Goal: Communication & Community: Answer question/provide support

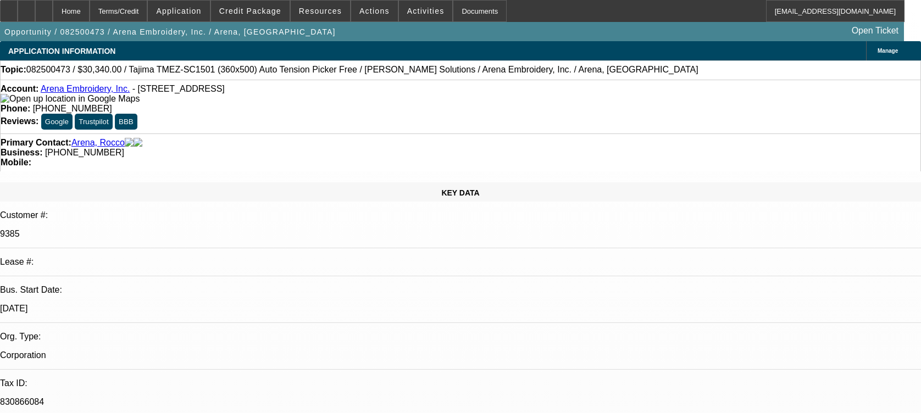
select select "0"
select select "2"
select select "0.1"
select select "4"
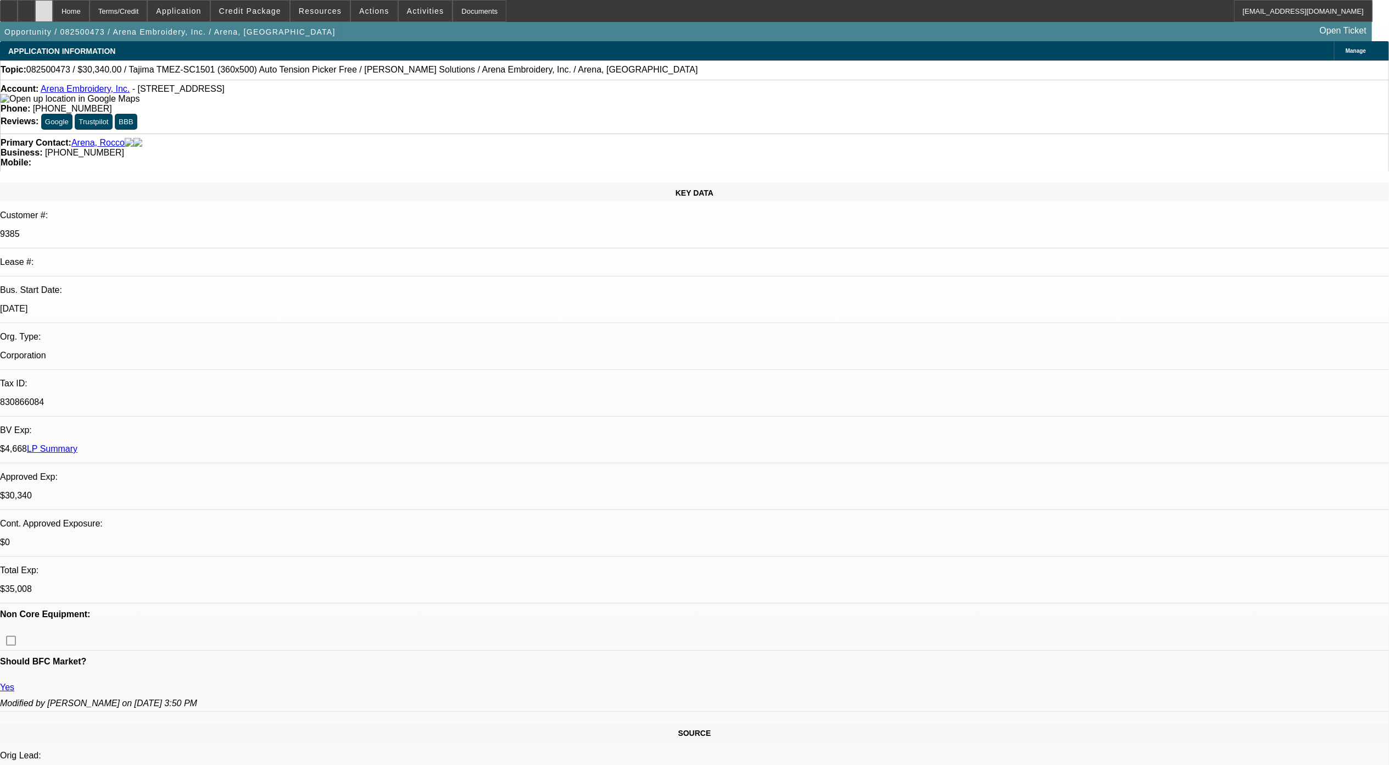
click at [53, 1] on div at bounding box center [44, 11] width 18 height 22
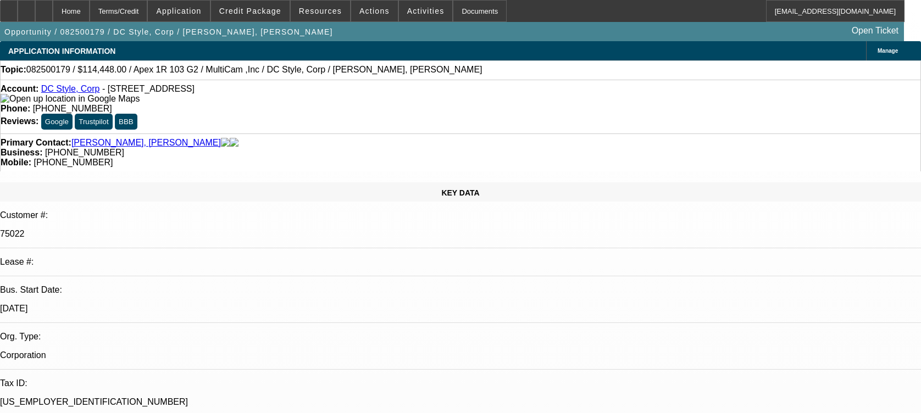
select select "0"
select select "6"
select select "0"
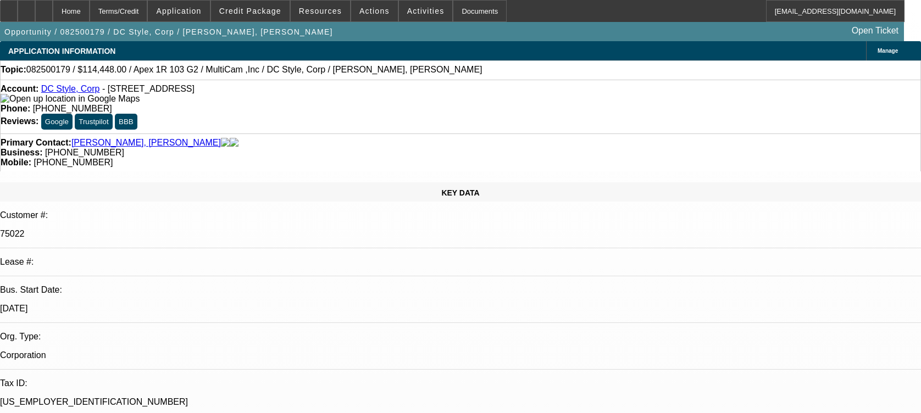
select select "0"
select select "6"
select select "0"
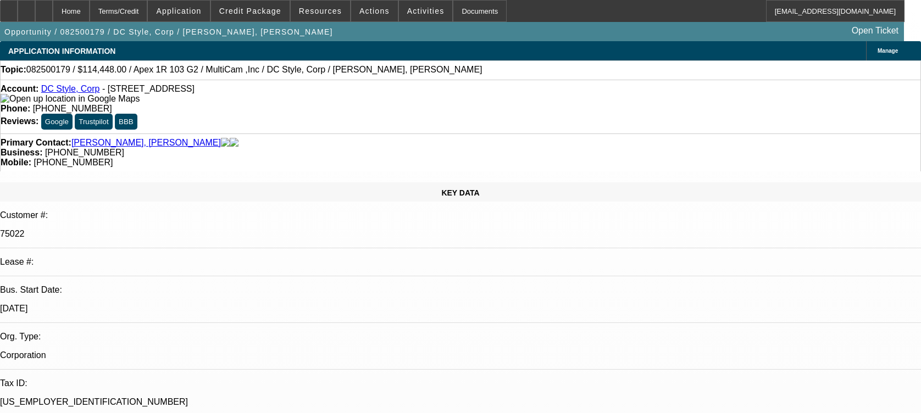
select select "0"
select select "6"
select select "0"
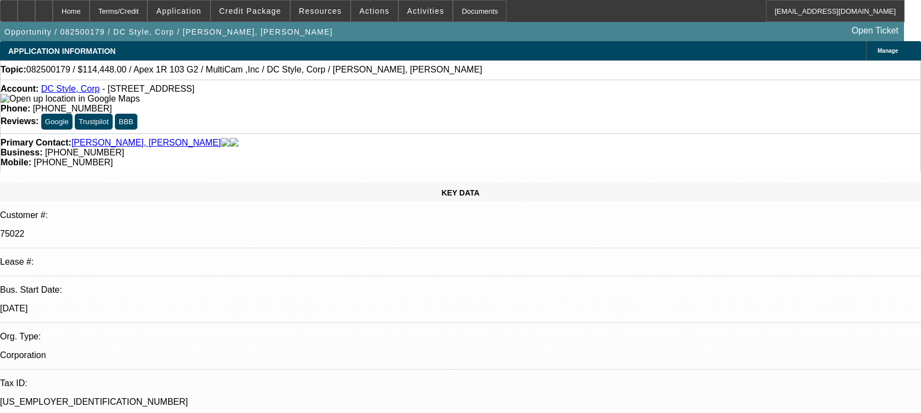
select select "6"
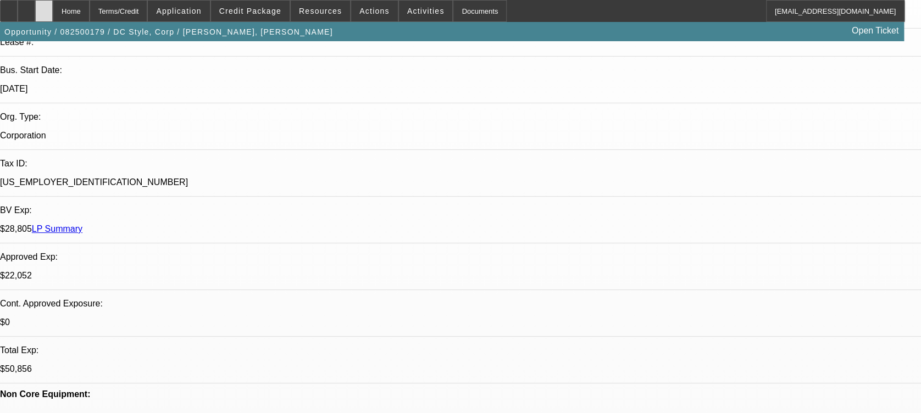
click at [53, 4] on div at bounding box center [44, 11] width 18 height 22
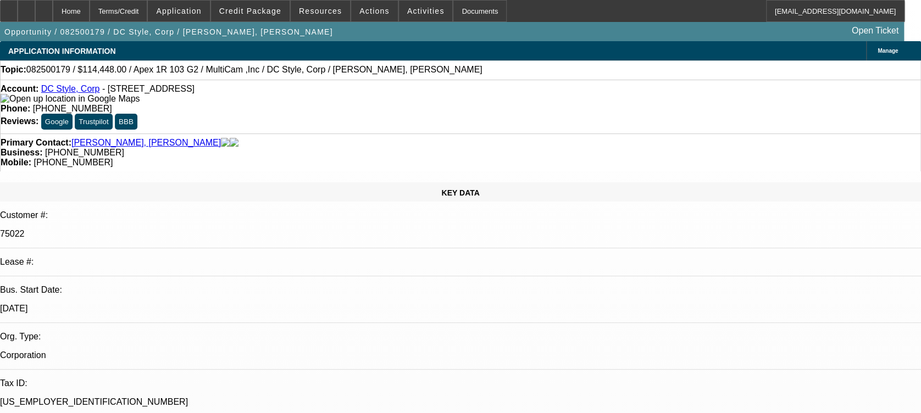
select select "0"
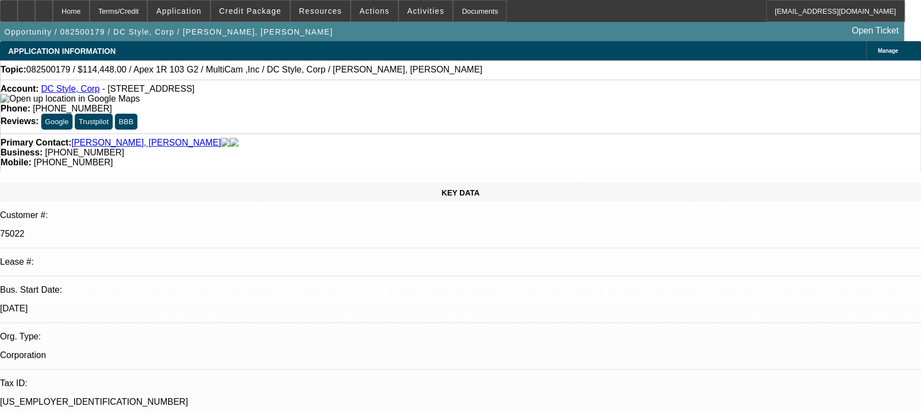
select select "0"
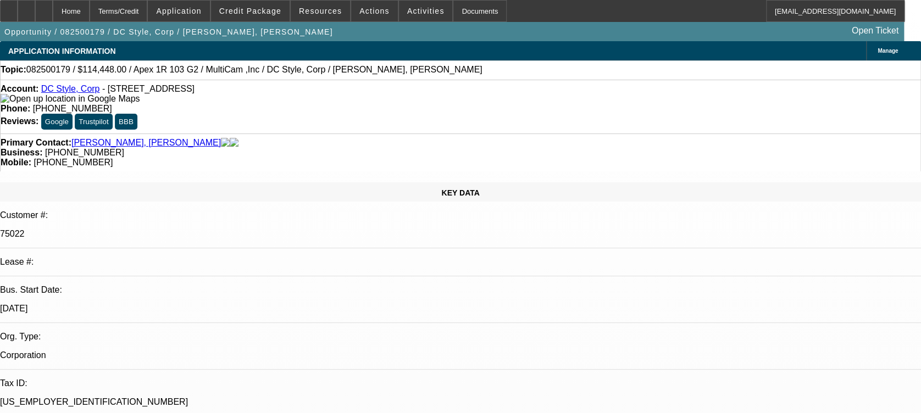
select select "0"
select select "1"
select select "6"
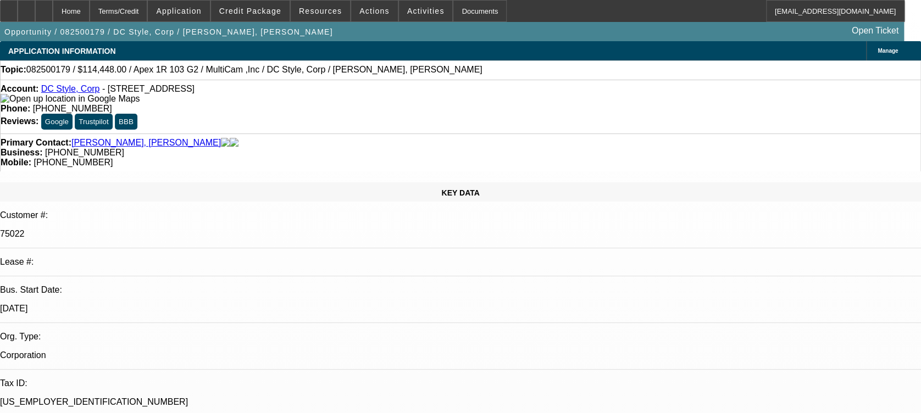
select select "1"
select select "6"
select select "1"
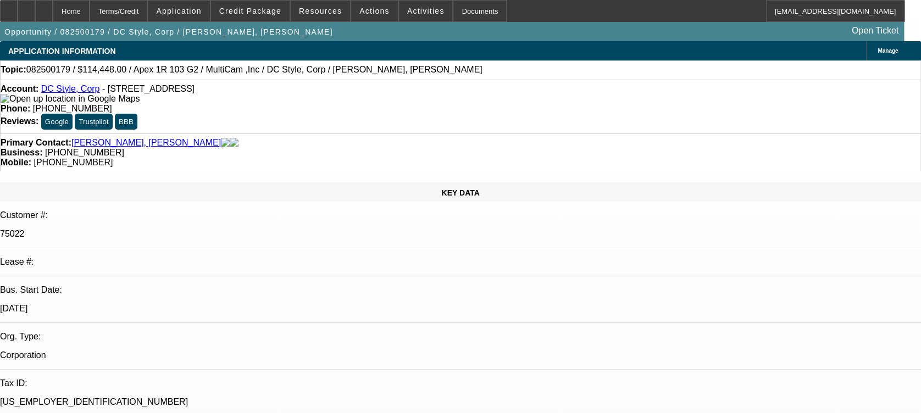
select select "6"
select select "1"
select select "6"
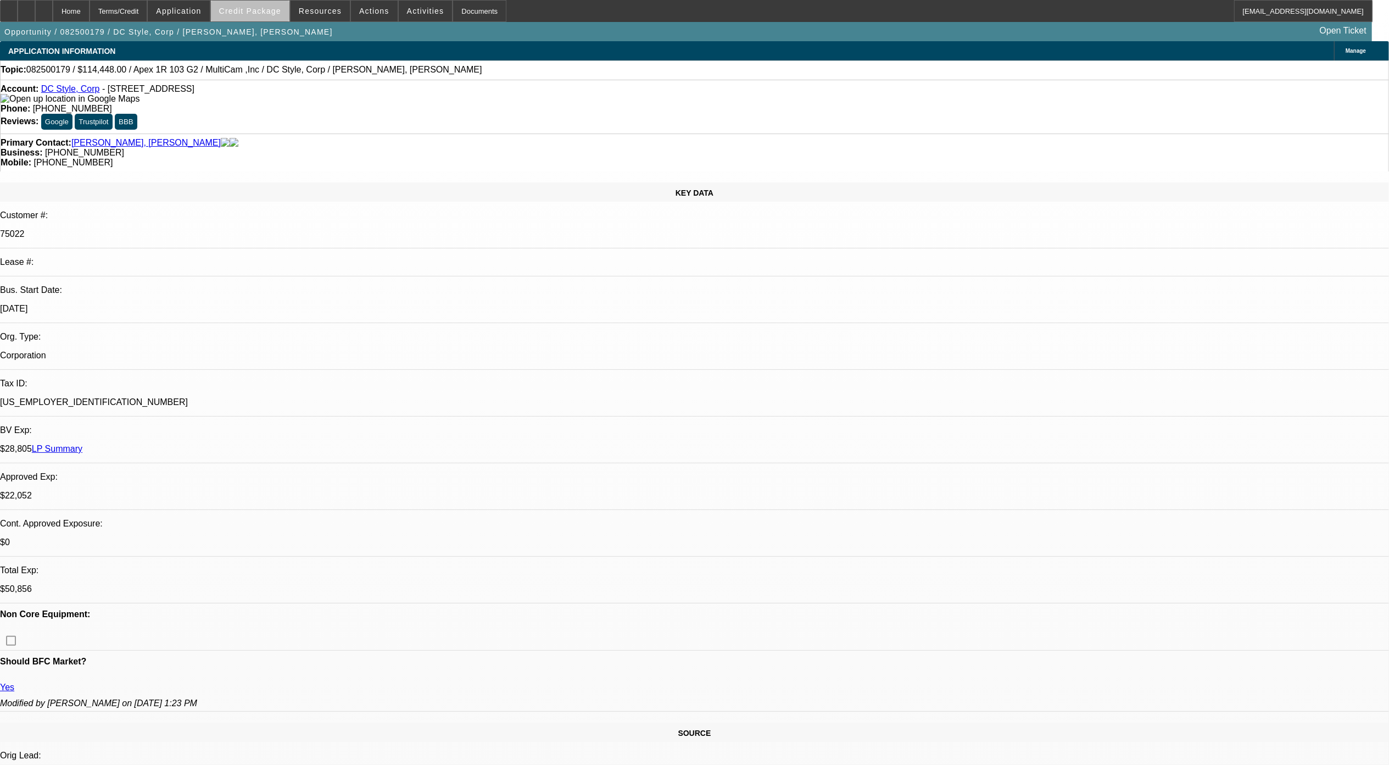
click at [271, 13] on span "Credit Package" at bounding box center [250, 11] width 62 height 9
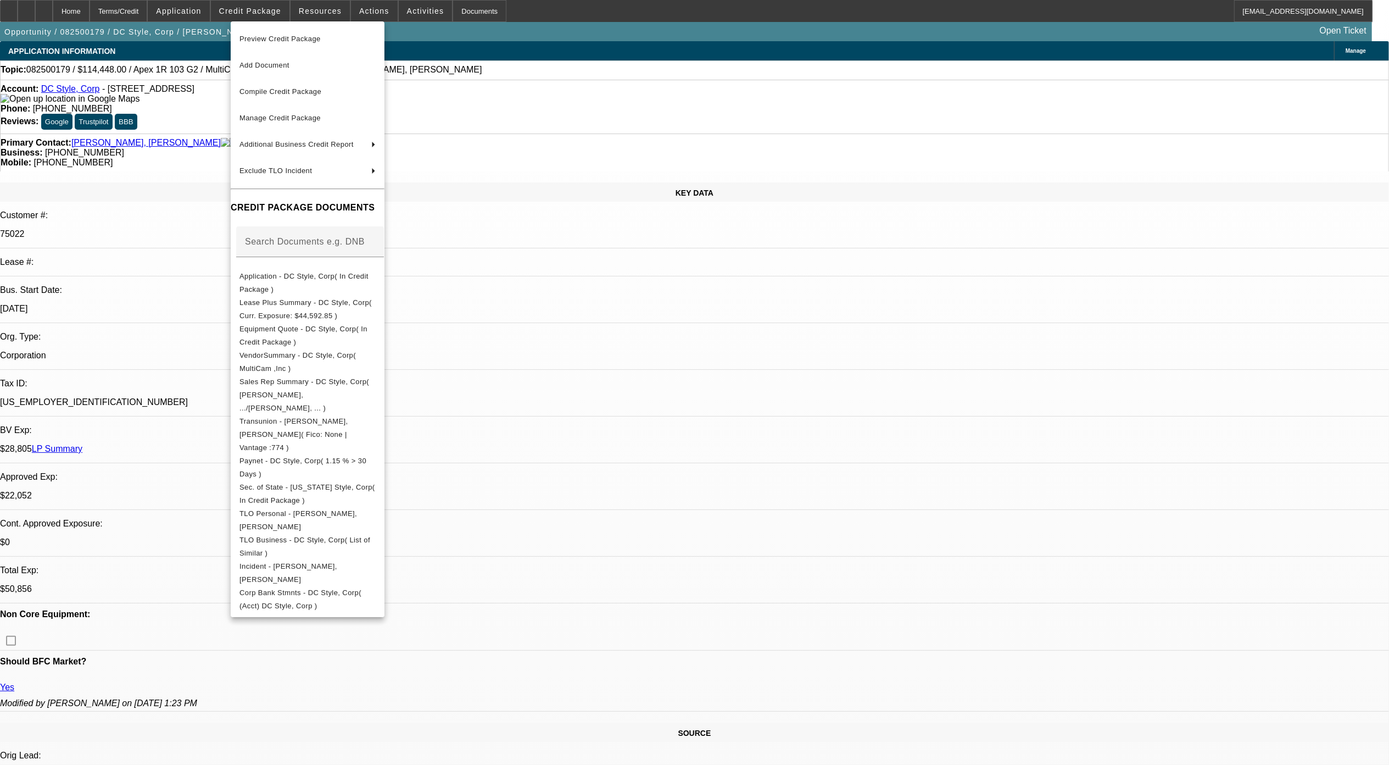
click at [931, 413] on div at bounding box center [694, 382] width 1389 height 765
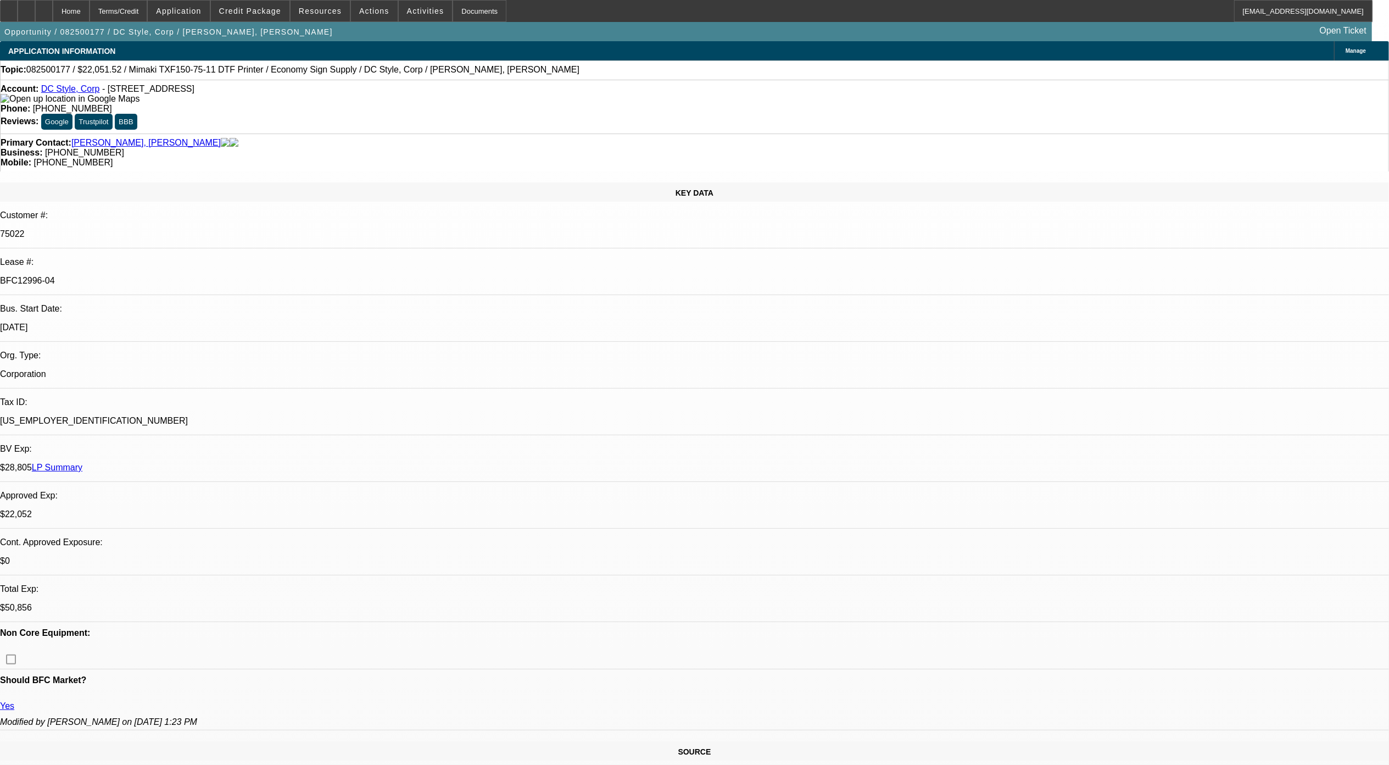
select select "0"
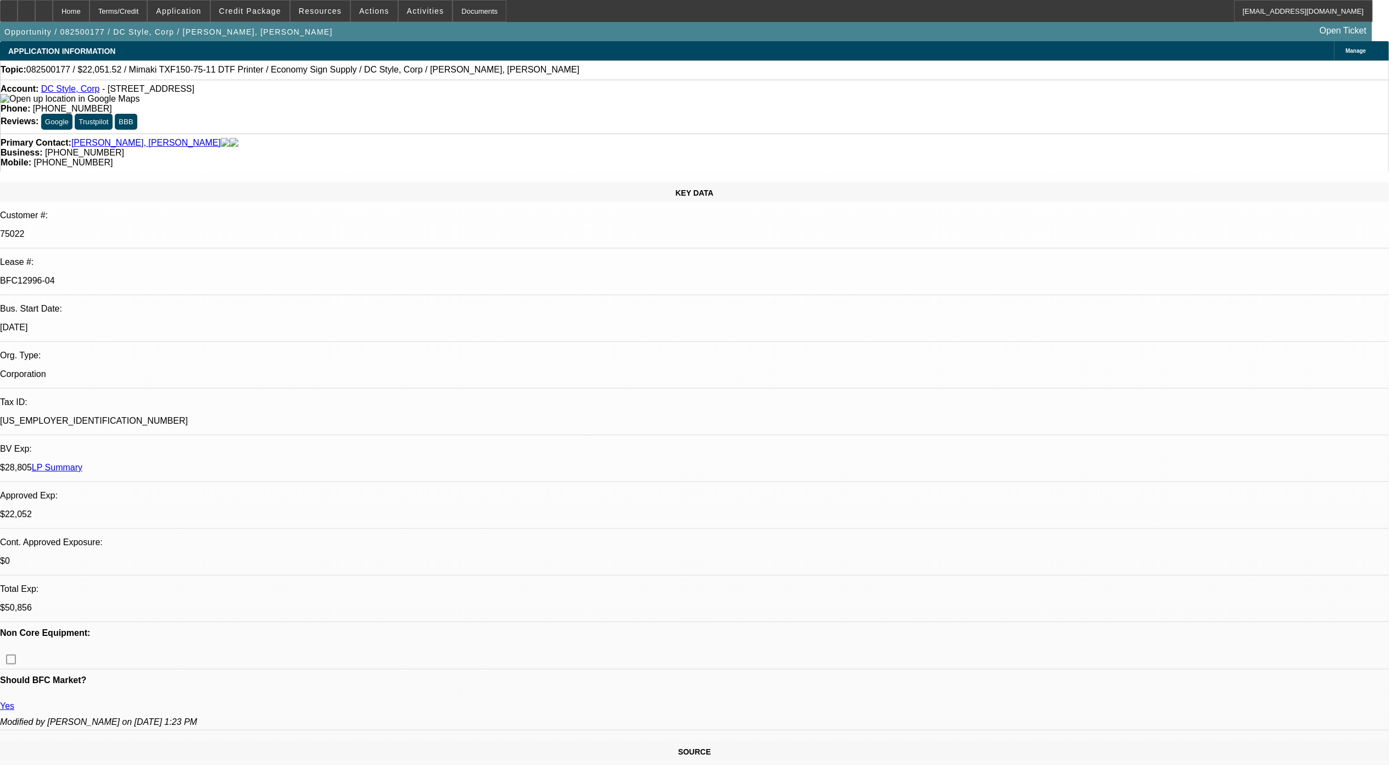
select select "0"
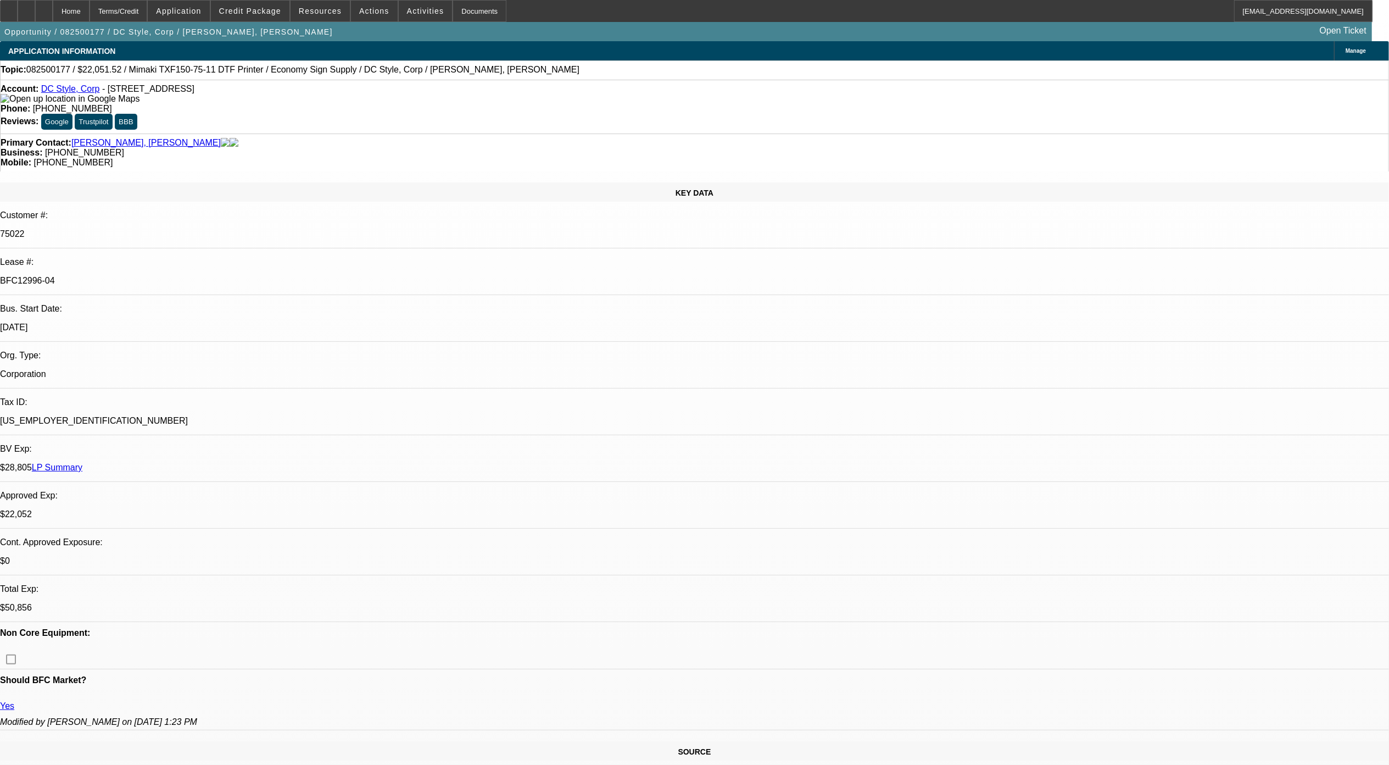
select select "0"
select select "1"
select select "6"
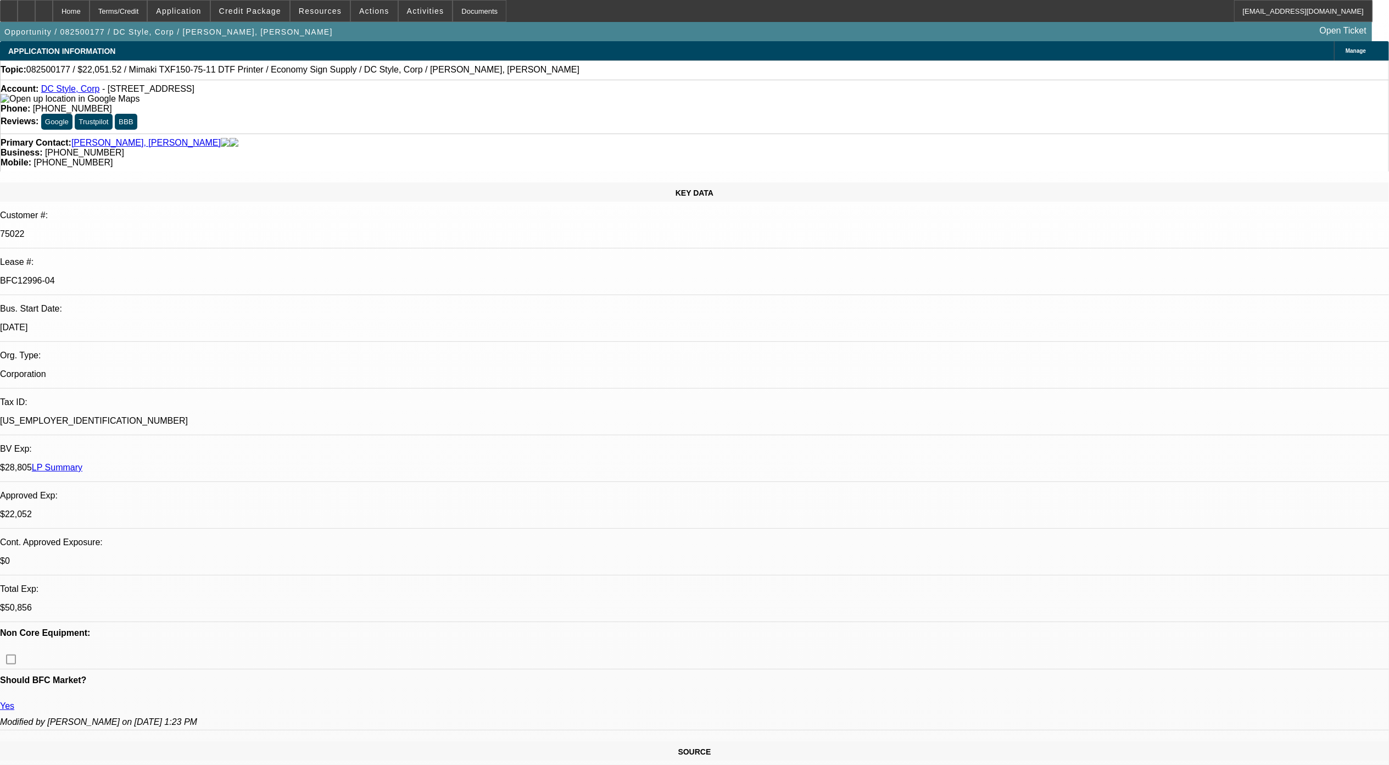
select select "1"
select select "6"
select select "1"
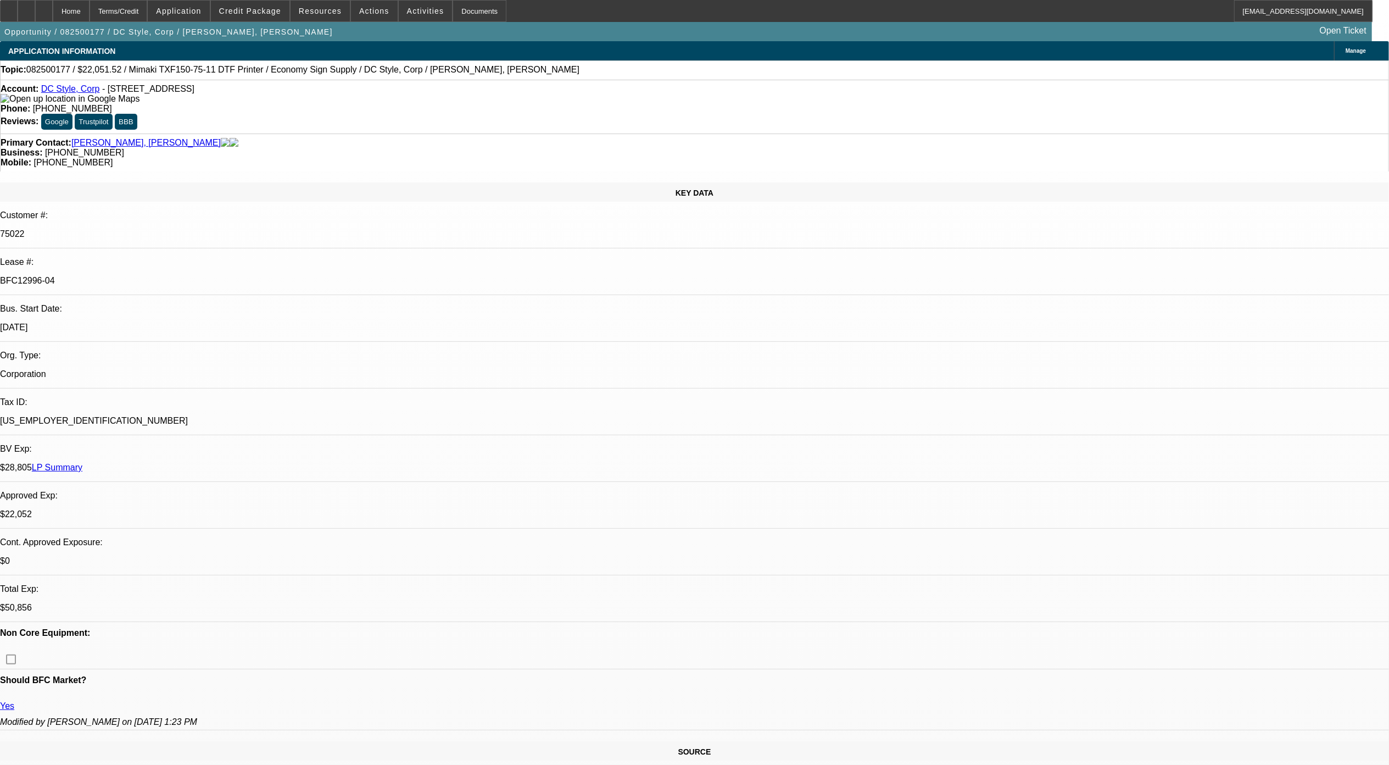
select select "6"
select select "1"
select select "6"
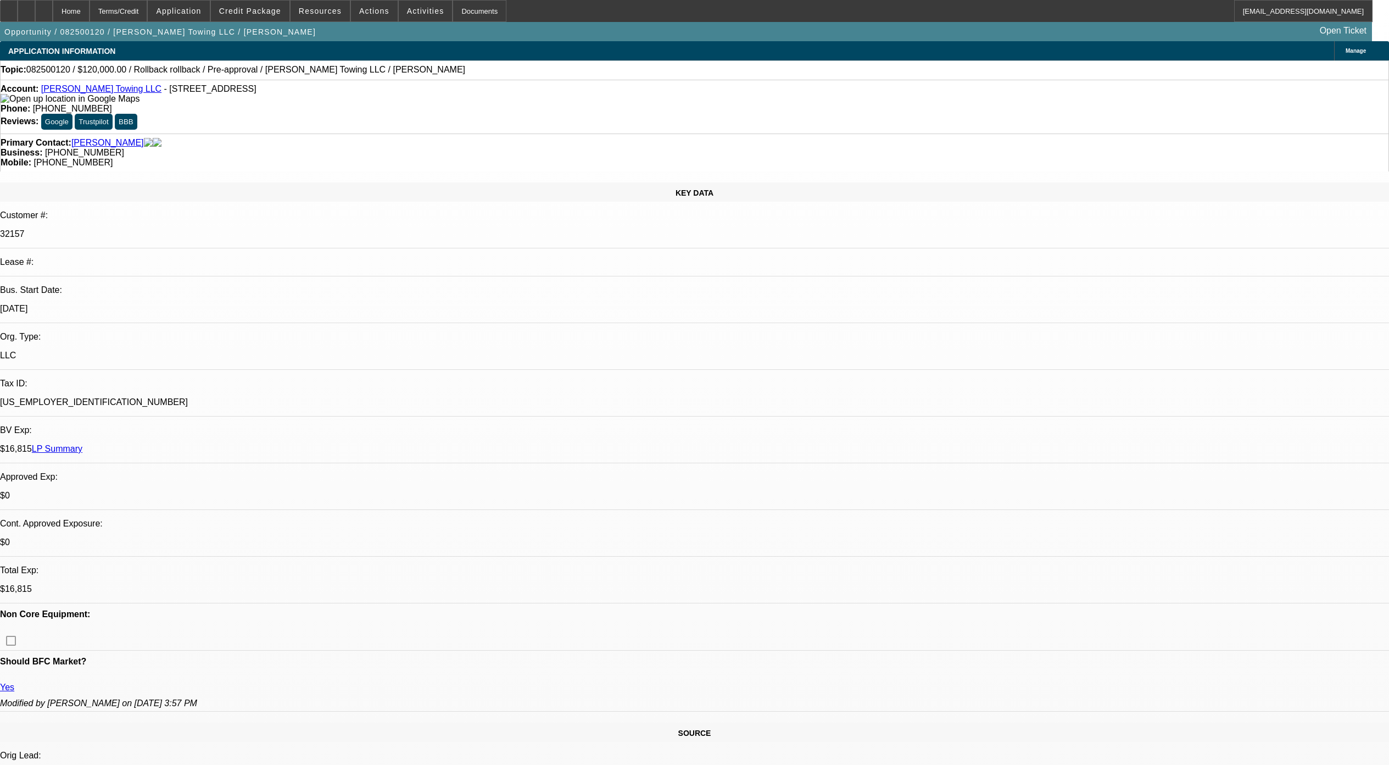
select select "0"
select select "6"
select select "0"
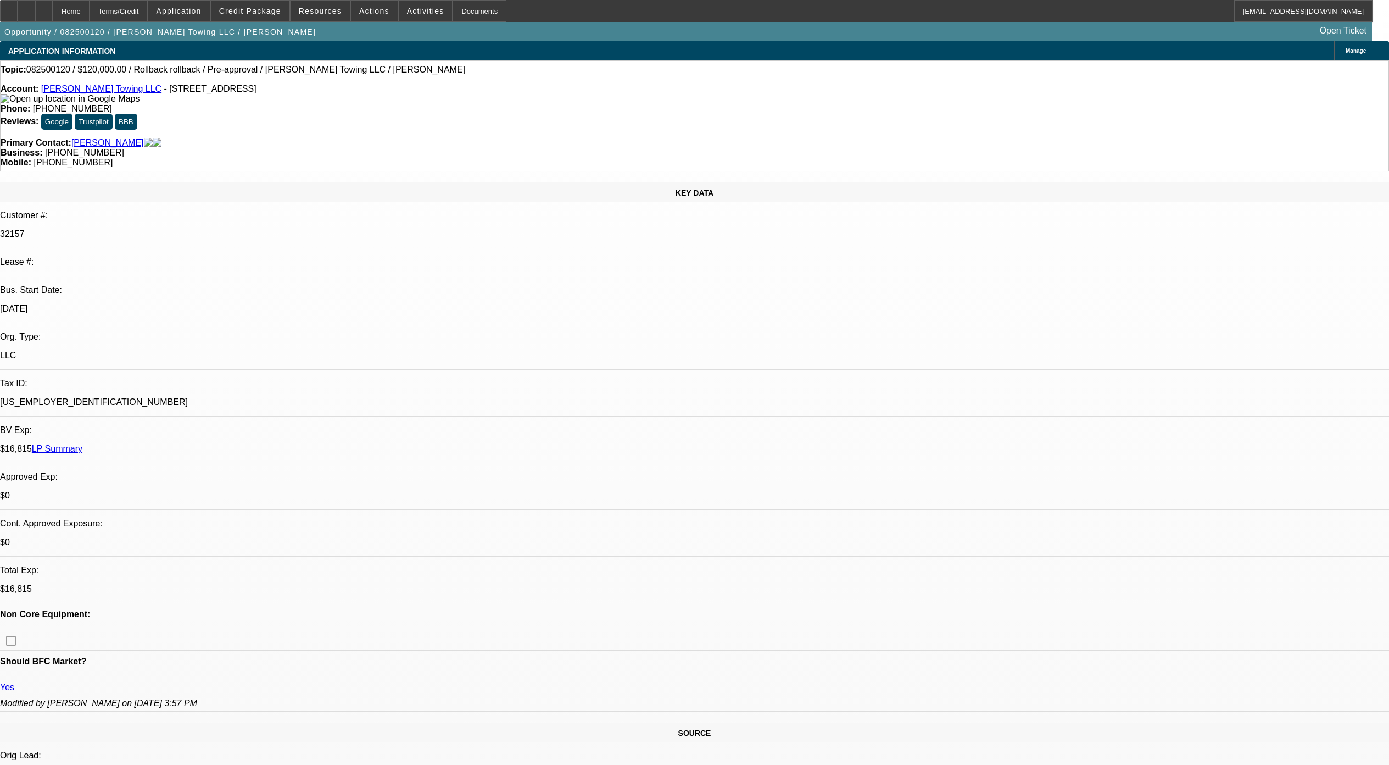
select select "0"
select select "6"
select select "0"
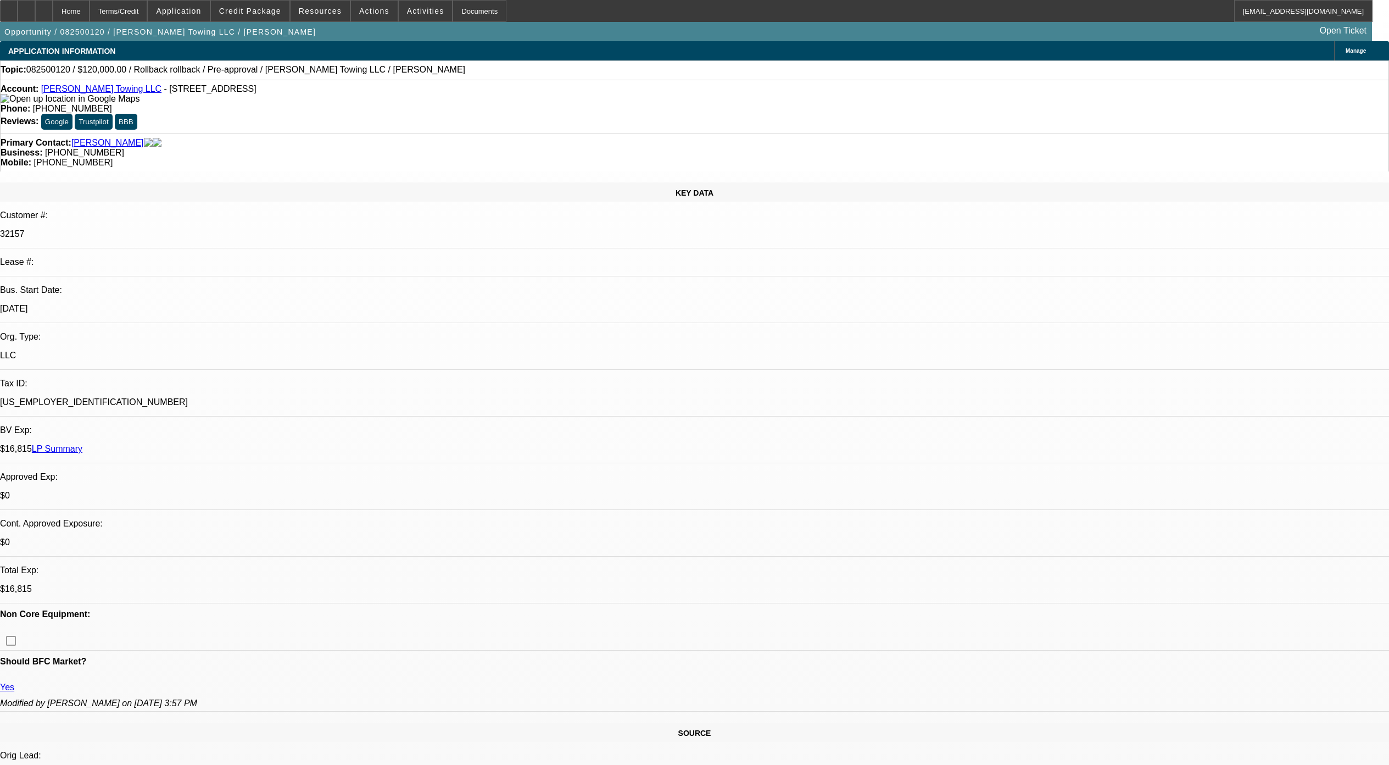
select select "3"
select select "0.1"
select select "4"
select select "0"
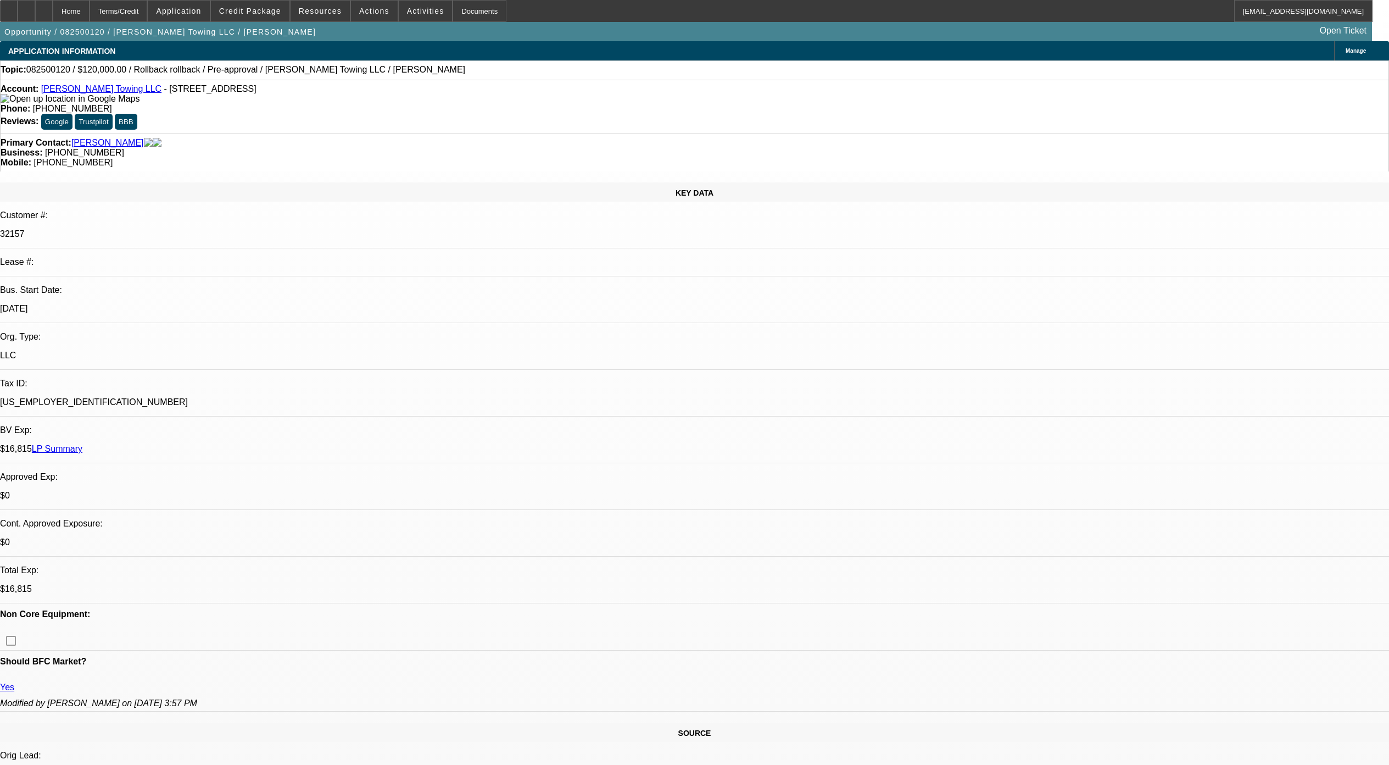
select select "3"
select select "0.1"
select select "4"
click at [53, 16] on div at bounding box center [44, 11] width 18 height 22
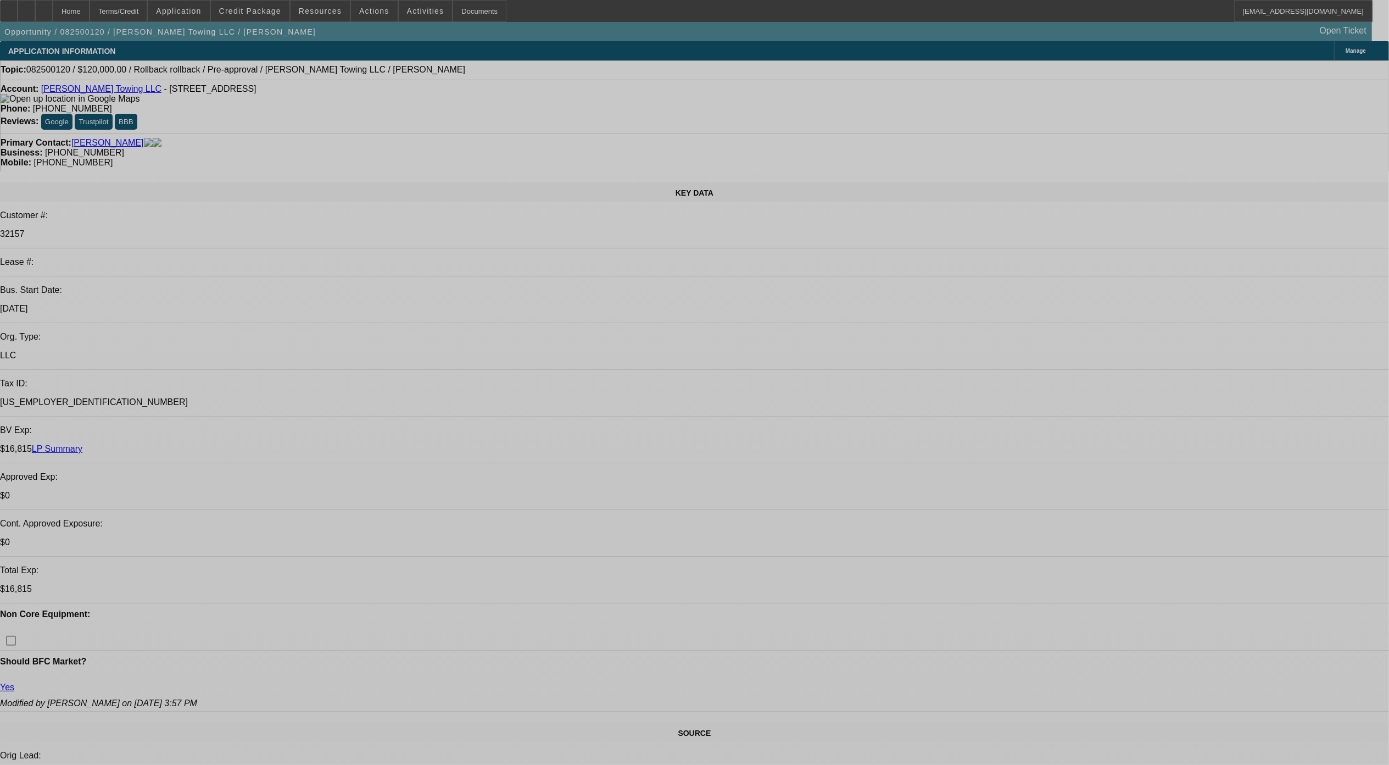
select select "0"
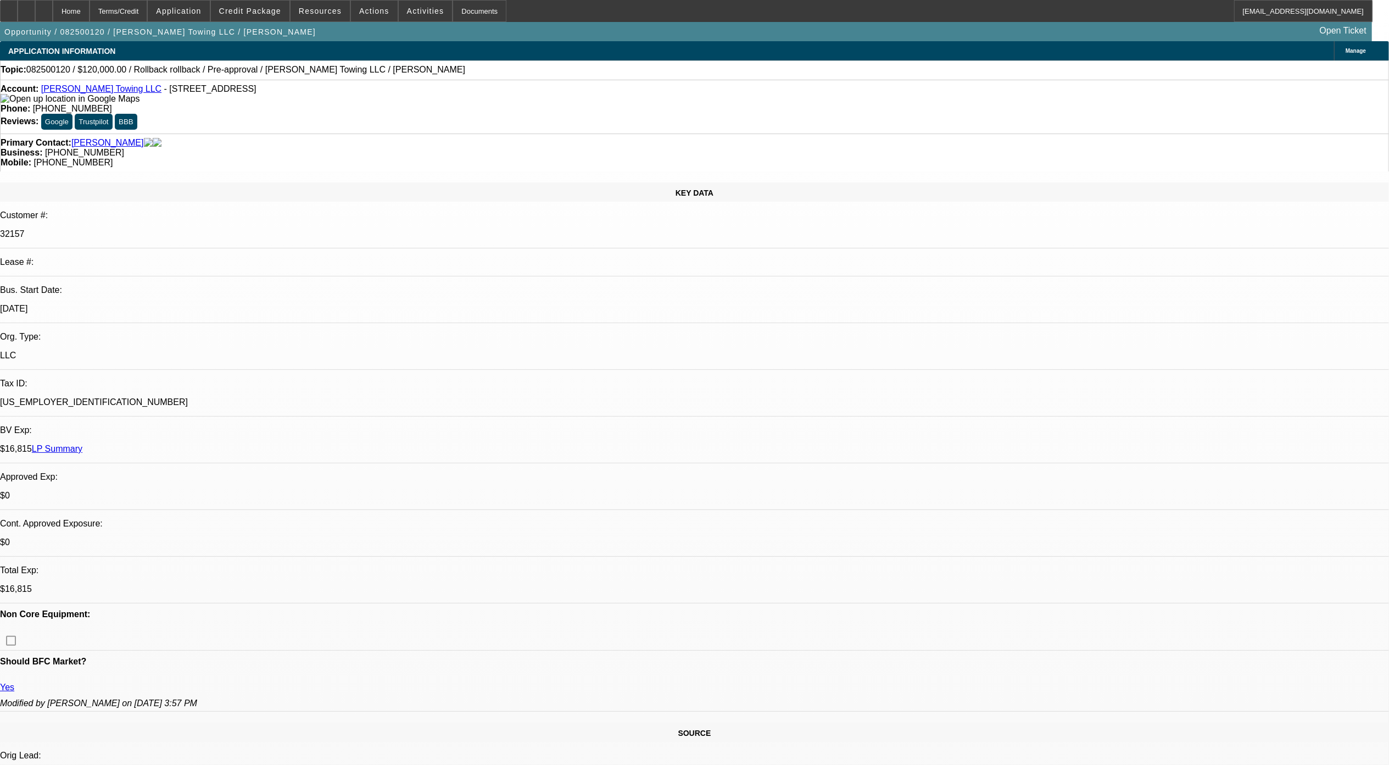
select select "0"
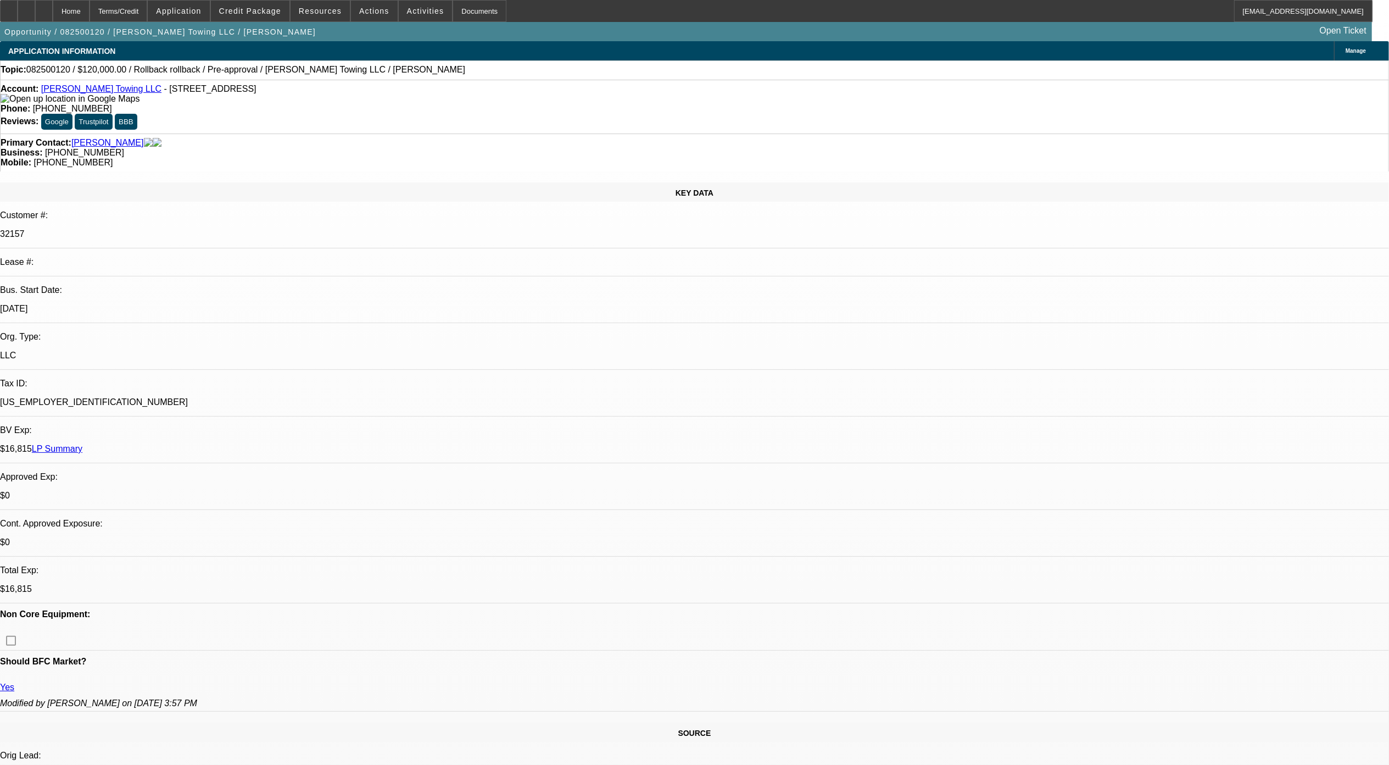
select select "0"
select select "0.1"
select select "0"
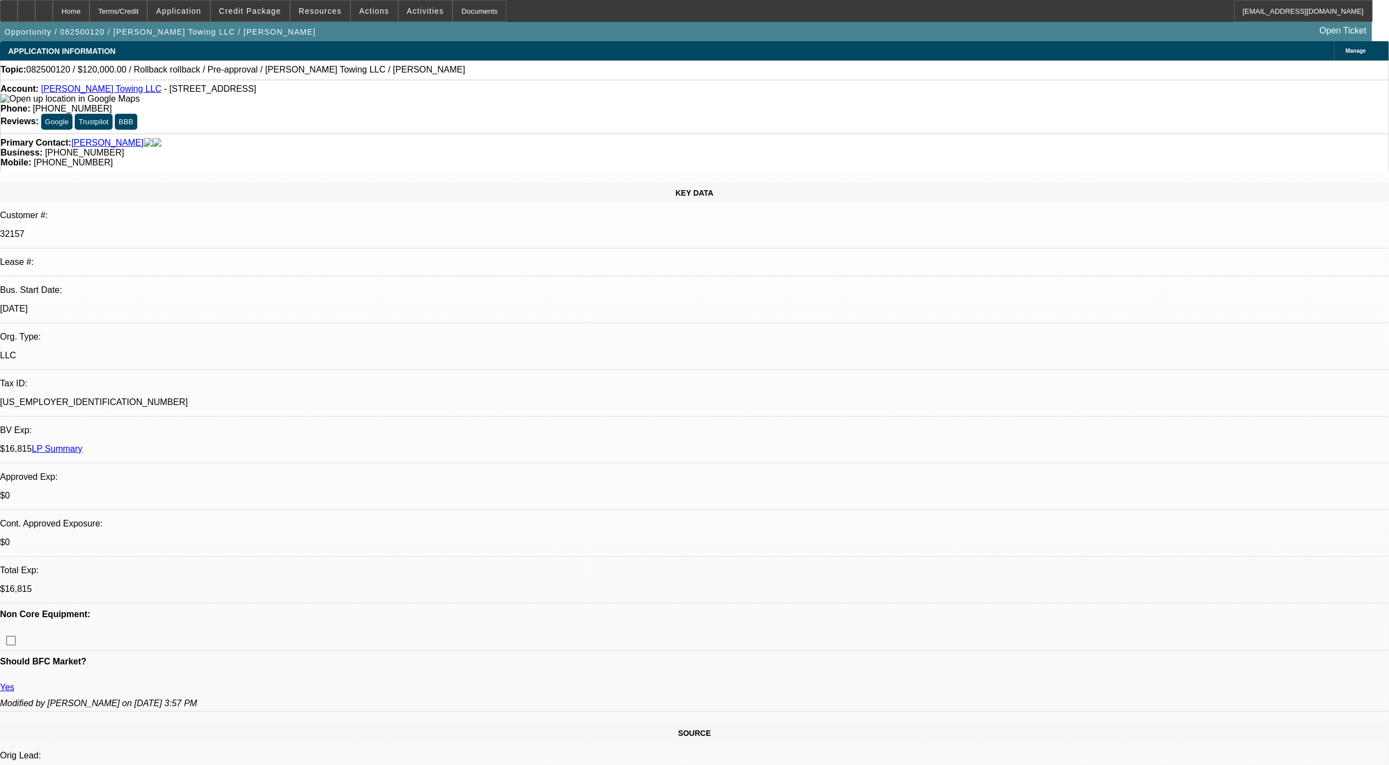
select select "0.1"
select select "1"
select select "6"
select select "1"
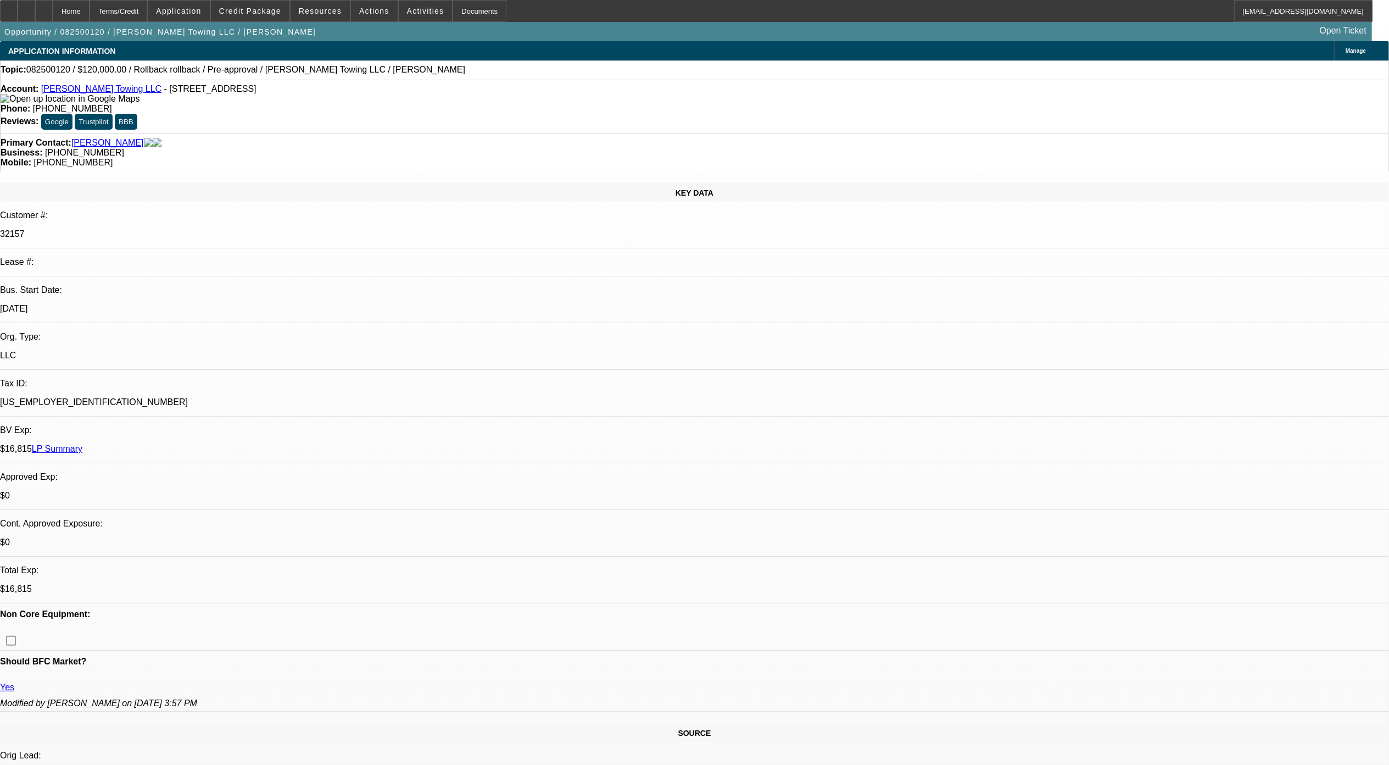
select select "1"
select select "6"
select select "1"
select select "3"
select select "4"
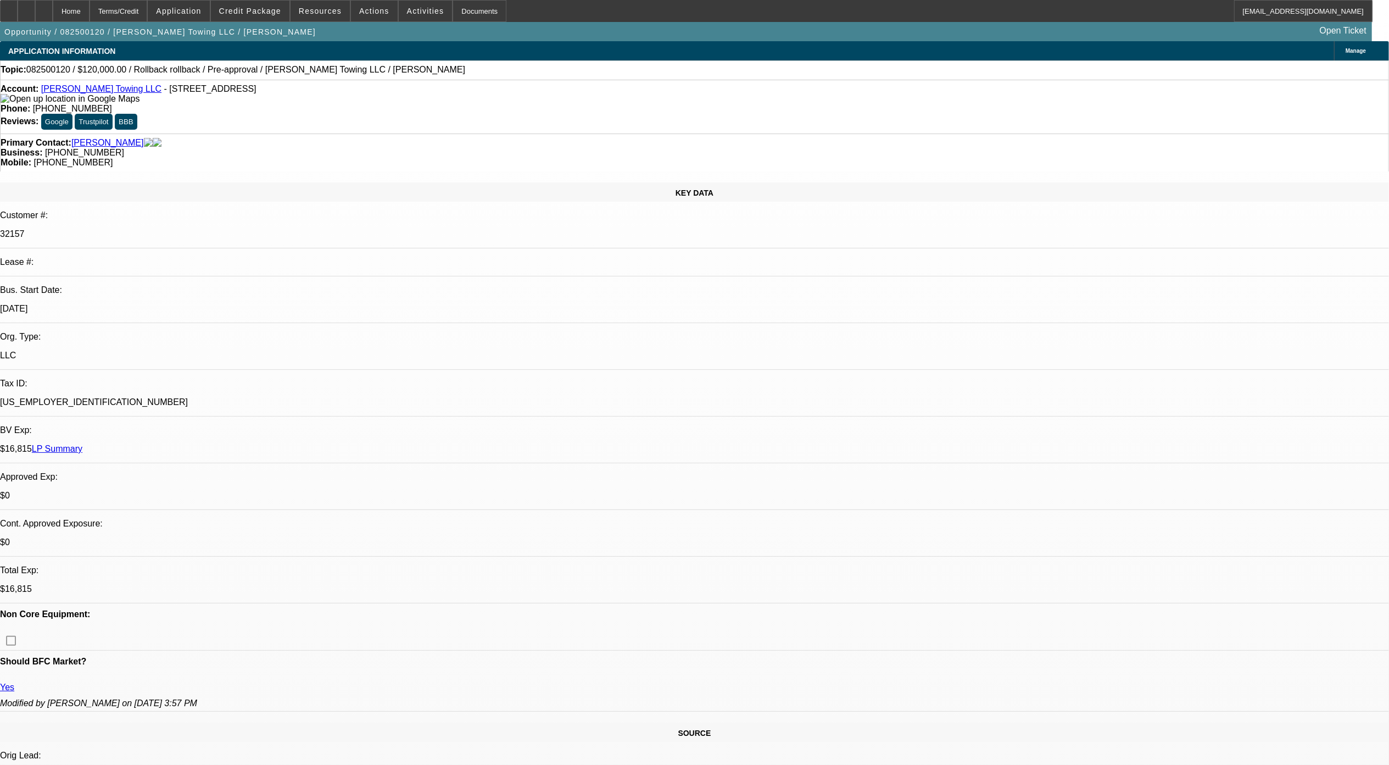
select select "1"
select select "3"
select select "4"
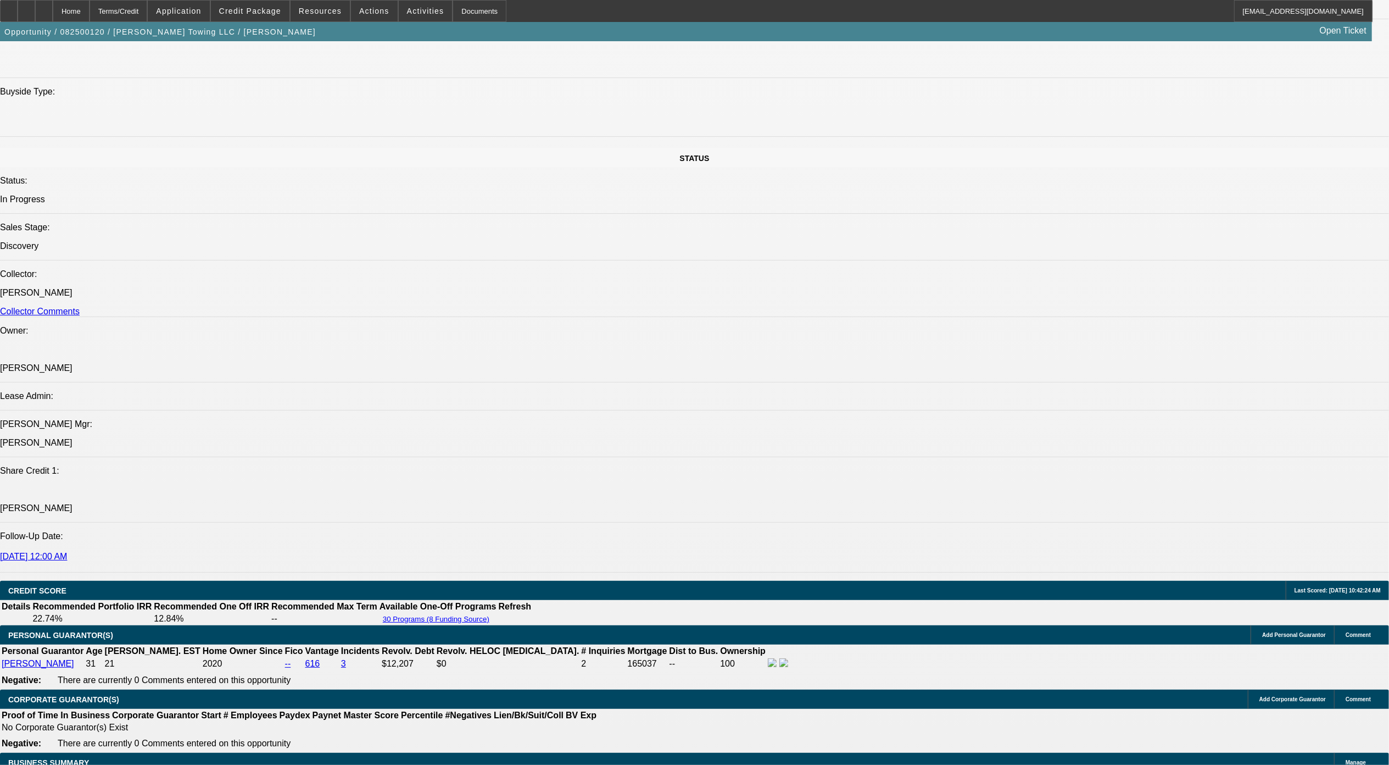
scroll to position [1391, 0]
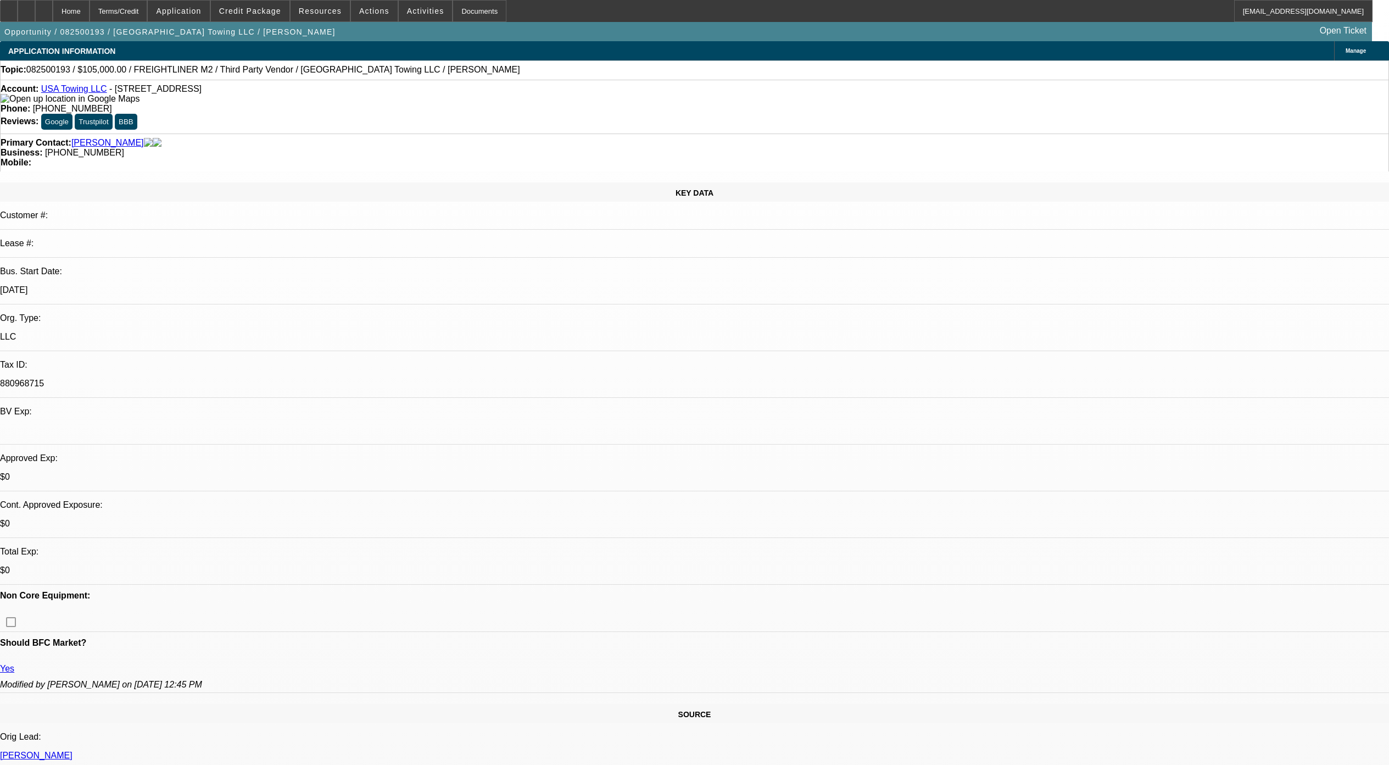
select select "0"
select select "2"
select select "0"
select select "6"
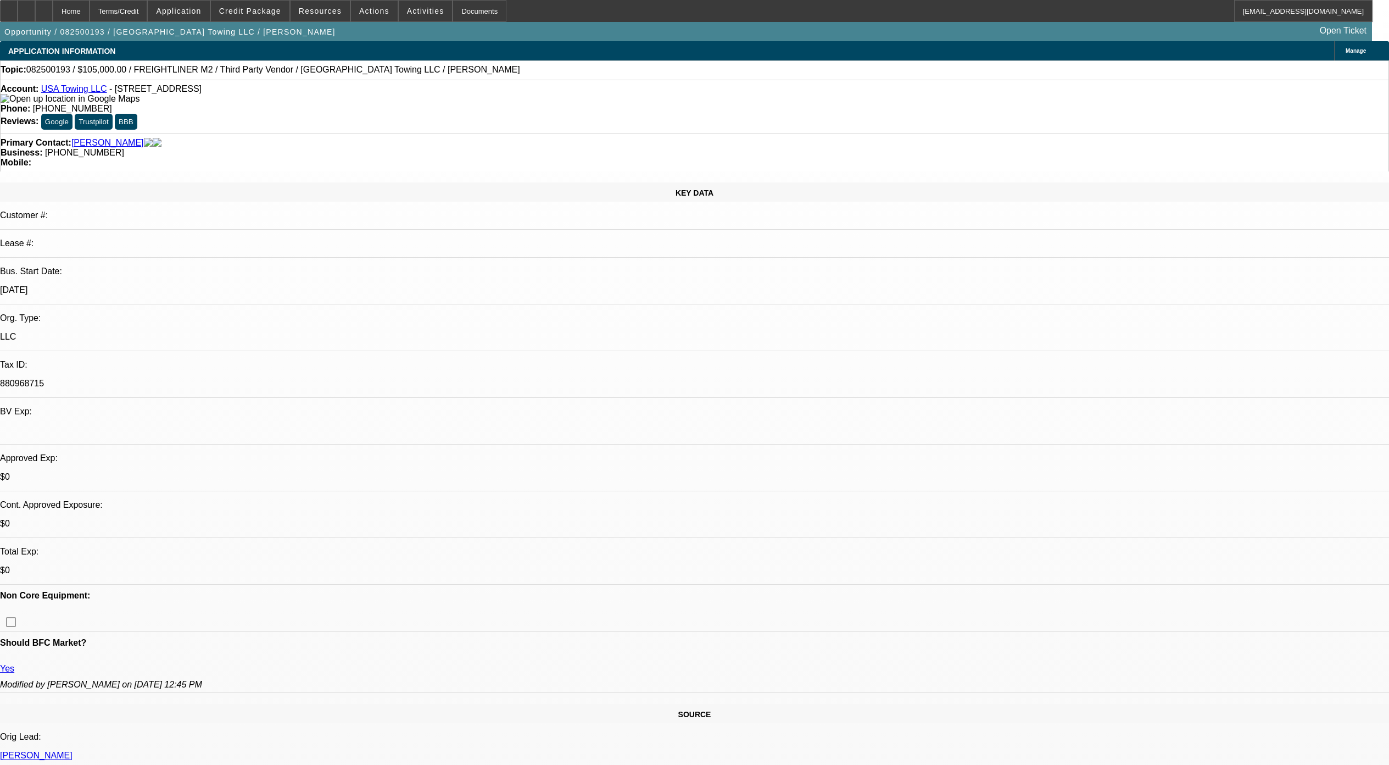
select select "0"
select select "2"
select select "0"
select select "6"
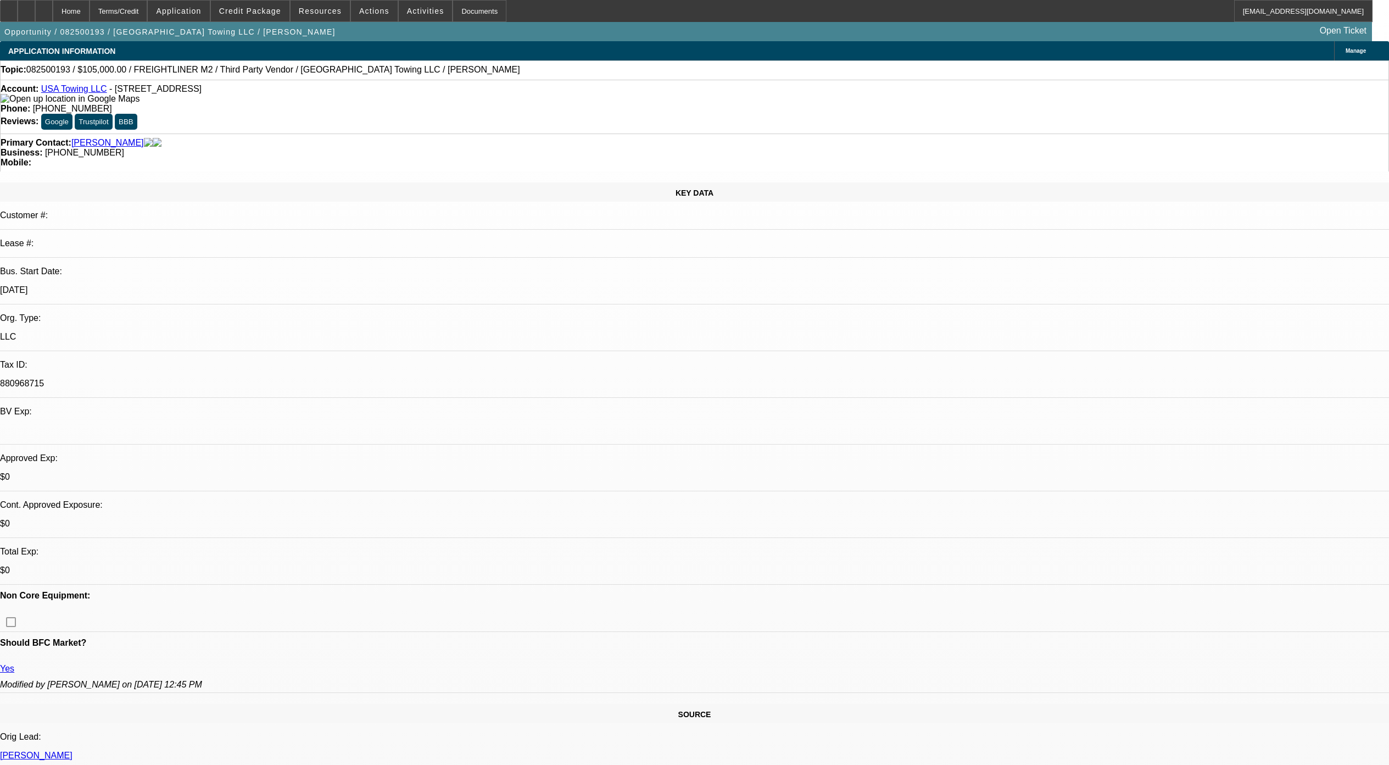
select select "0"
select select "2"
select select "0"
select select "6"
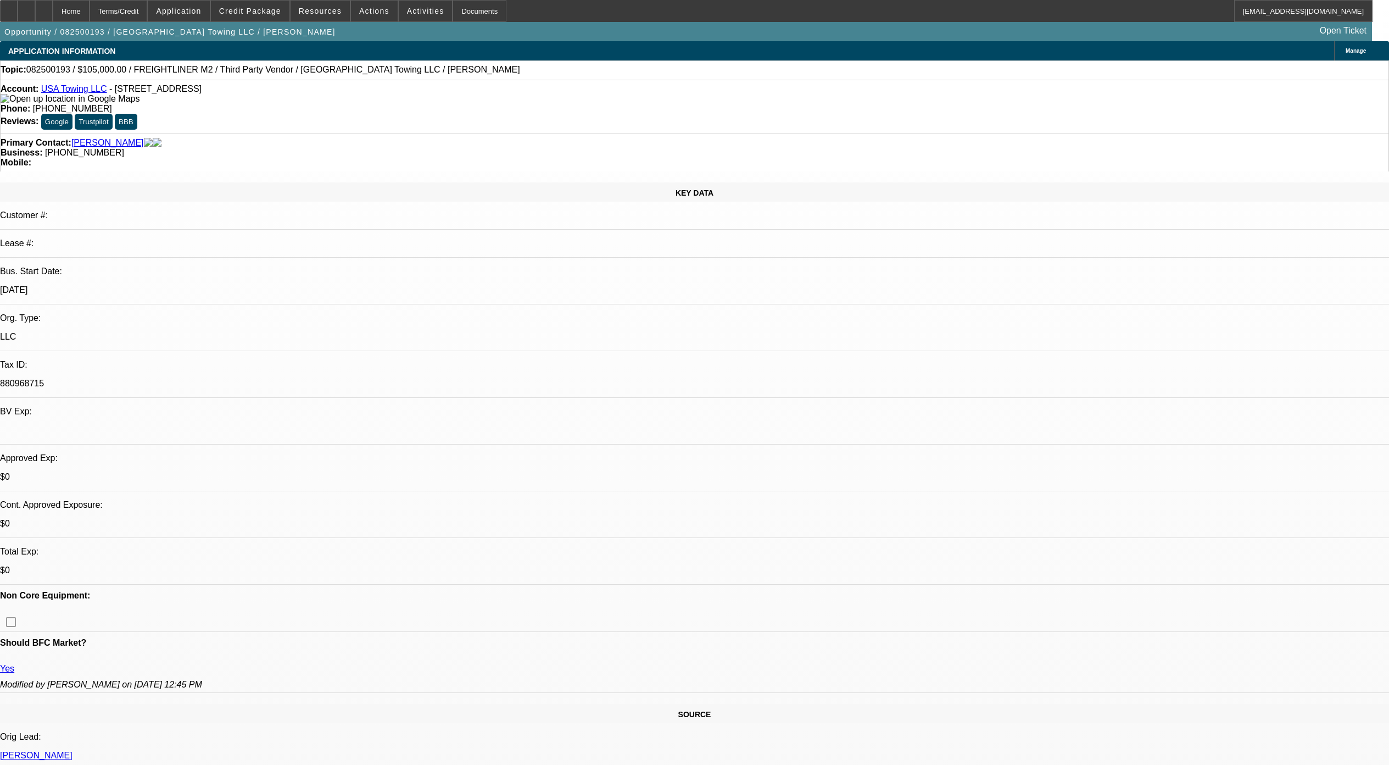
select select "0"
select select "2"
select select "0"
select select "6"
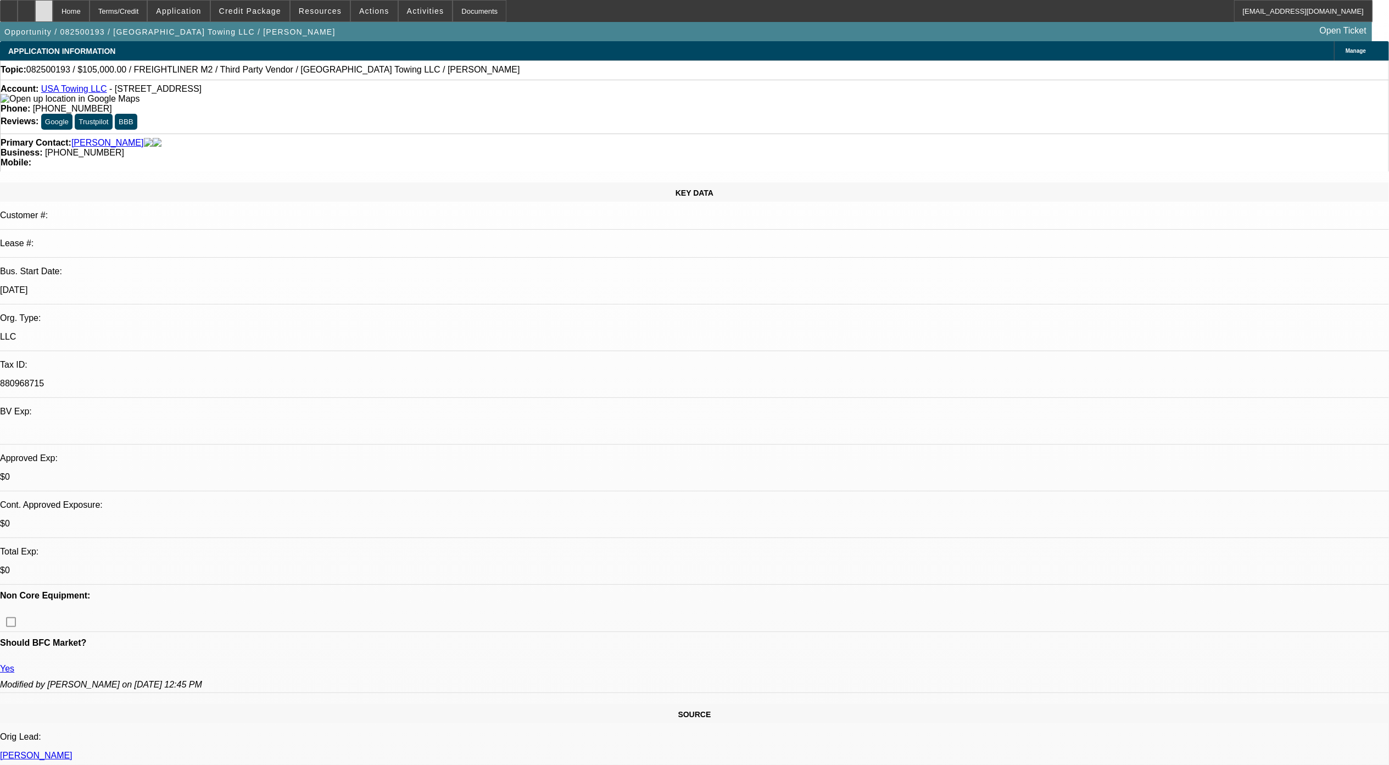
click at [44, 7] on icon at bounding box center [44, 7] width 0 height 0
select select "0"
select select "2"
select select "0.1"
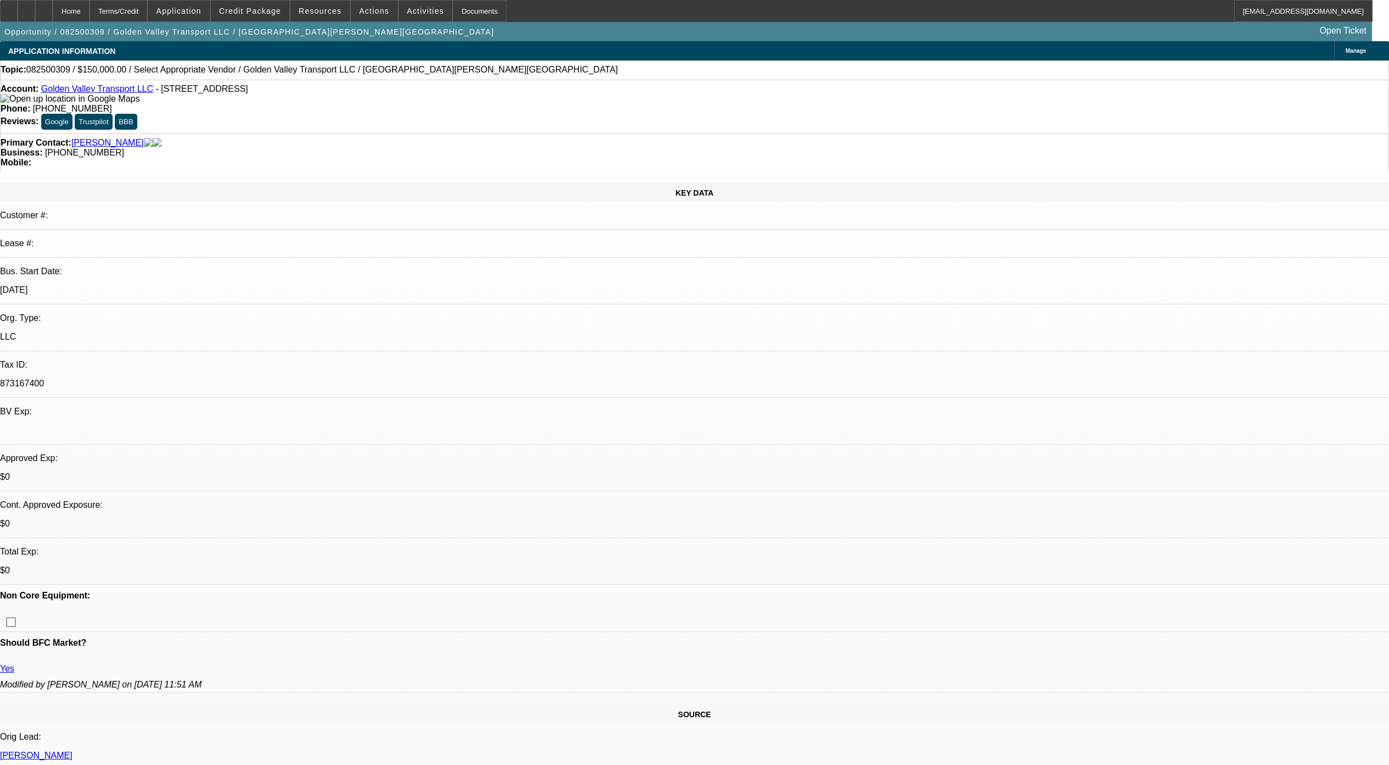
select select "4"
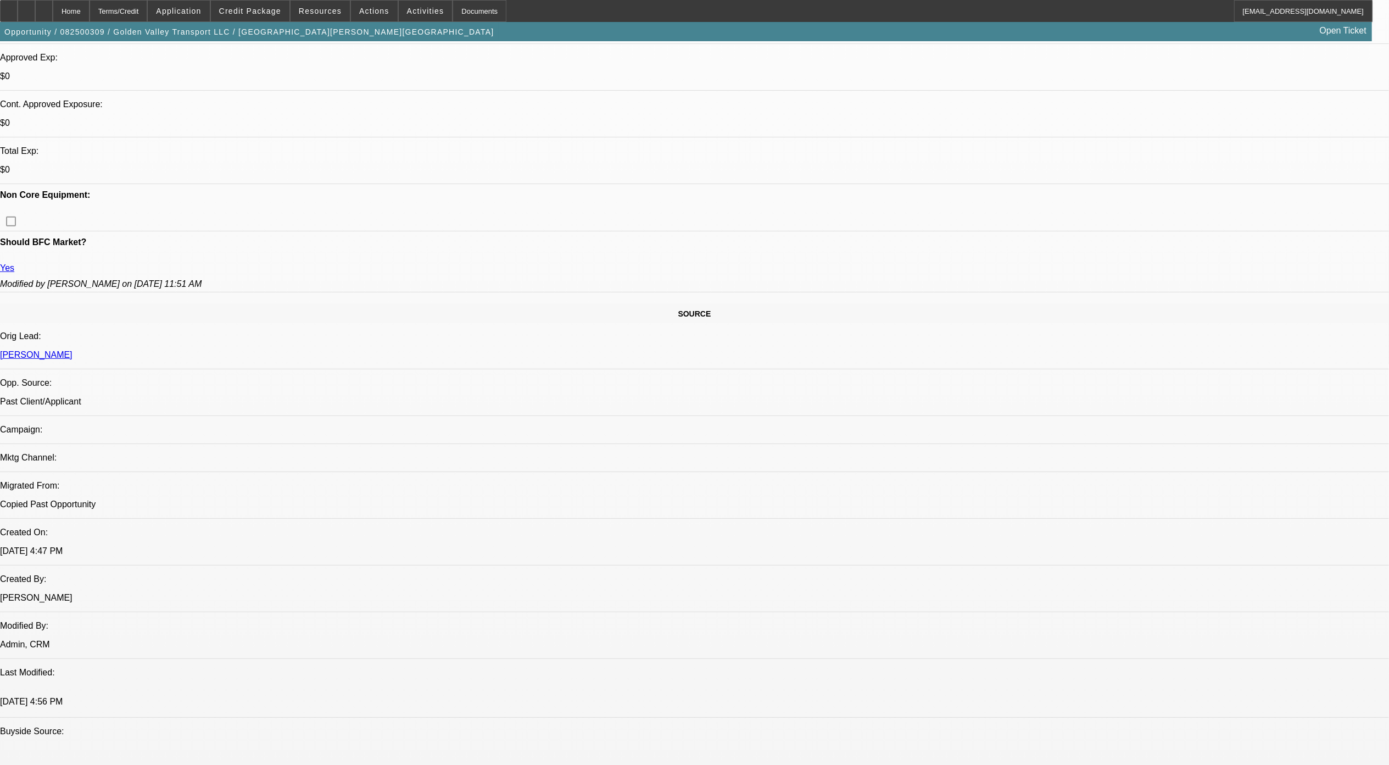
scroll to position [400, 0]
click at [53, 5] on div at bounding box center [44, 11] width 18 height 22
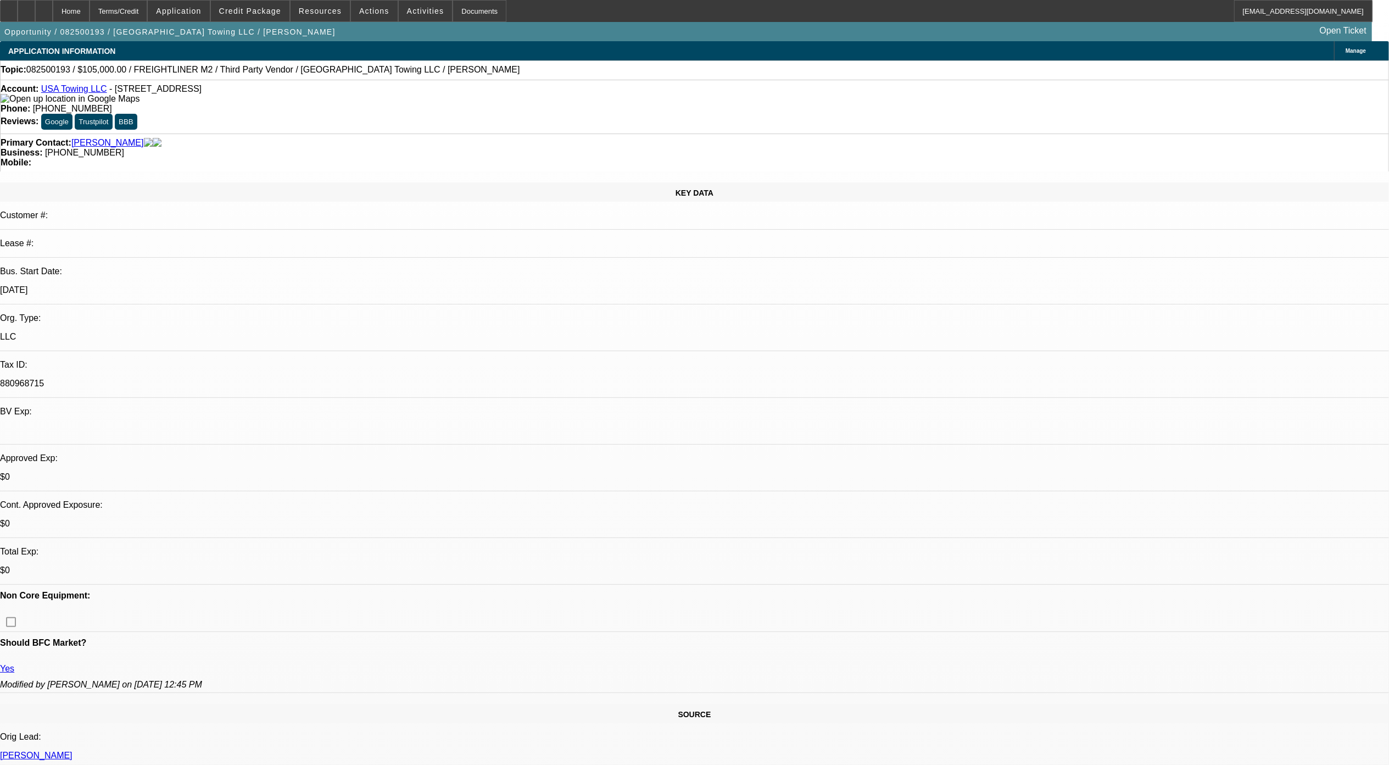
select select "0"
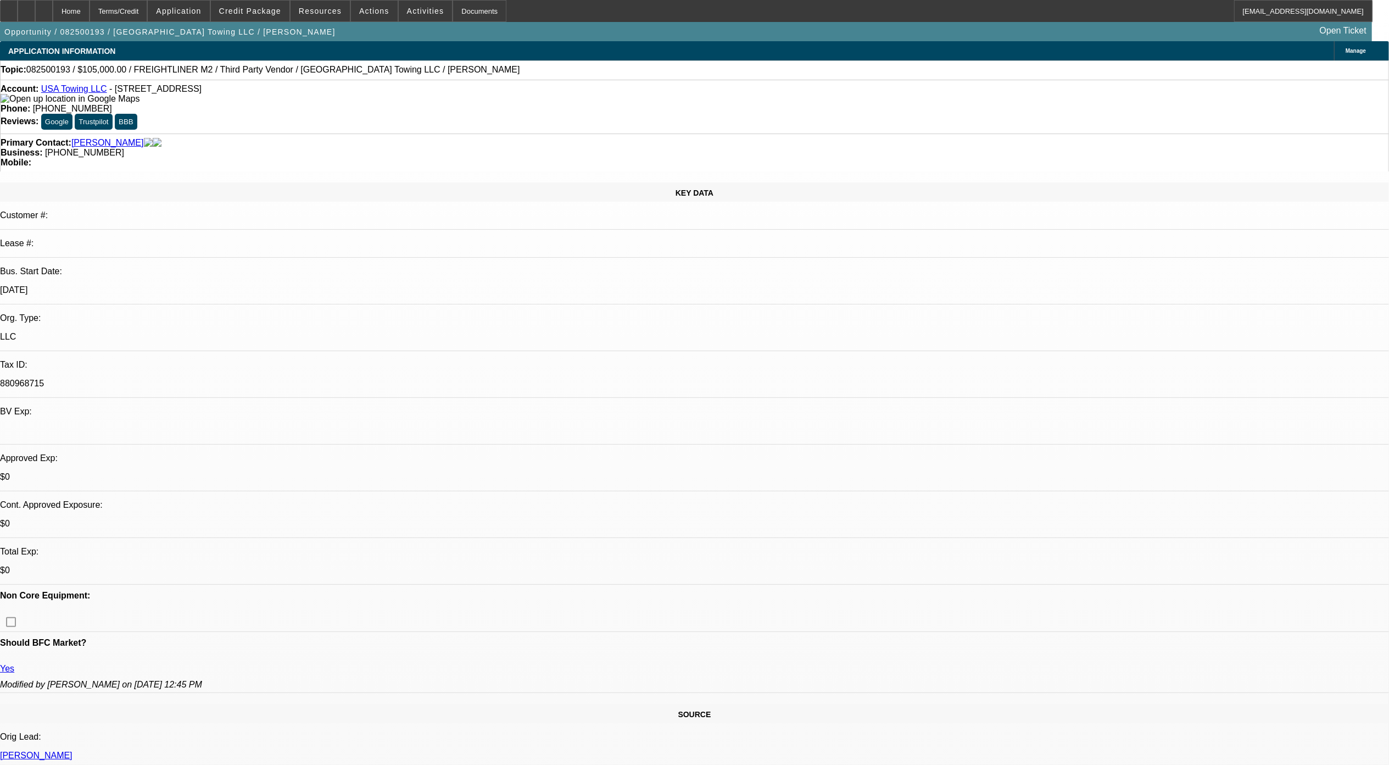
select select "0"
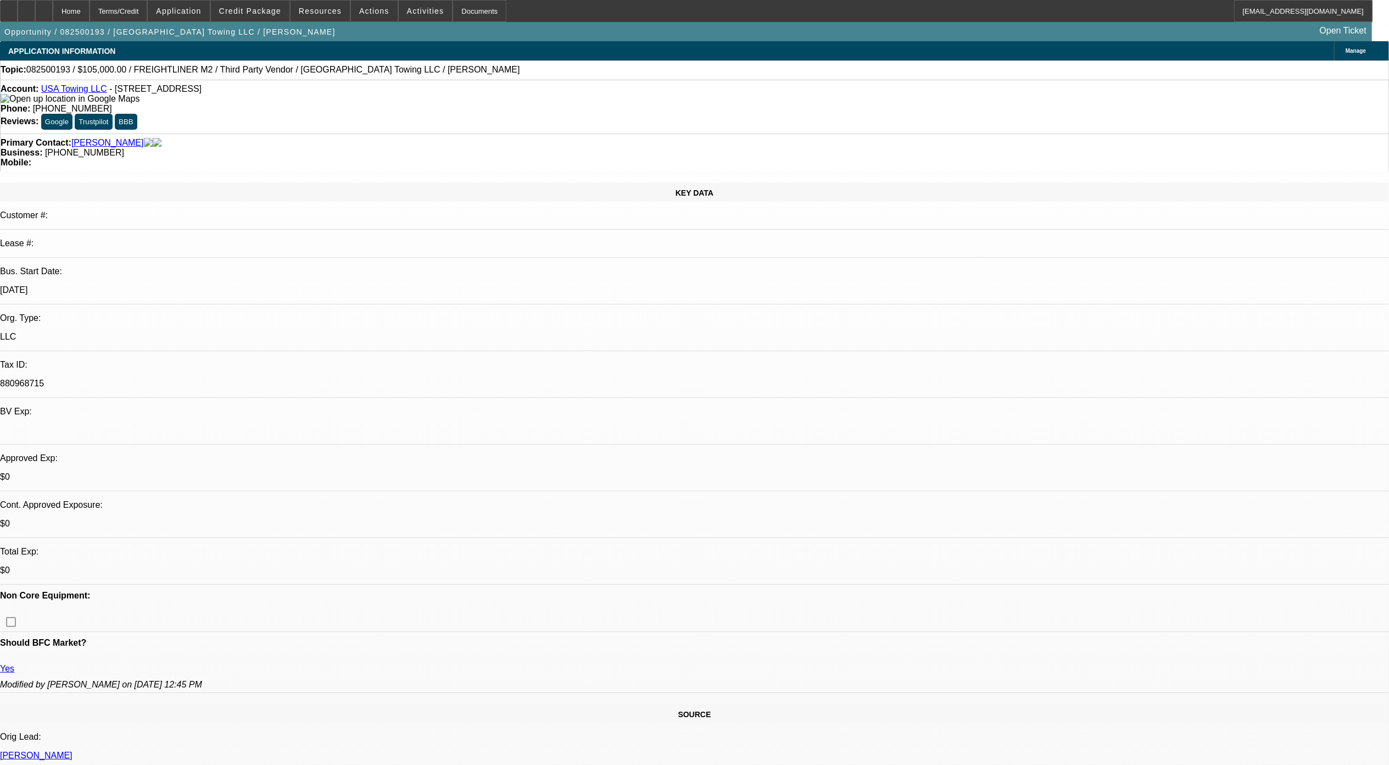
select select "0"
select select "1"
select select "2"
select select "6"
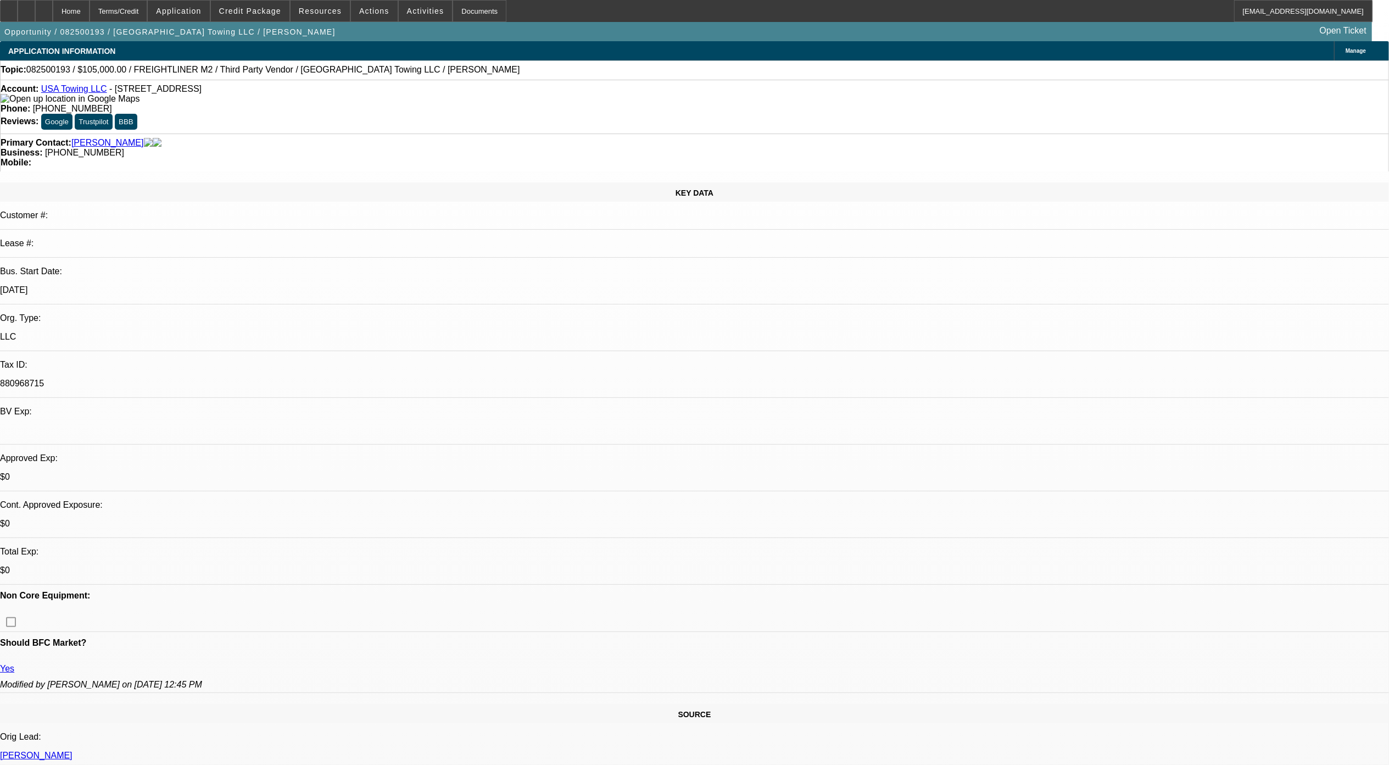
select select "1"
select select "2"
select select "6"
select select "1"
select select "2"
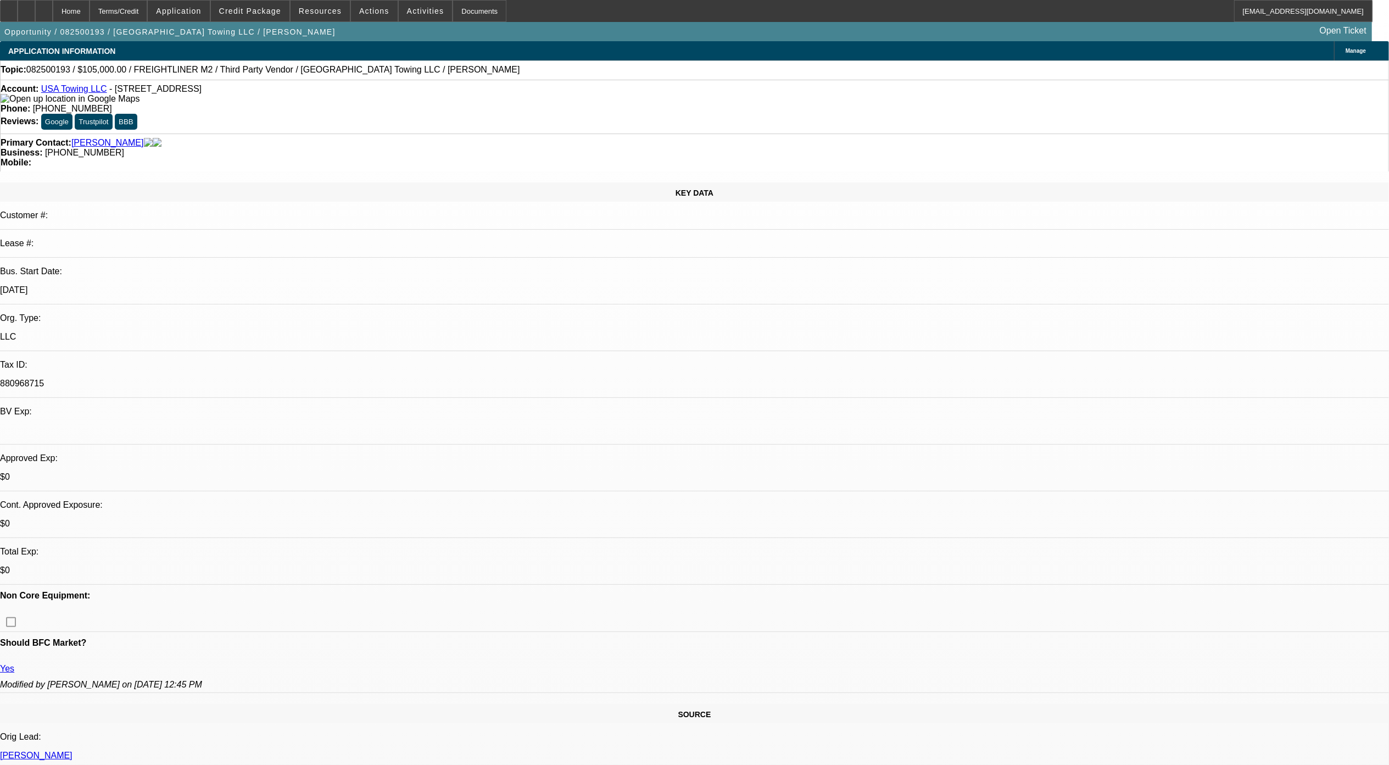
select select "6"
select select "1"
select select "2"
select select "6"
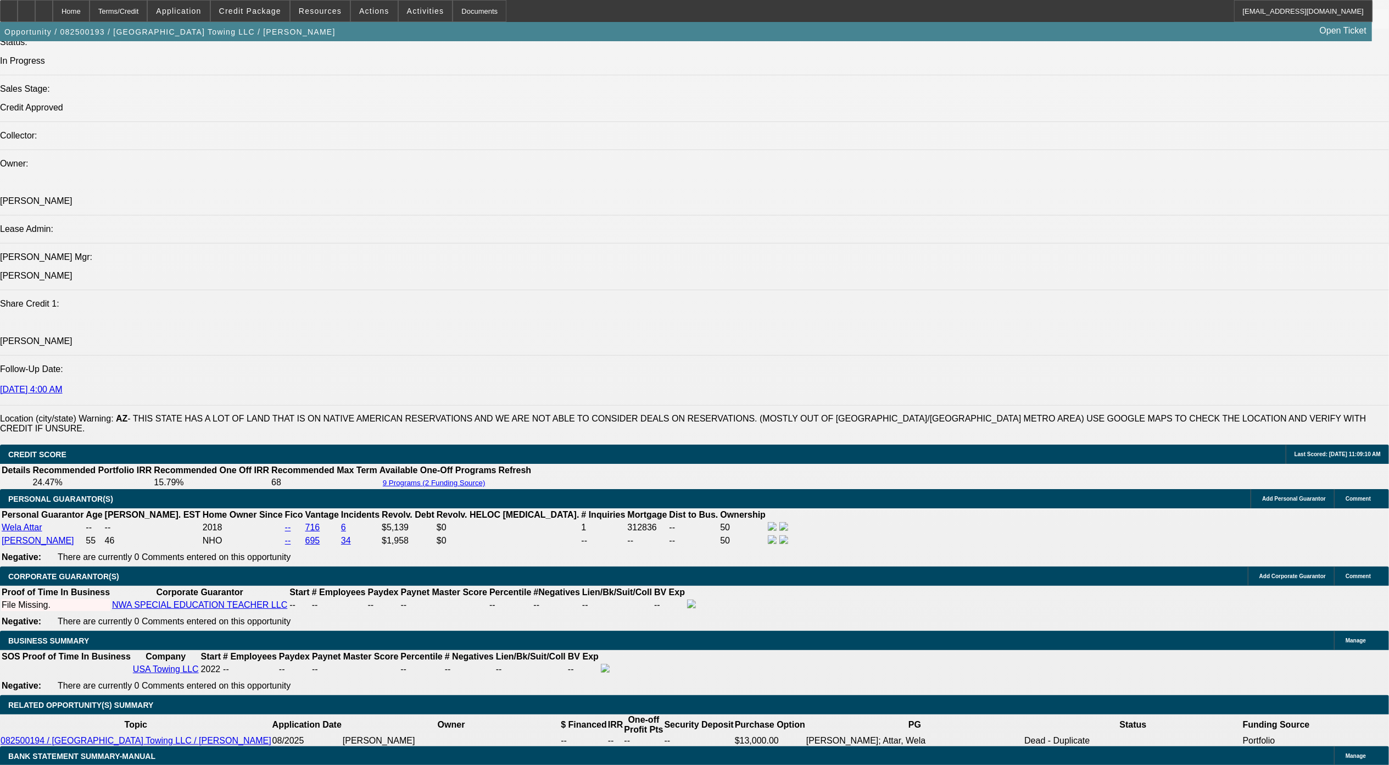
scroll to position [1464, 0]
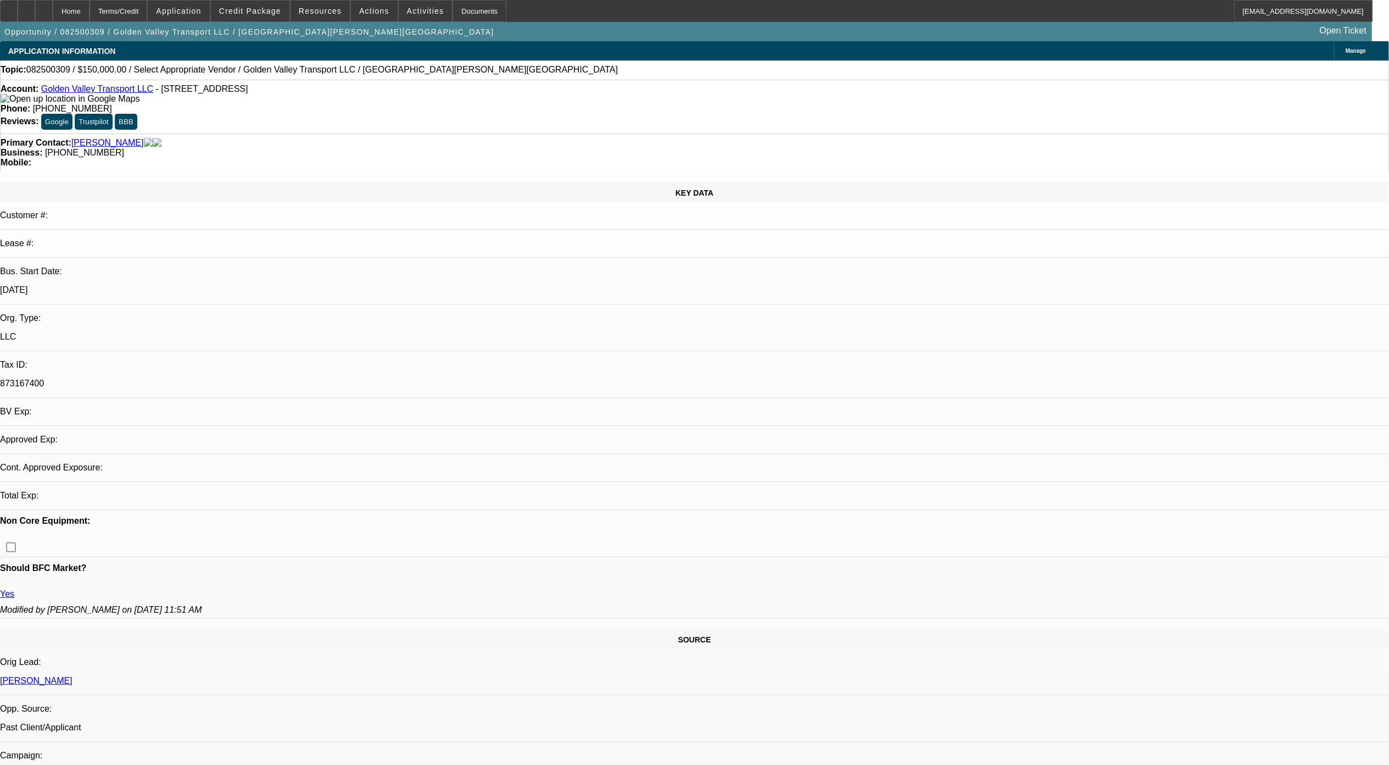
select select "0"
select select "2"
select select "0.1"
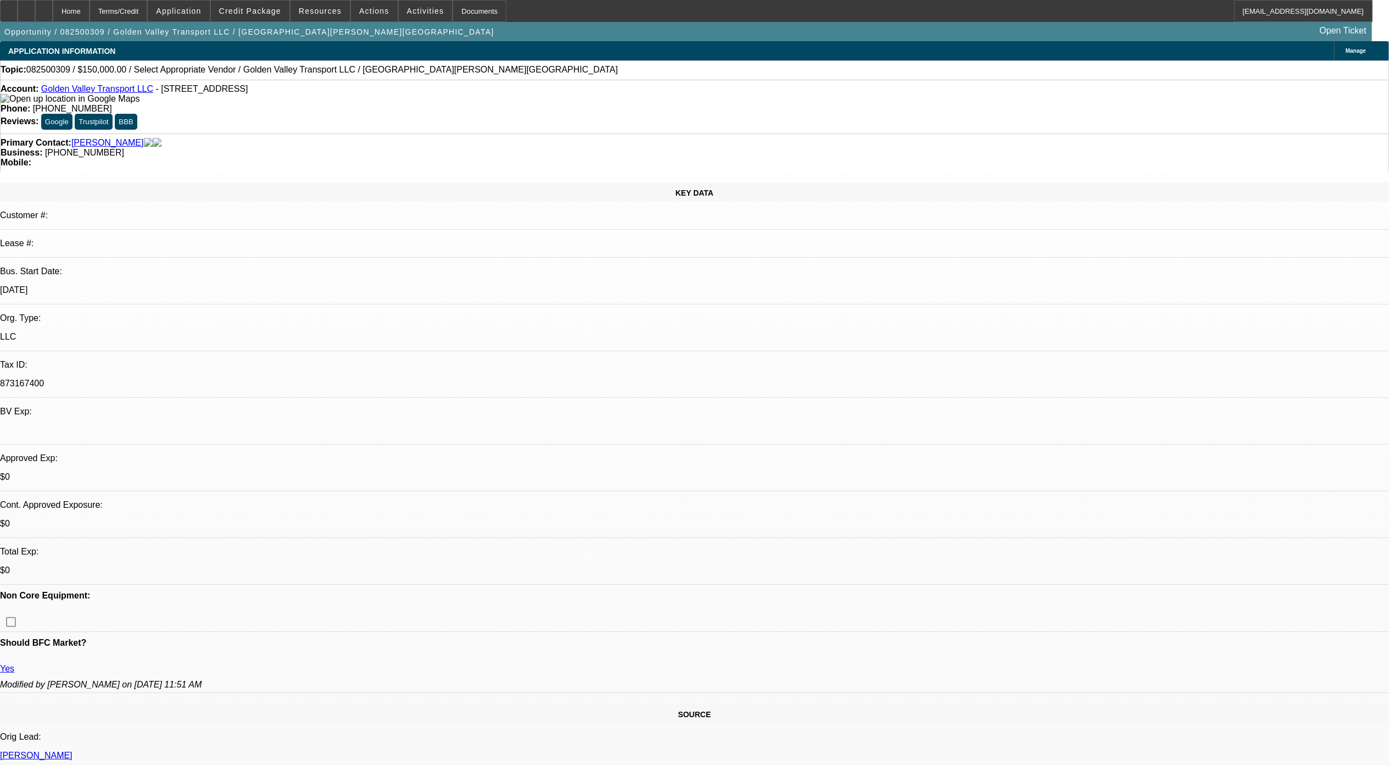
select select "1"
select select "2"
select select "4"
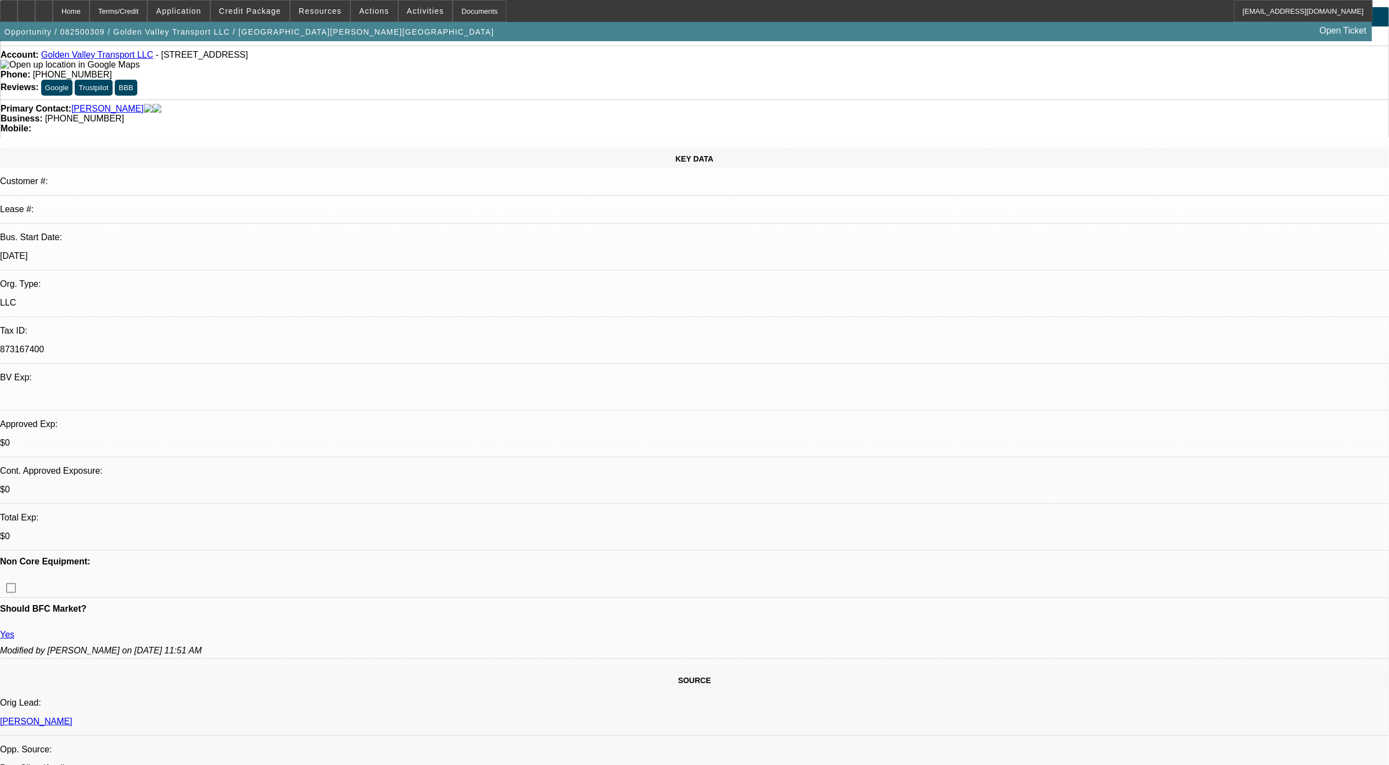
scroll to position [146, 0]
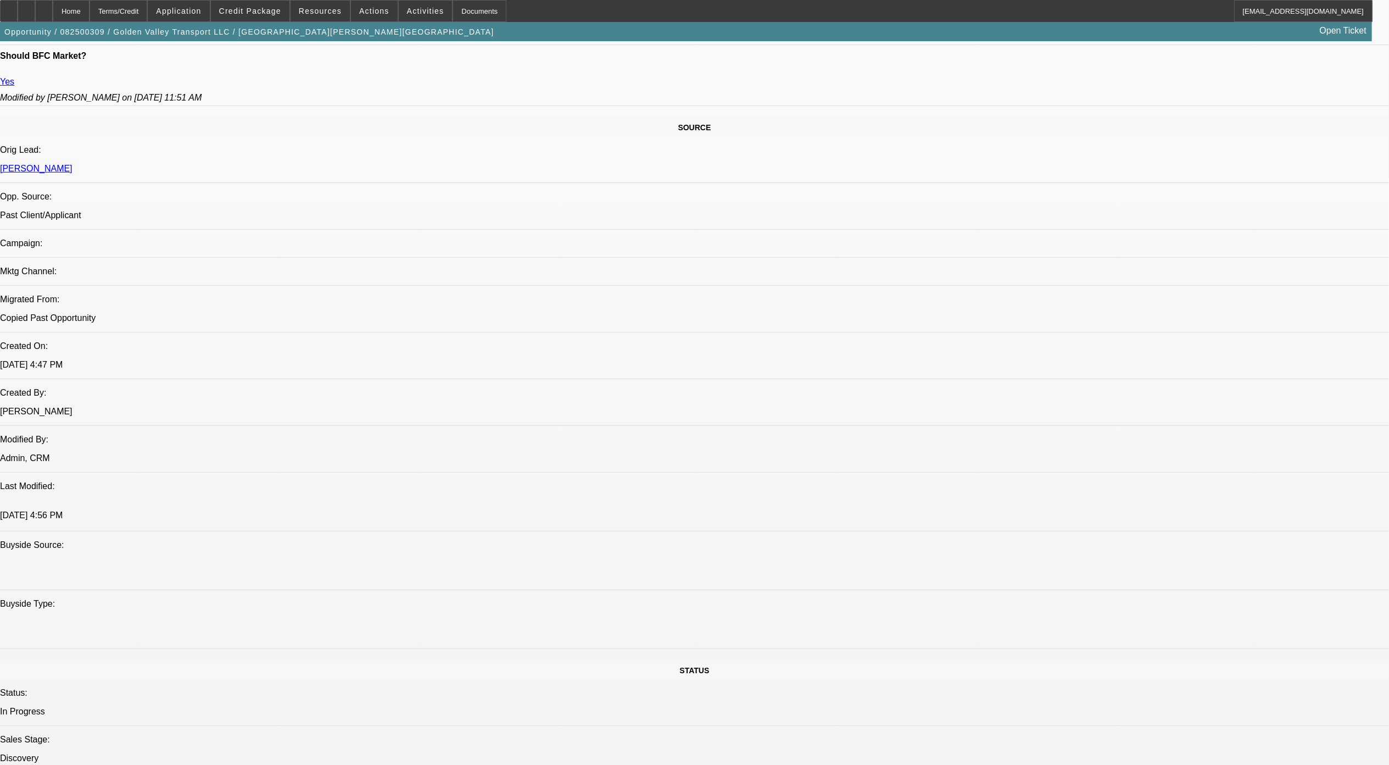
scroll to position [586, 0]
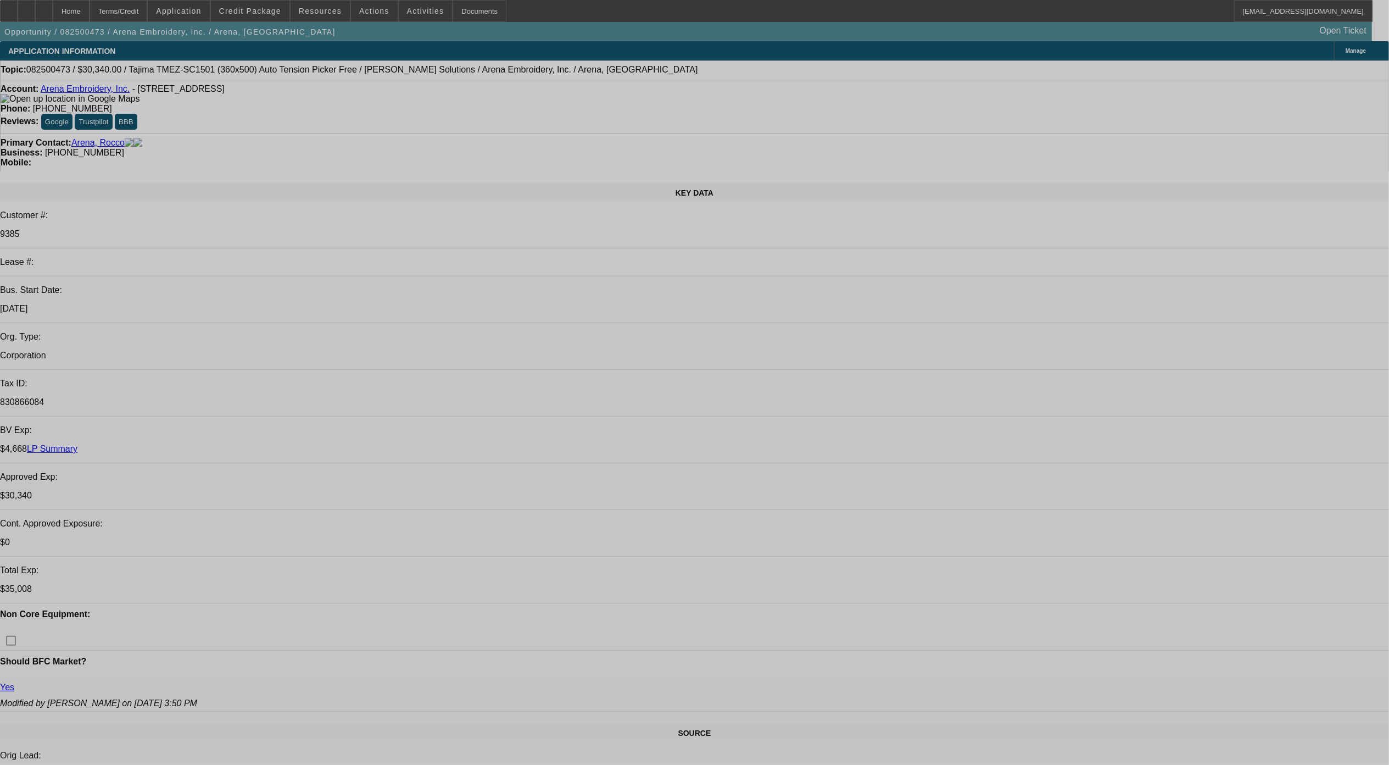
select select "0"
select select "2"
select select "0.1"
select select "0"
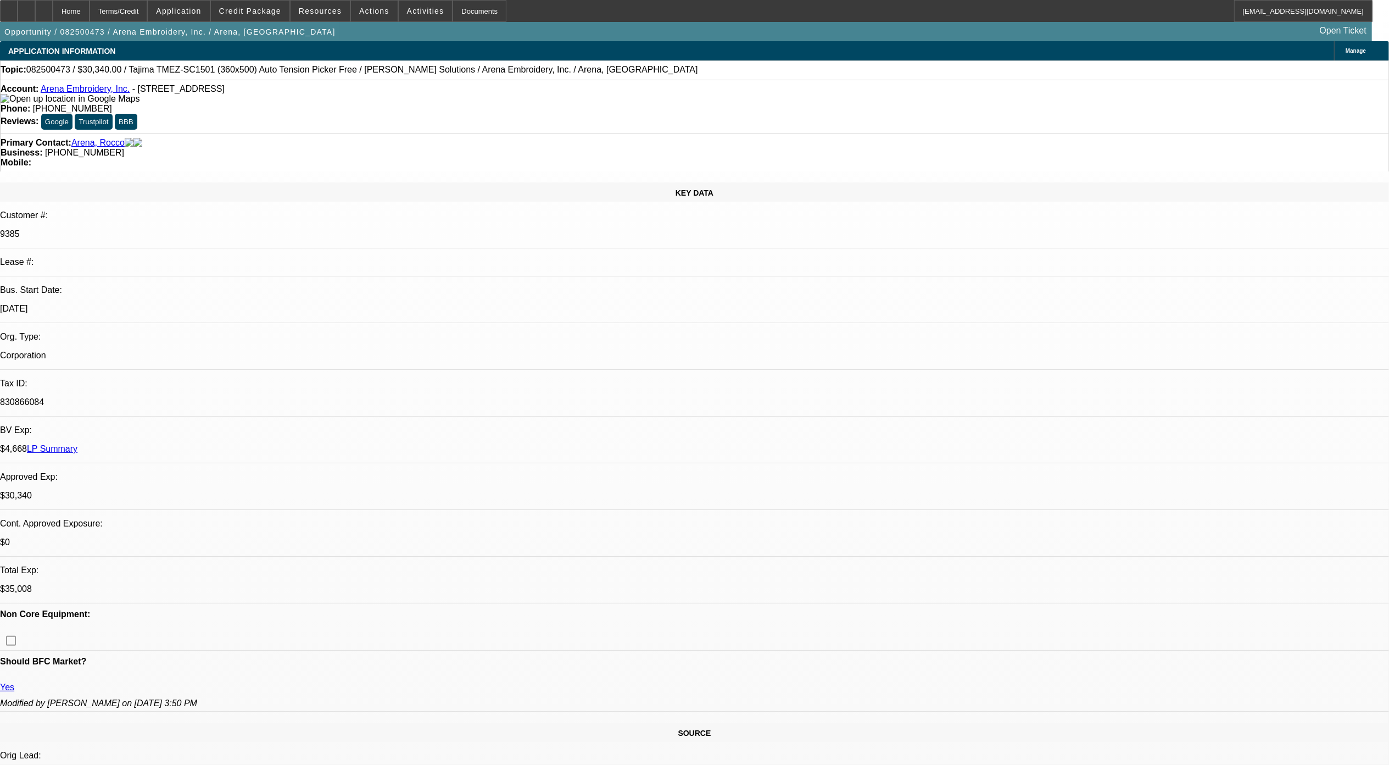
select select "2"
select select "0.1"
select select "0"
select select "2"
select select "0.1"
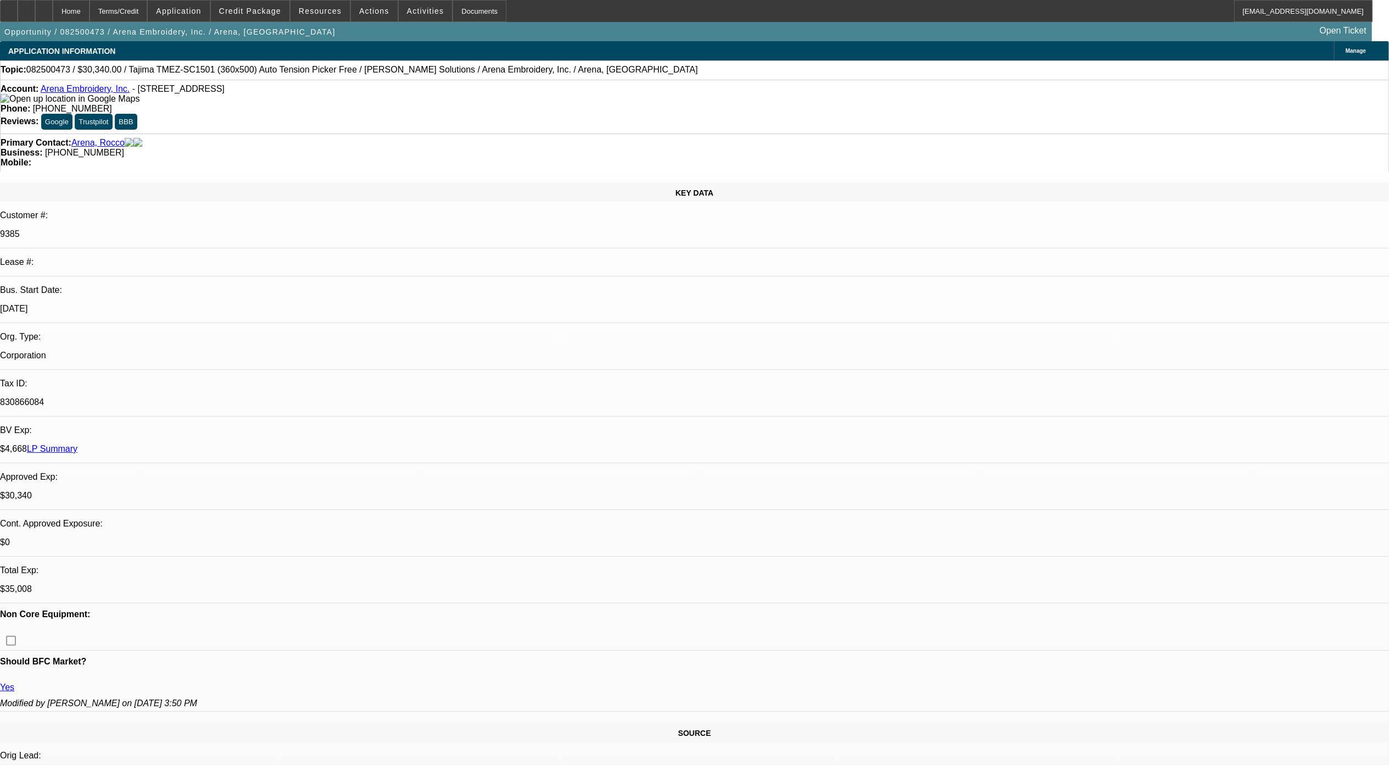
select select "1"
select select "2"
select select "4"
select select "1"
select select "2"
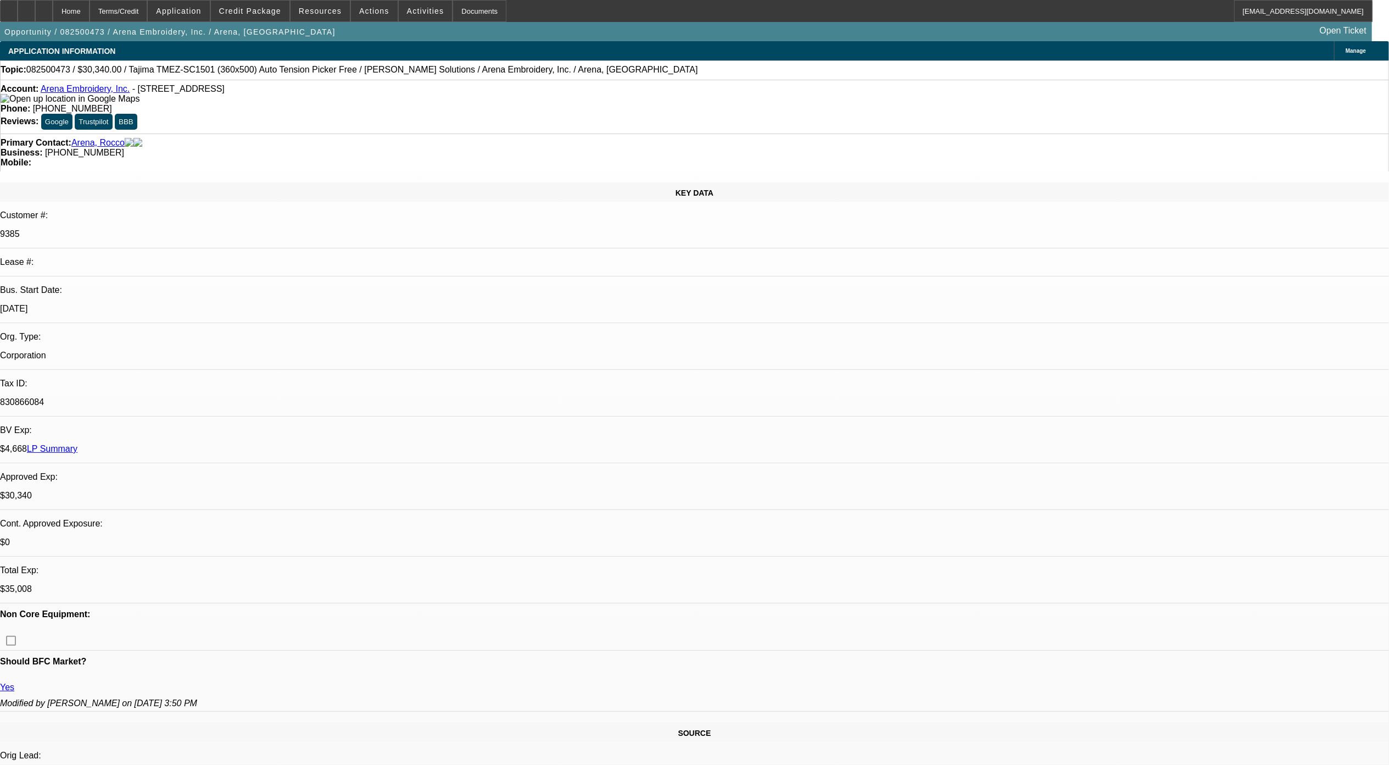
select select "4"
select select "1"
select select "2"
select select "4"
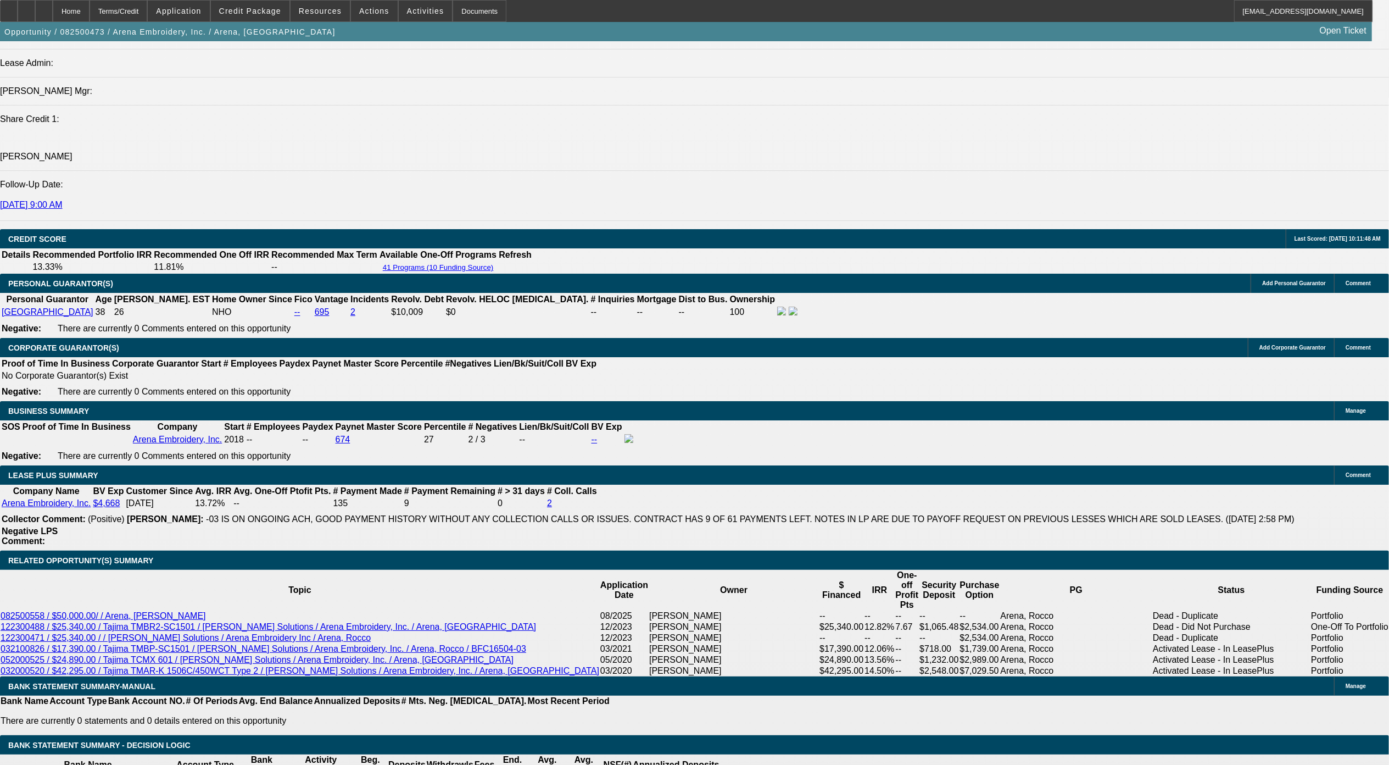
scroll to position [1538, 0]
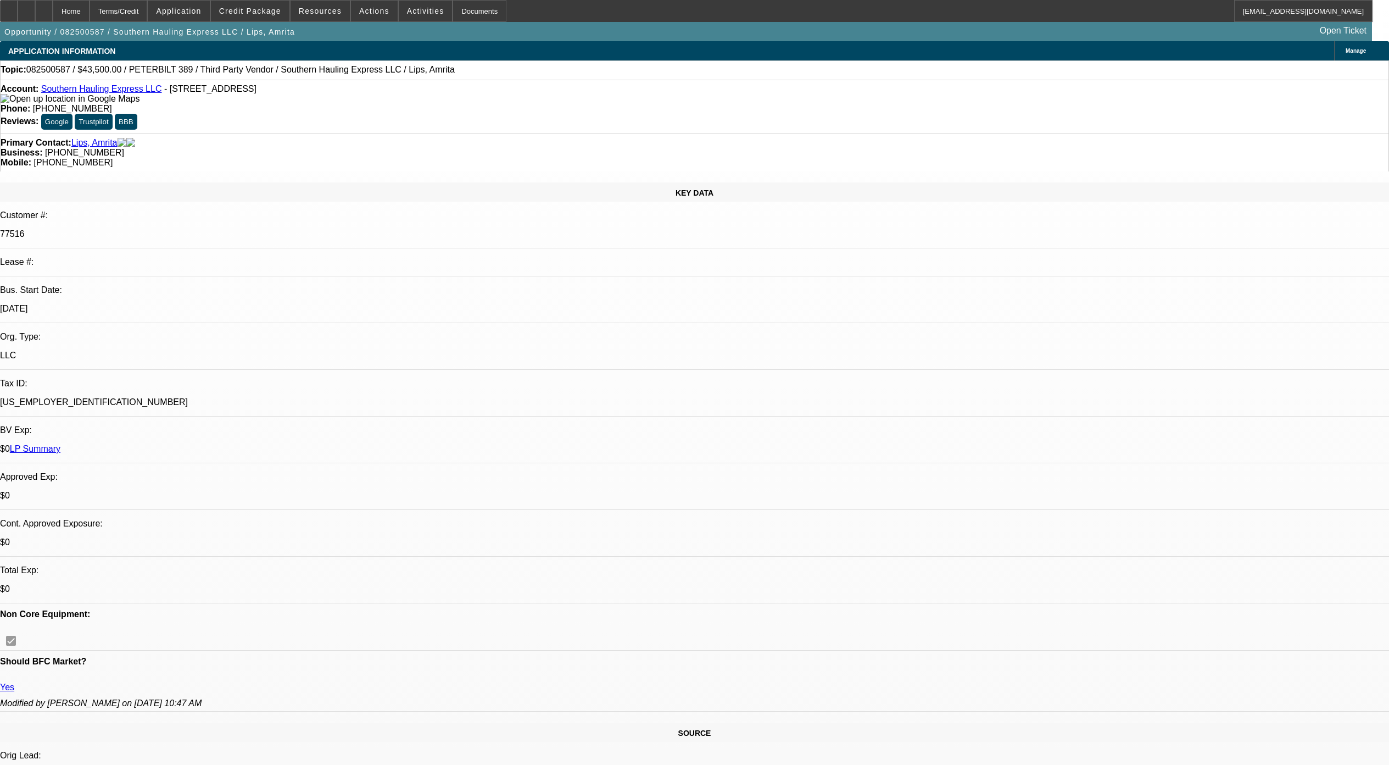
select select "0"
select select "2"
select select "0.1"
select select "4"
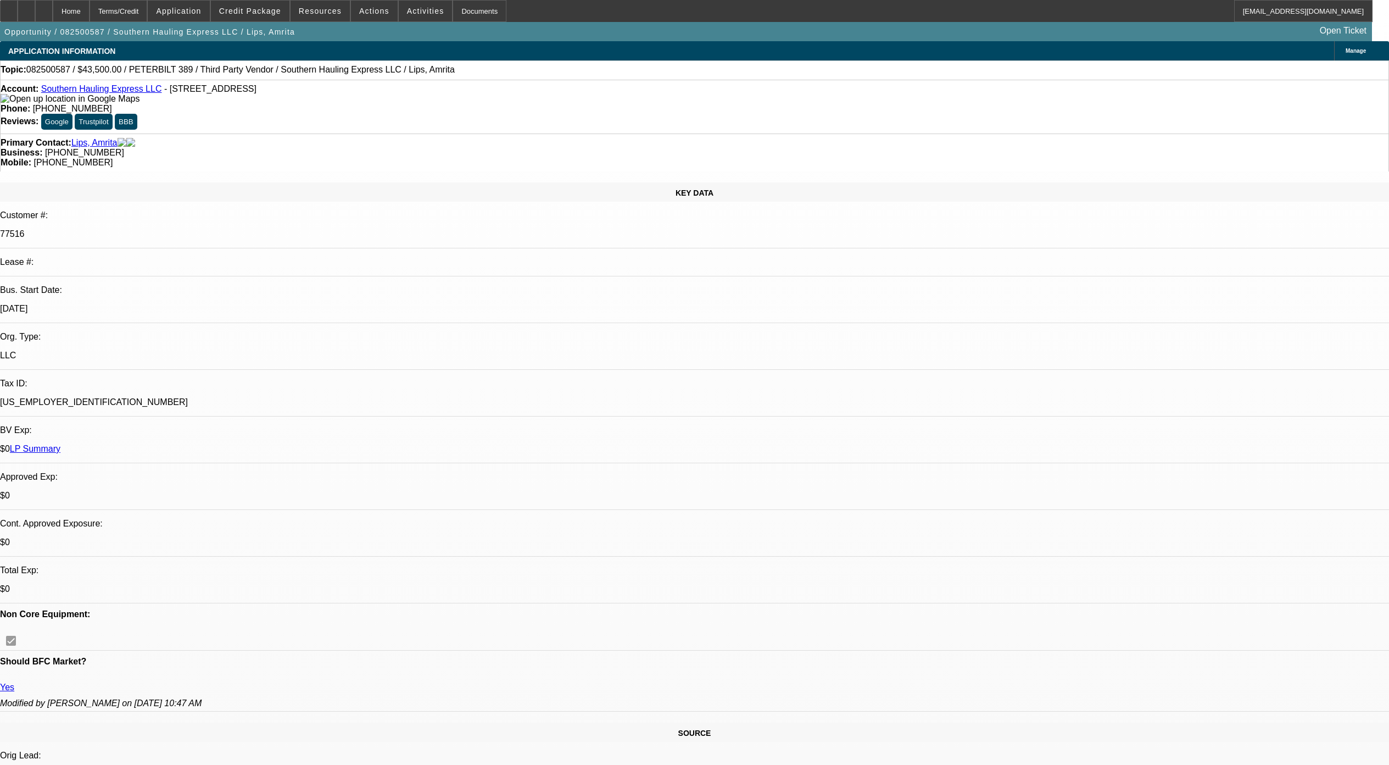
select select "0"
select select "2"
select select "0.1"
select select "4"
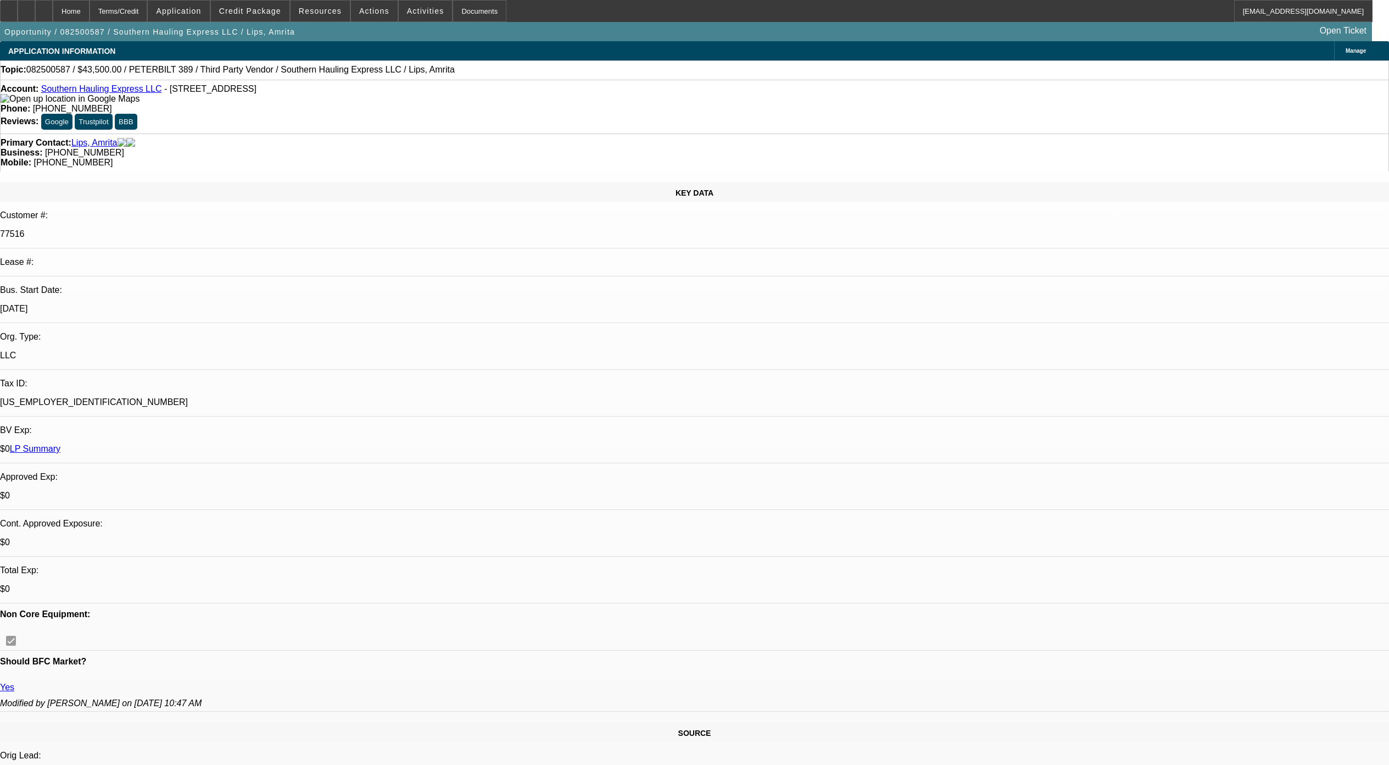
select select "0.1"
select select "2"
select select "0.1"
select select "4"
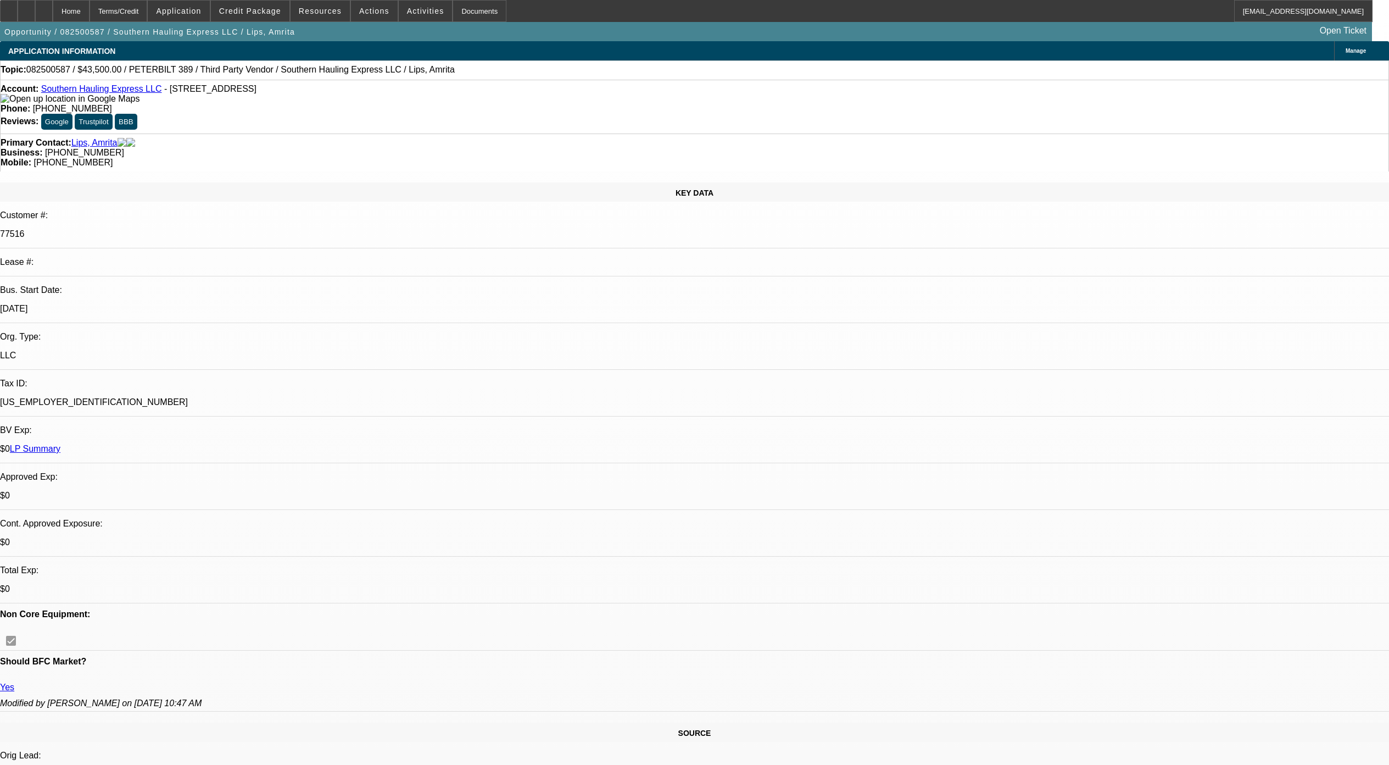
scroll to position [622, 0]
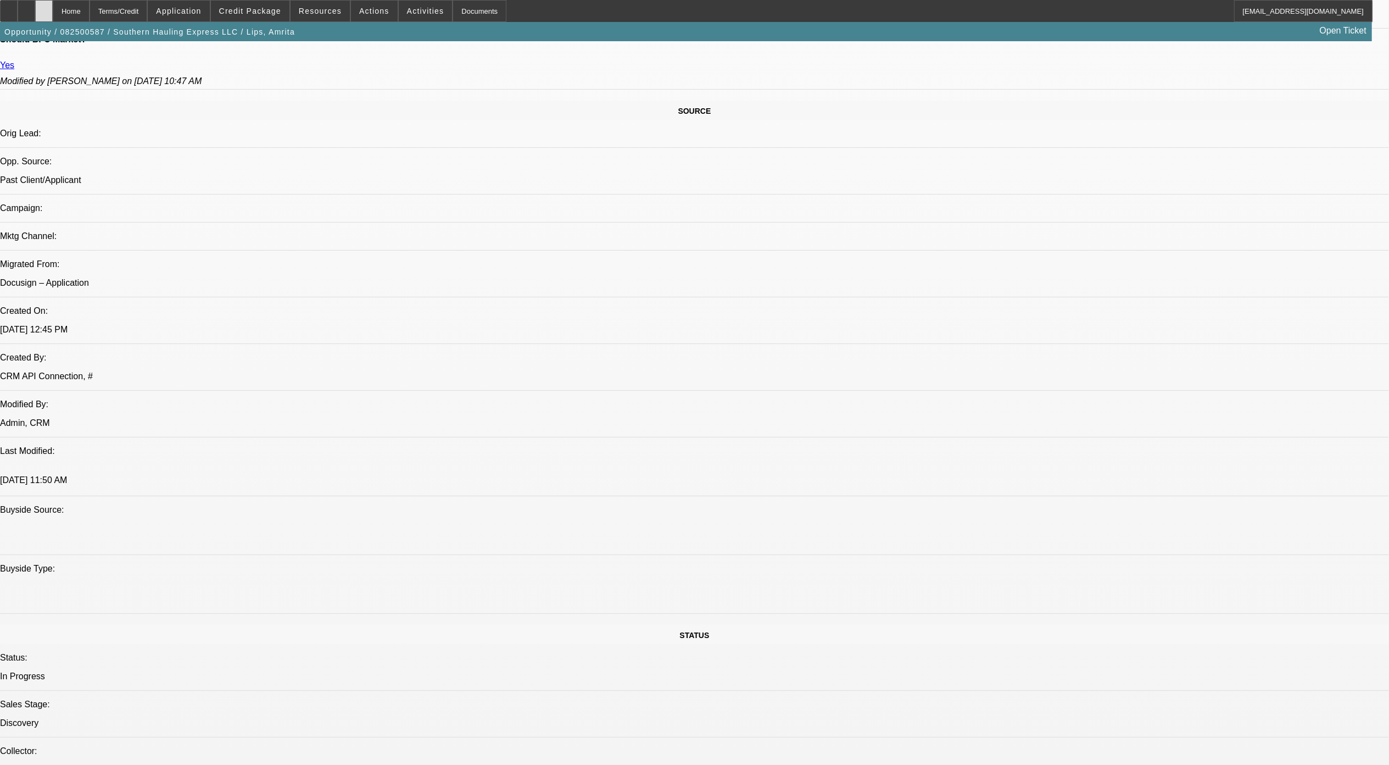
click at [53, 12] on div at bounding box center [44, 11] width 18 height 22
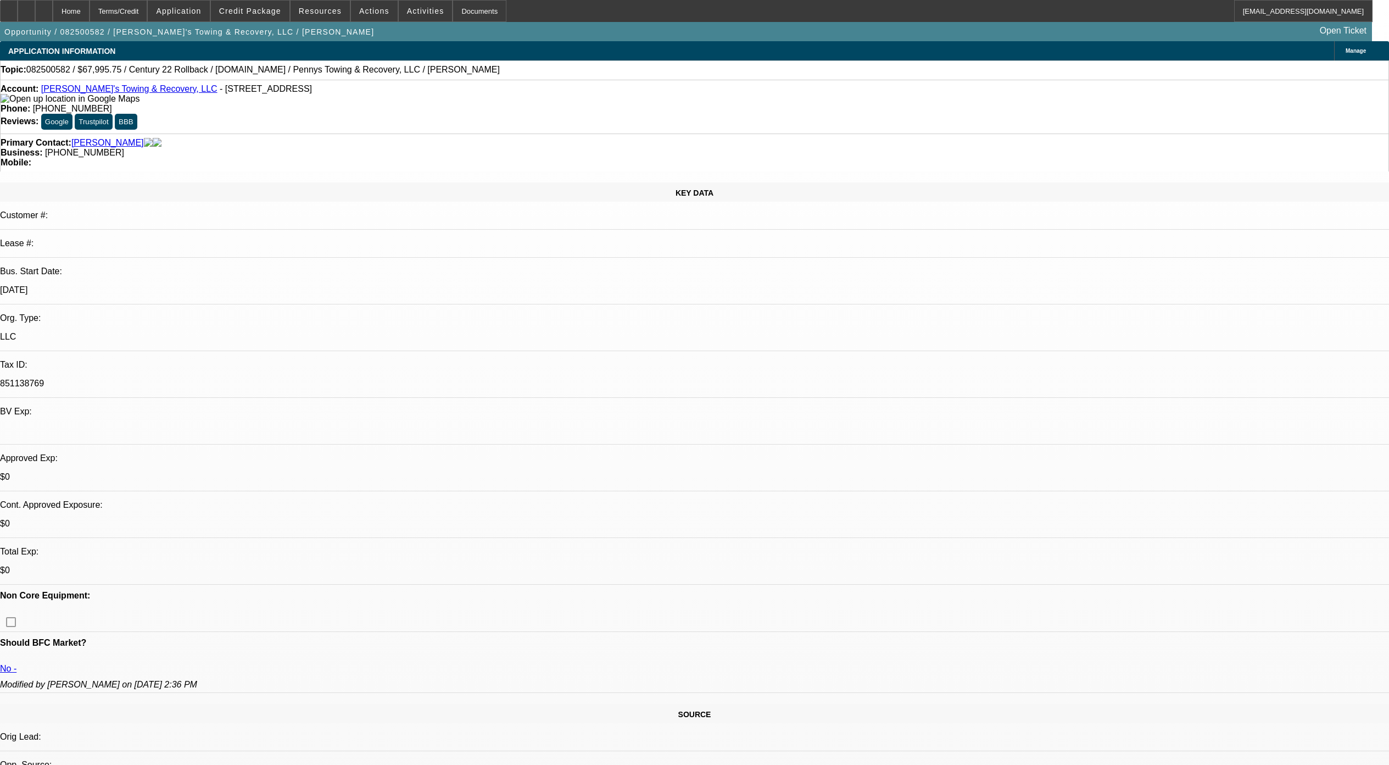
select select "0.15"
select select "2"
select select "0.1"
select select "4"
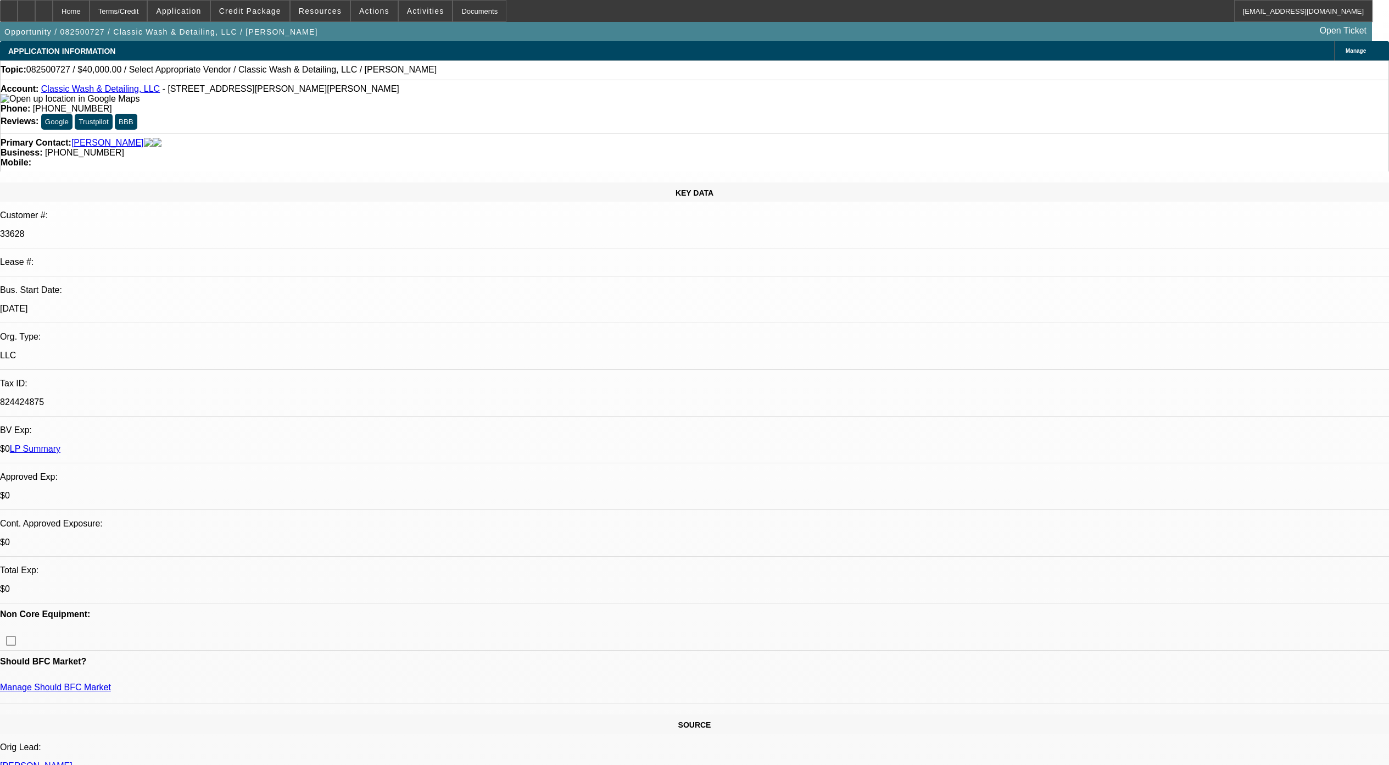
select select "0"
select select "2"
select select "0.1"
select select "4"
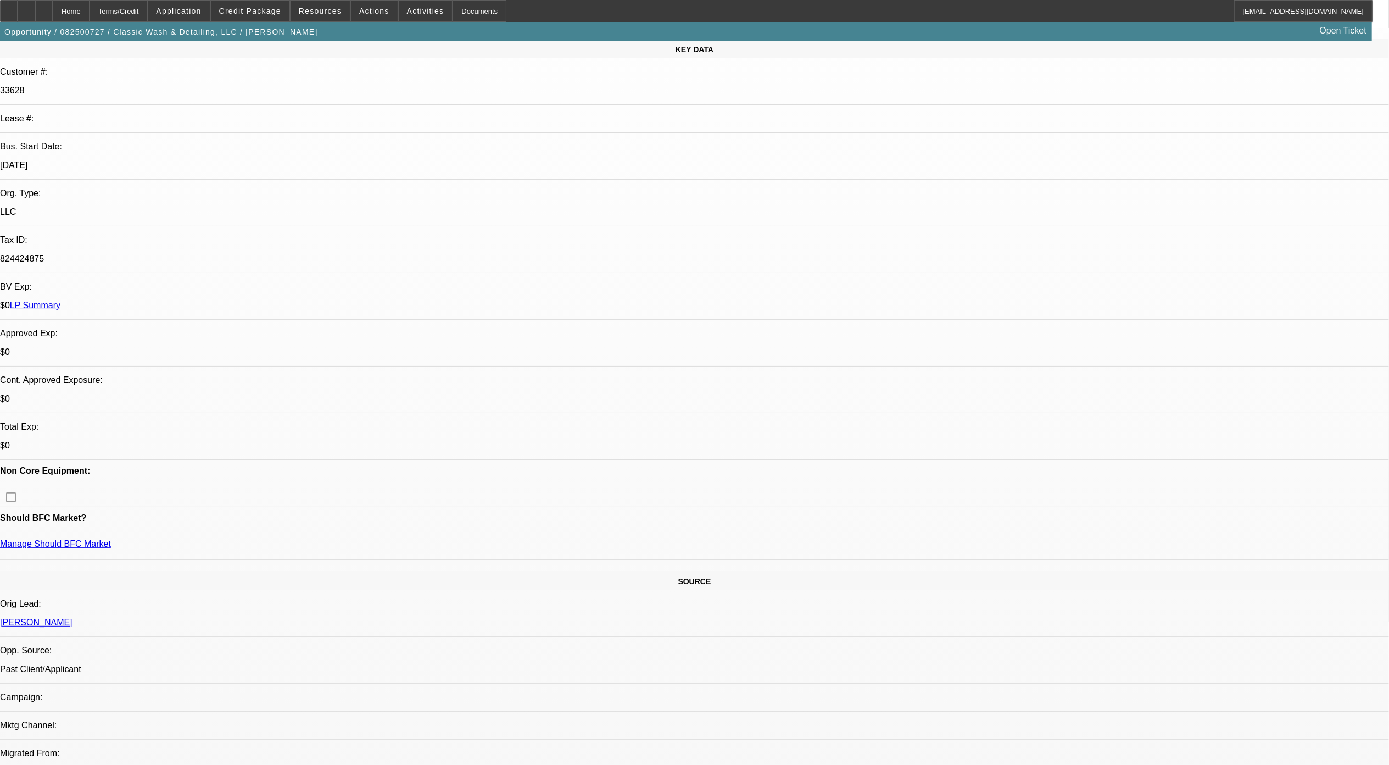
scroll to position [146, 0]
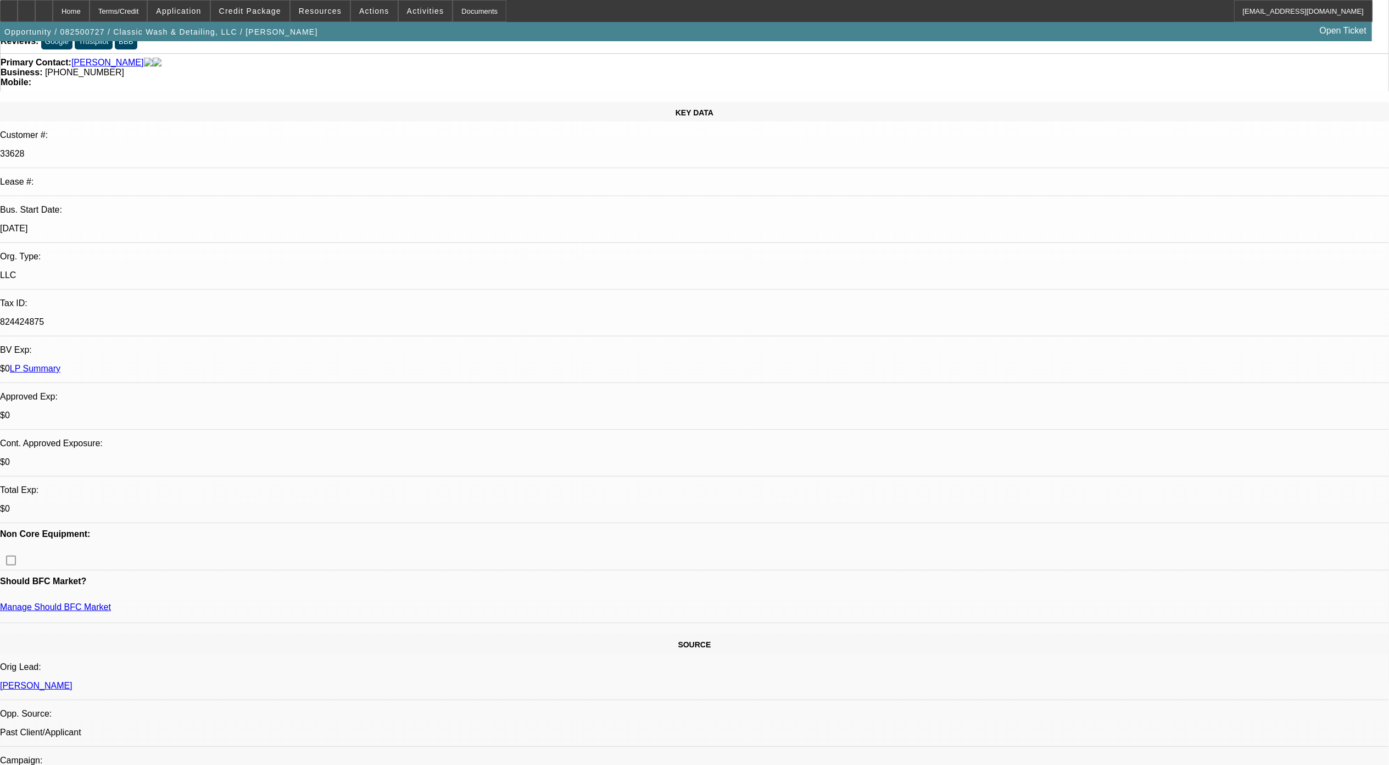
scroll to position [0, 0]
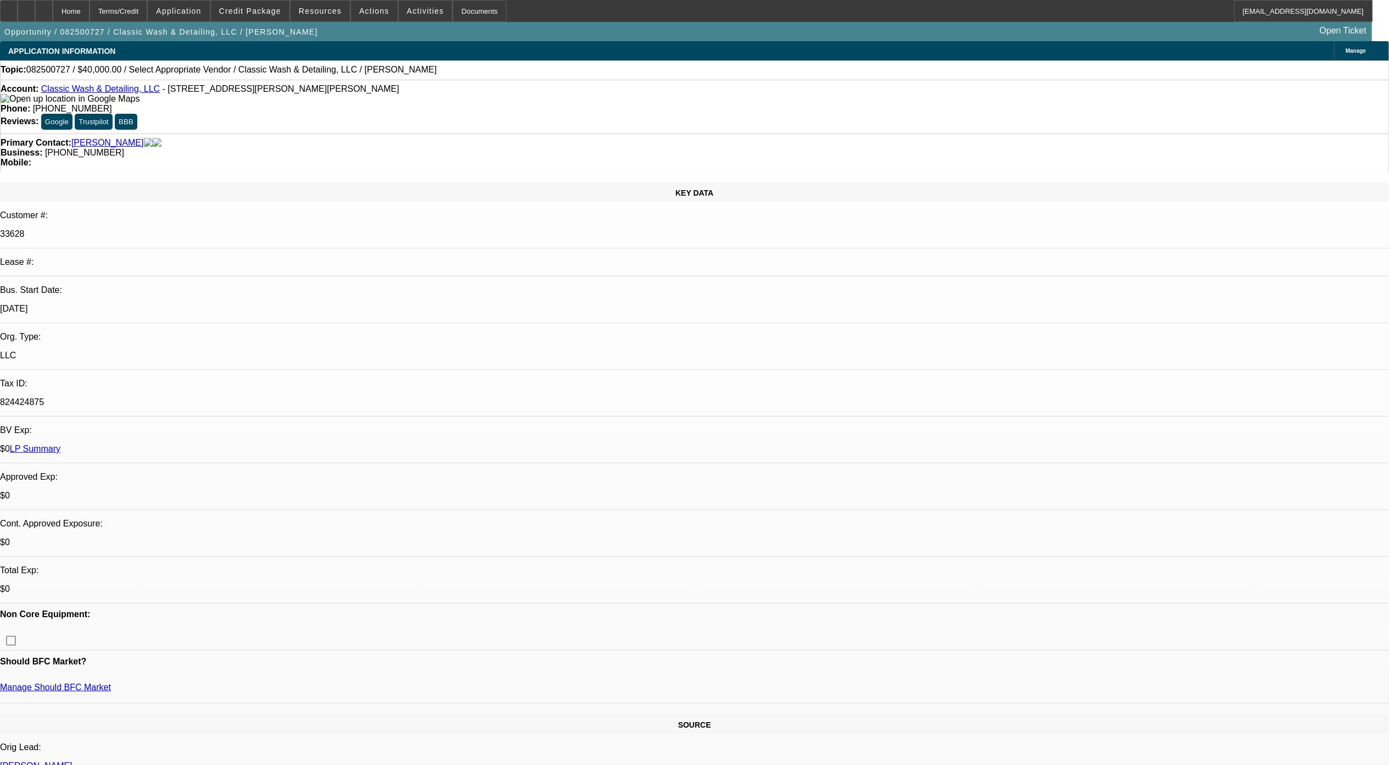
drag, startPoint x: 1043, startPoint y: 169, endPoint x: 1021, endPoint y: 119, distance: 55.1
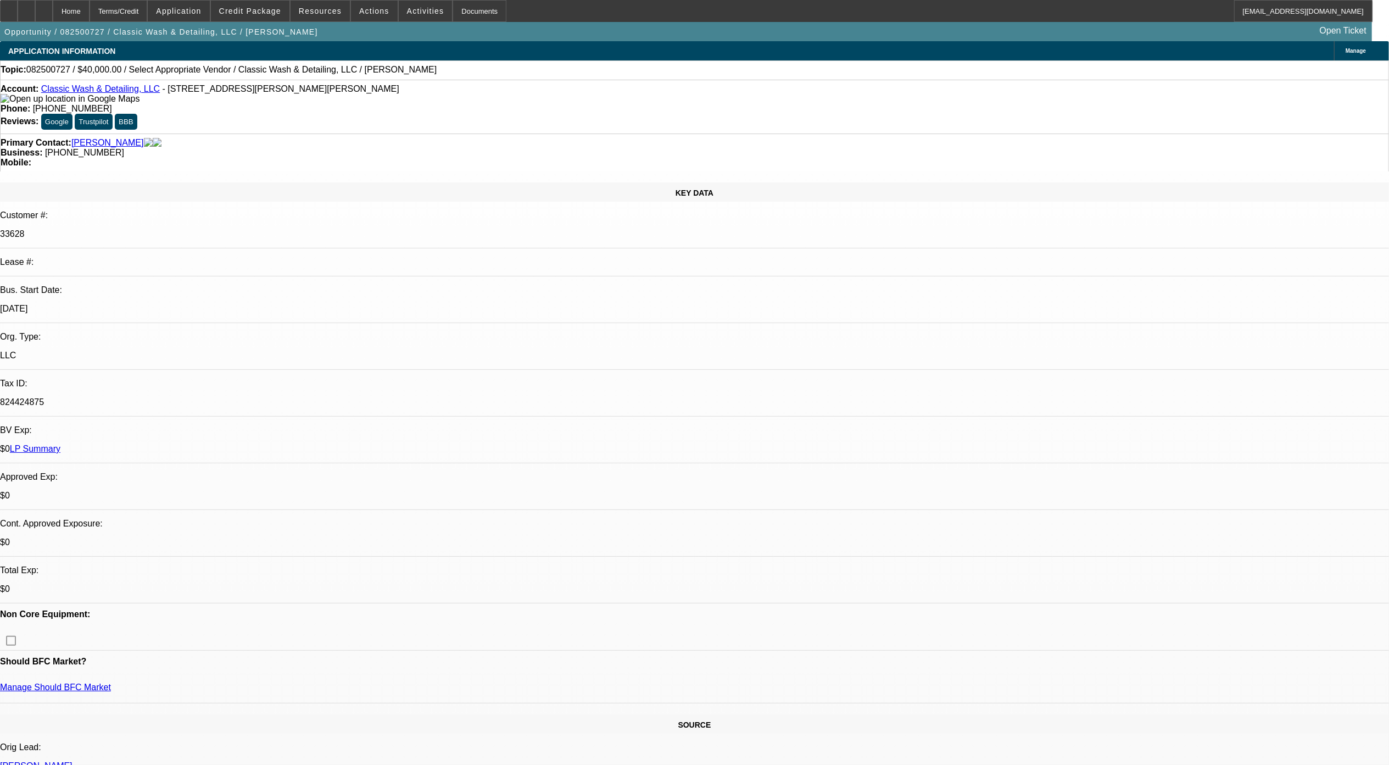
scroll to position [7, 0]
drag, startPoint x: 1079, startPoint y: 189, endPoint x: 1012, endPoint y: 154, distance: 75.4
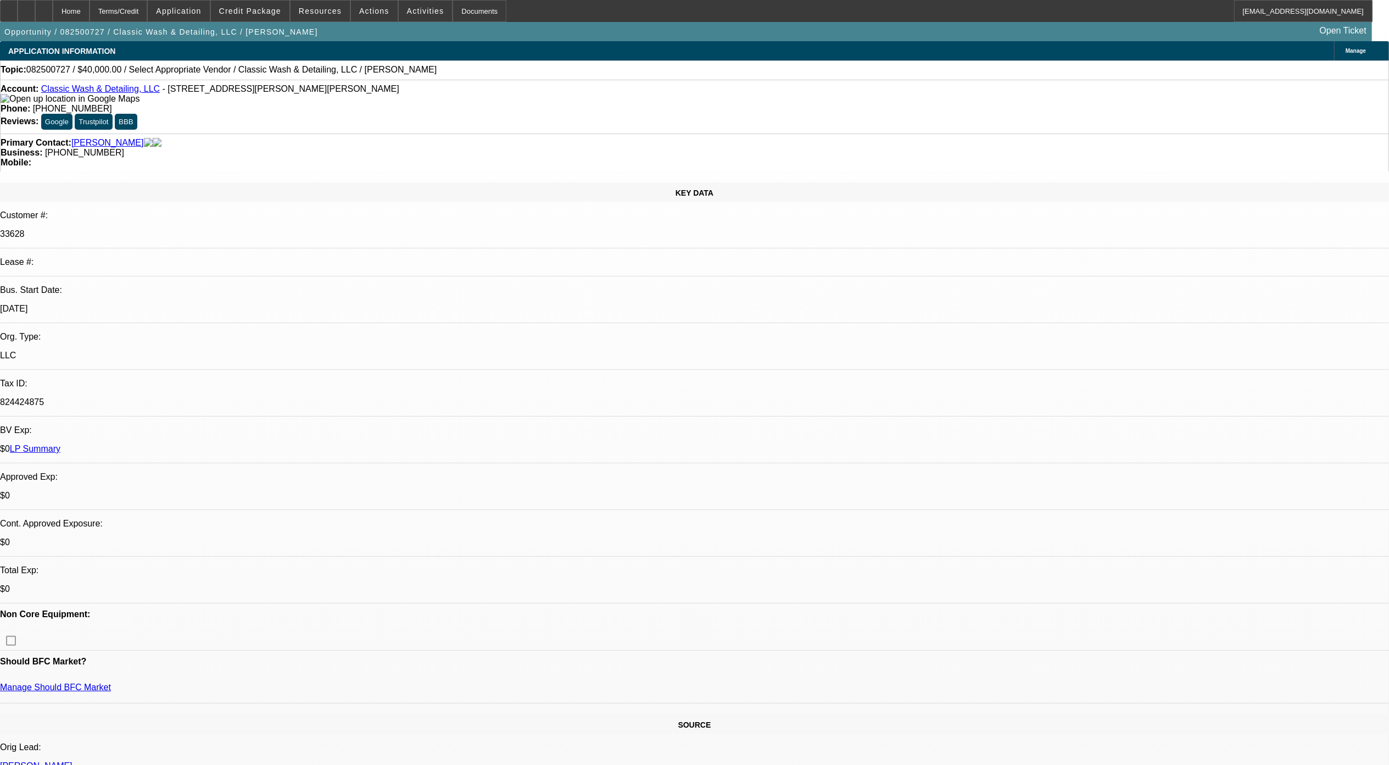
radio input "true"
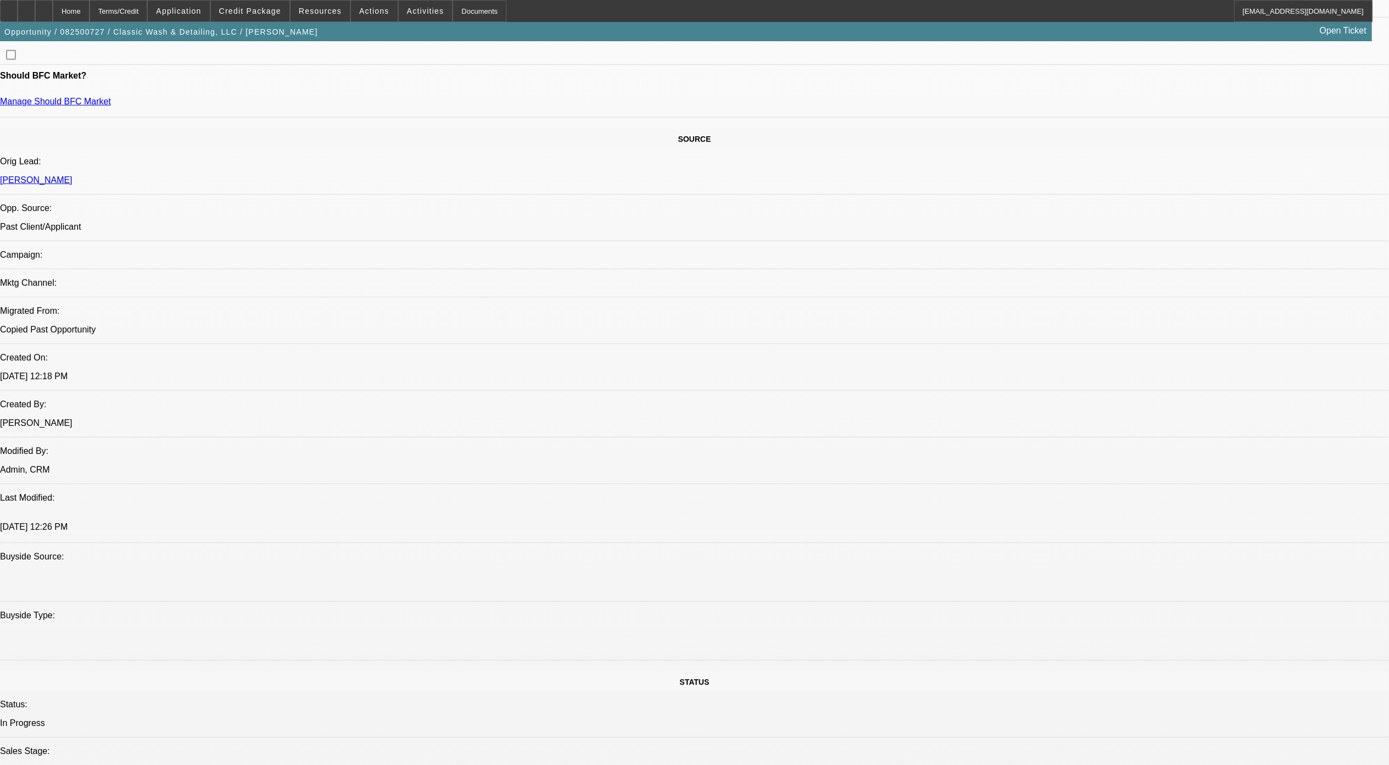
scroll to position [11, 0]
type textarea "Mike seemed like a nice guy. Main focus is establishing biz credit. He has the …"
radio input "true"
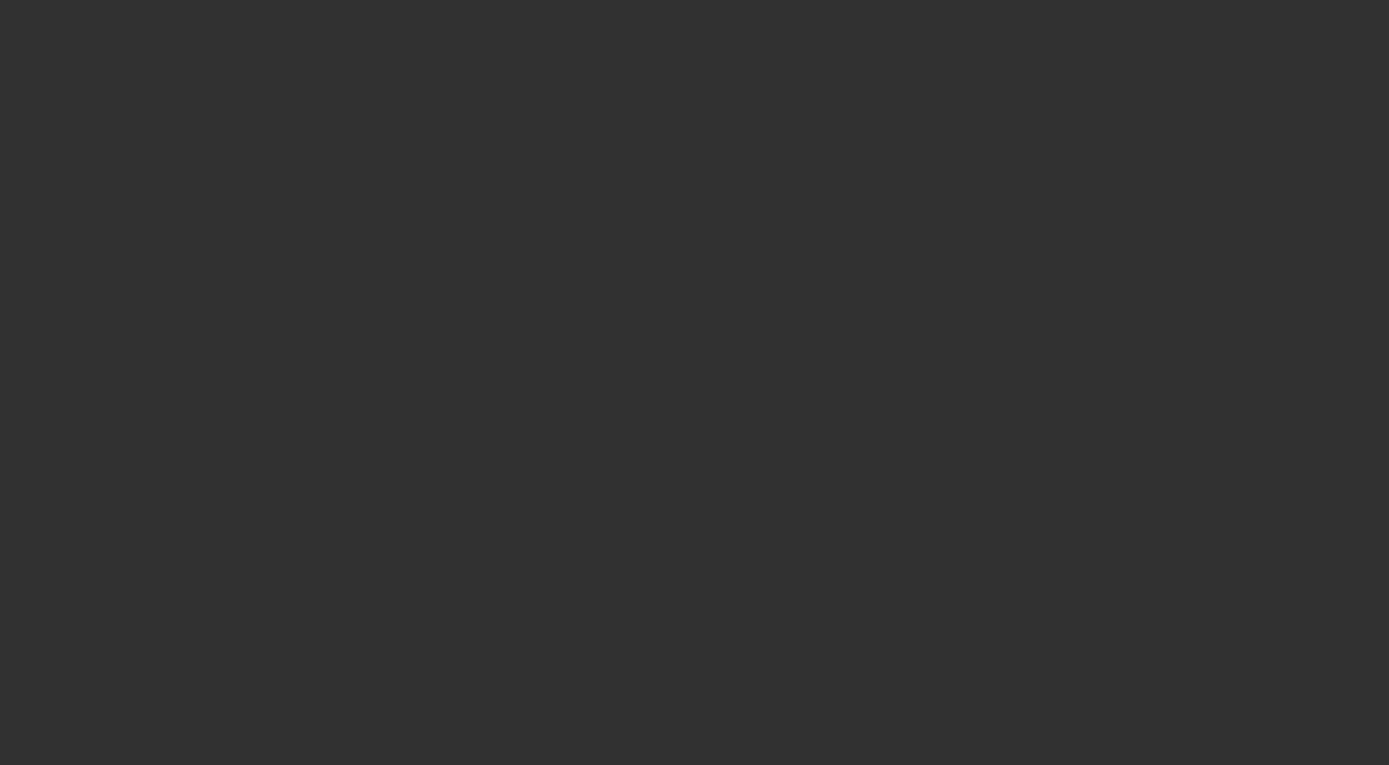
scroll to position [0, 0]
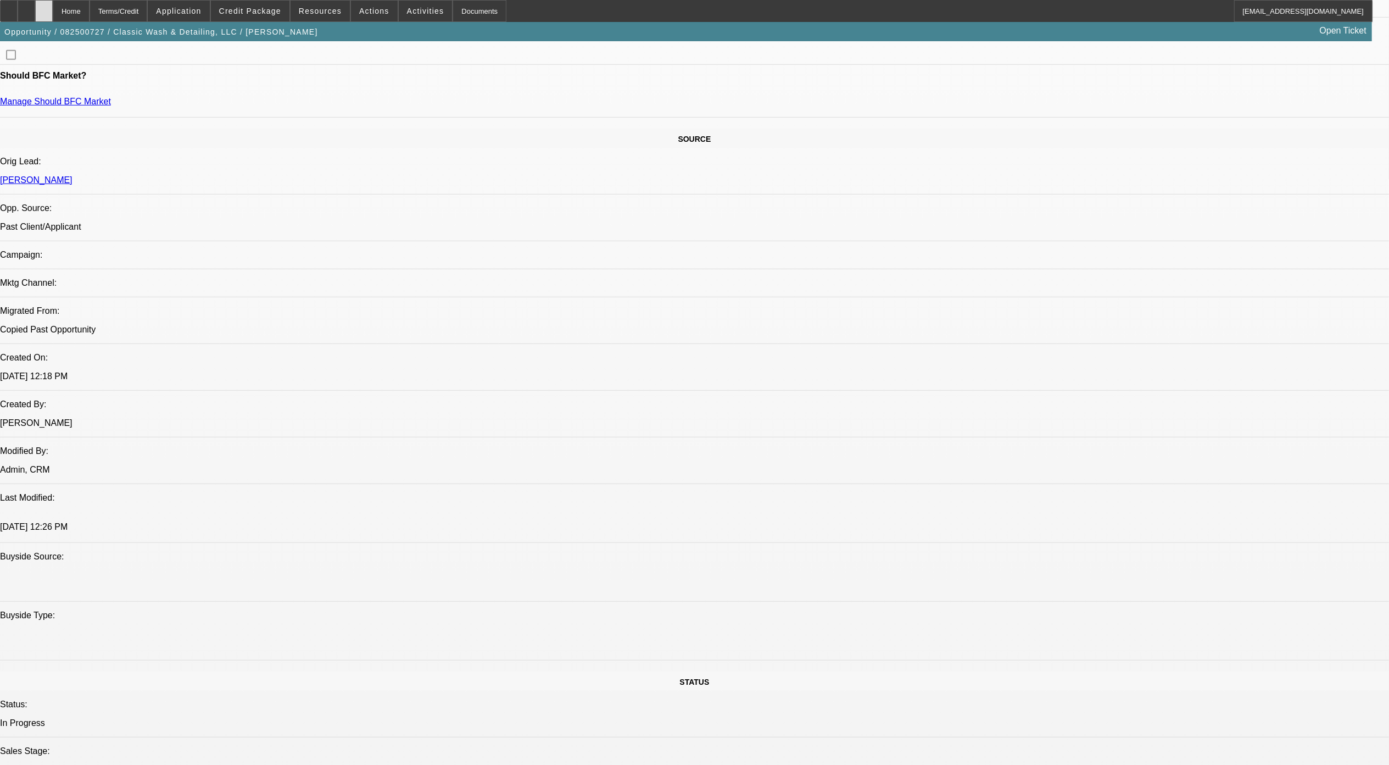
click at [53, 5] on div at bounding box center [44, 11] width 18 height 22
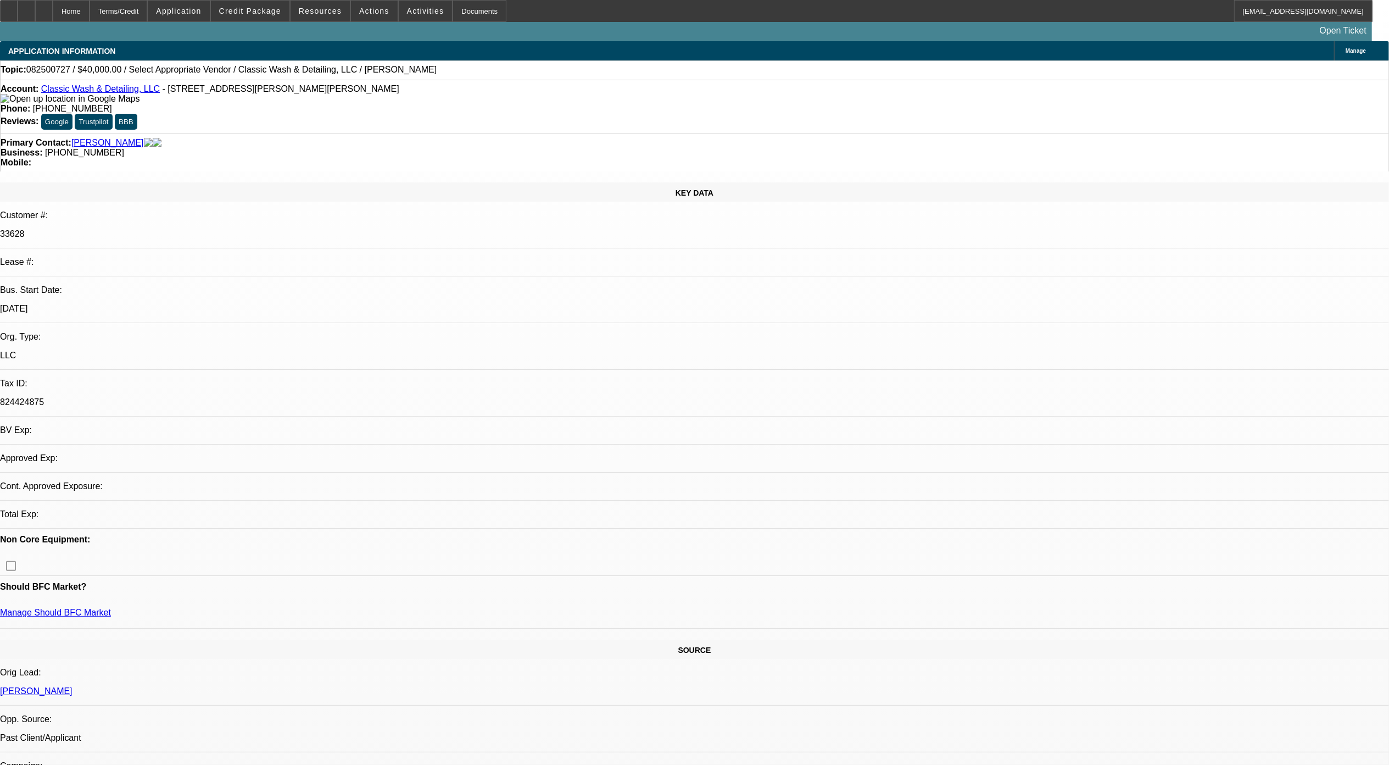
select select "0"
select select "2"
select select "0.1"
select select "1"
select select "2"
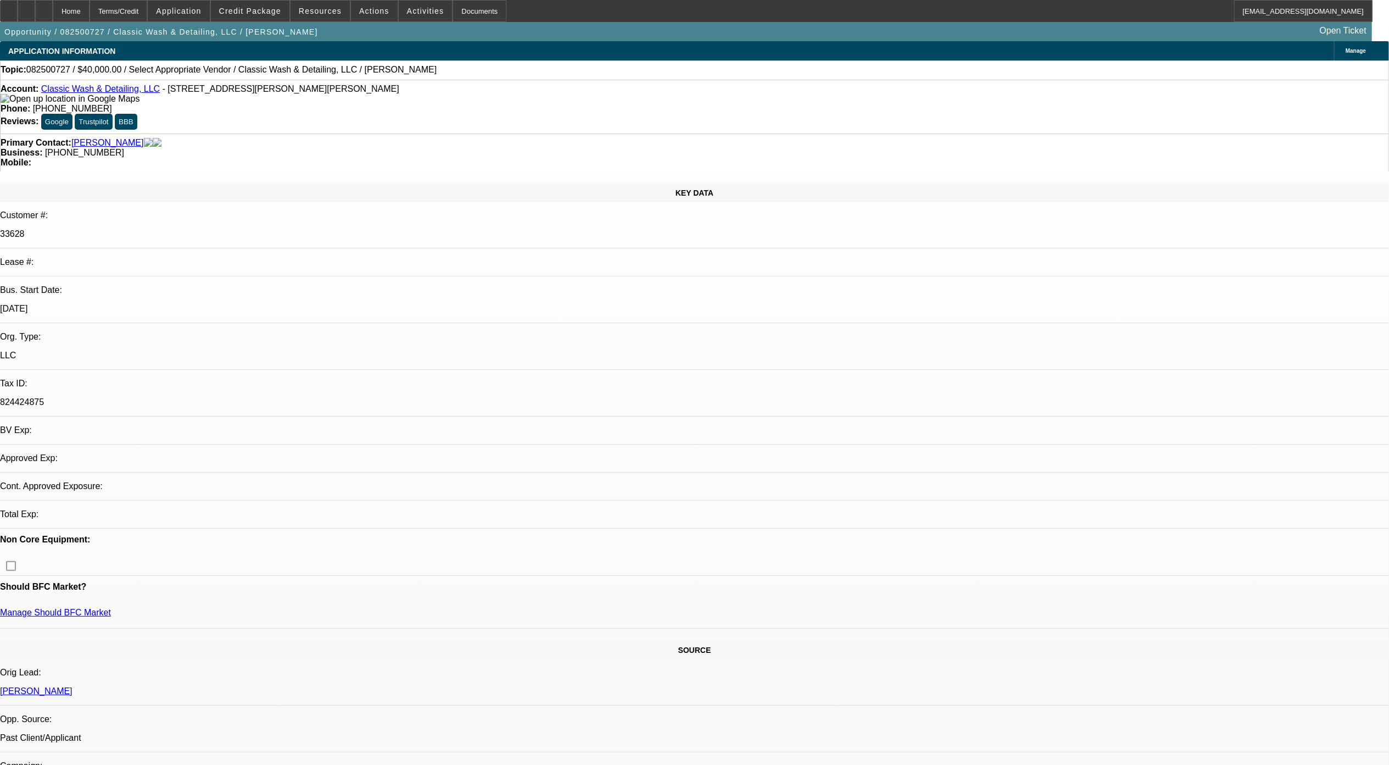
select select "4"
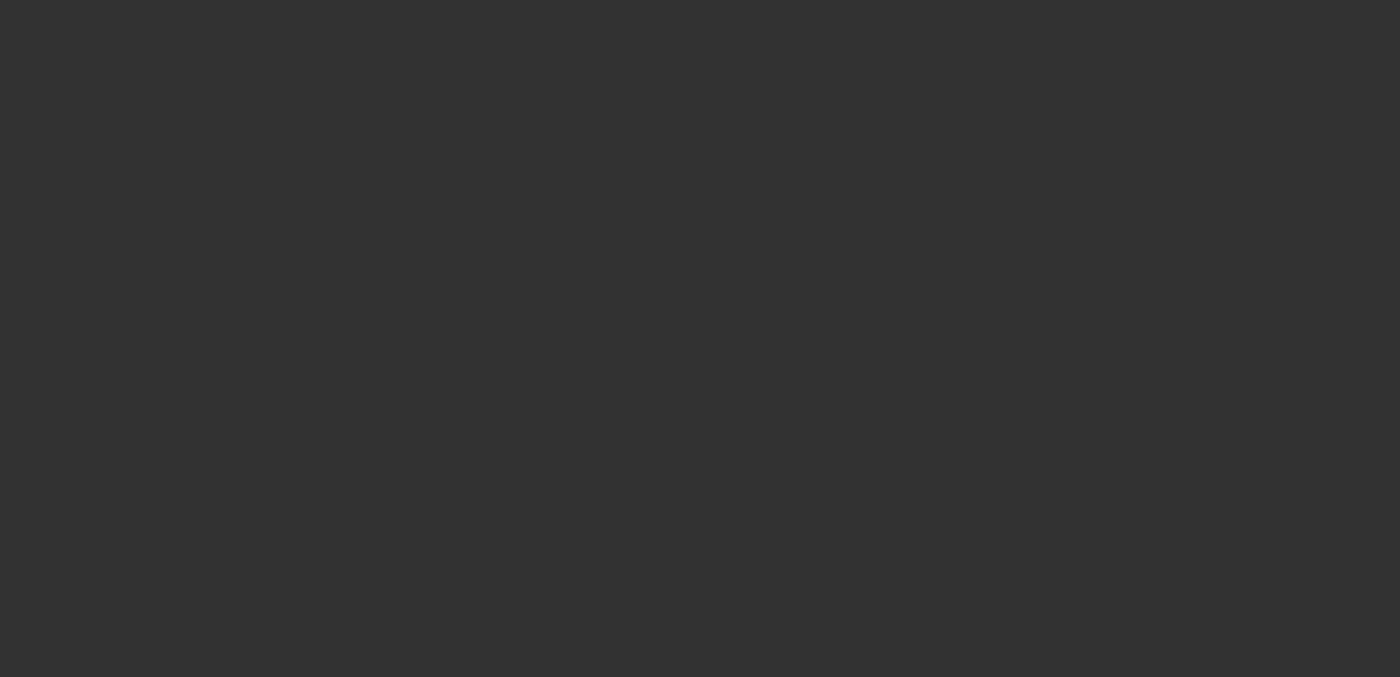
select select "0"
select select "2"
select select "0"
select select "6"
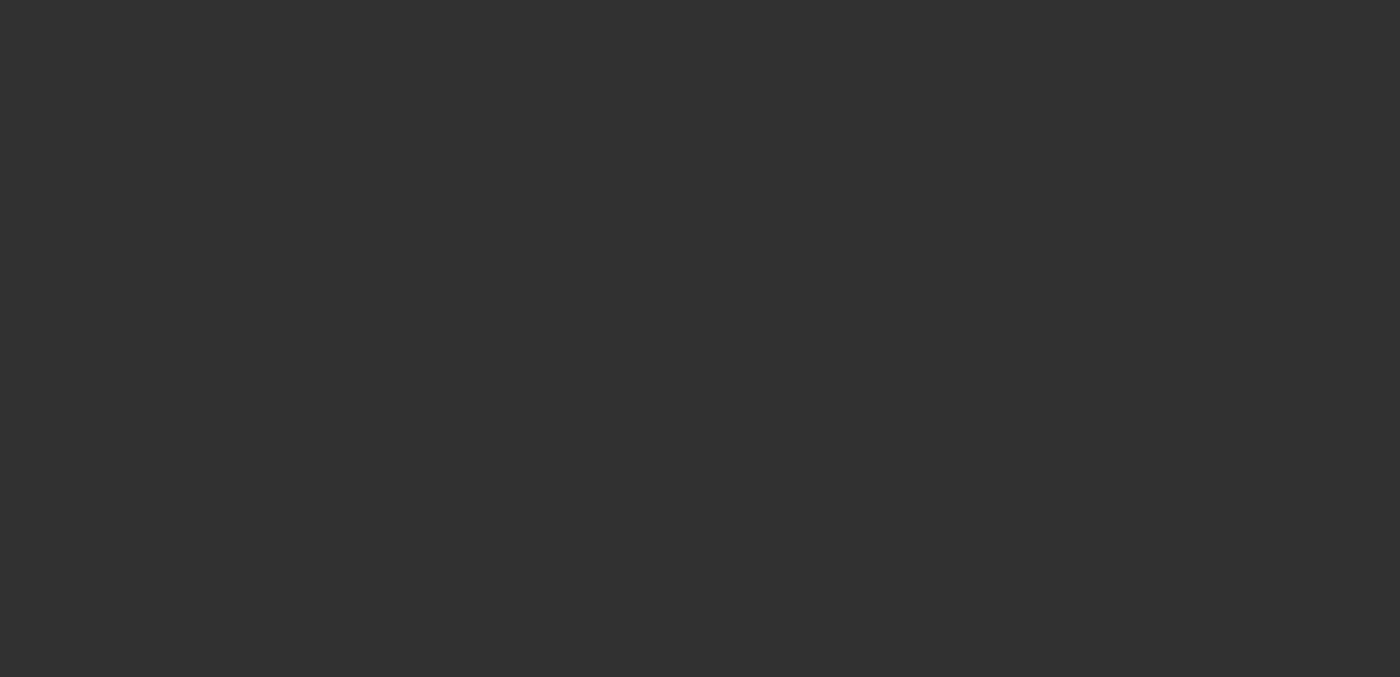
select select "0"
select select "2"
select select "0"
select select "6"
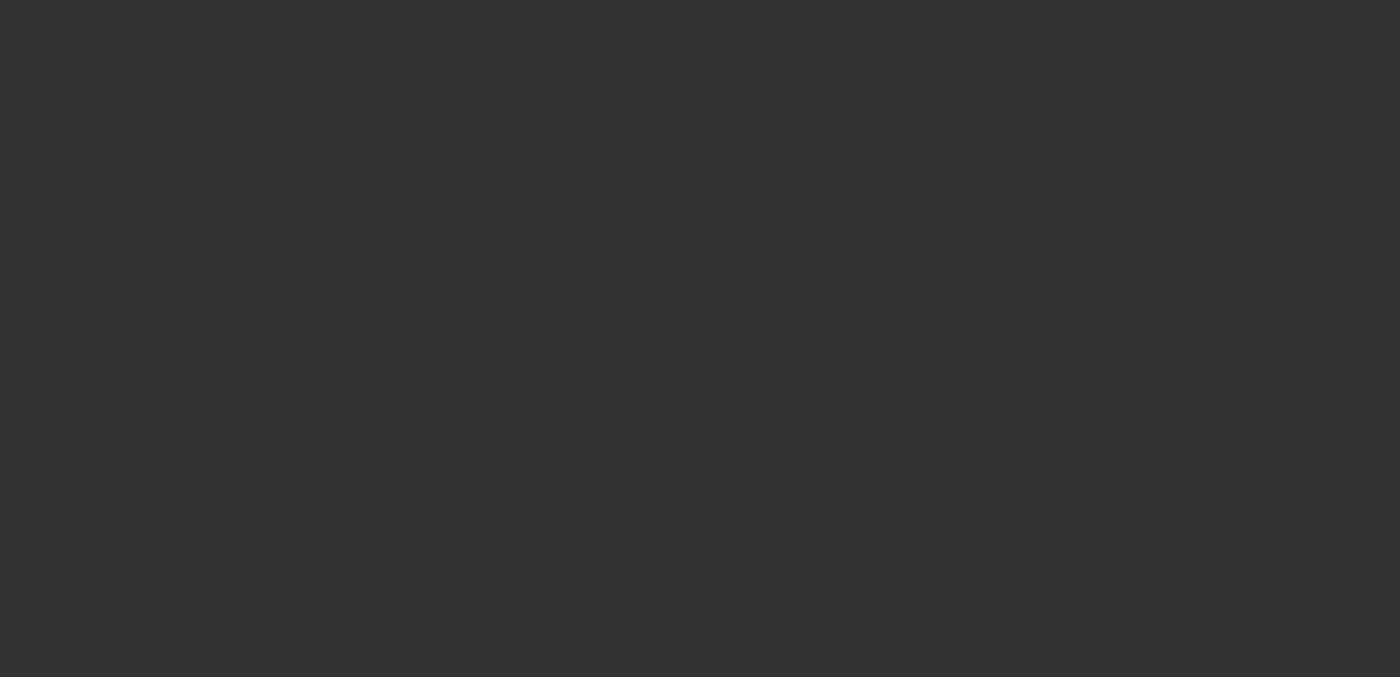
select select "0"
select select "2"
select select "0"
select select "6"
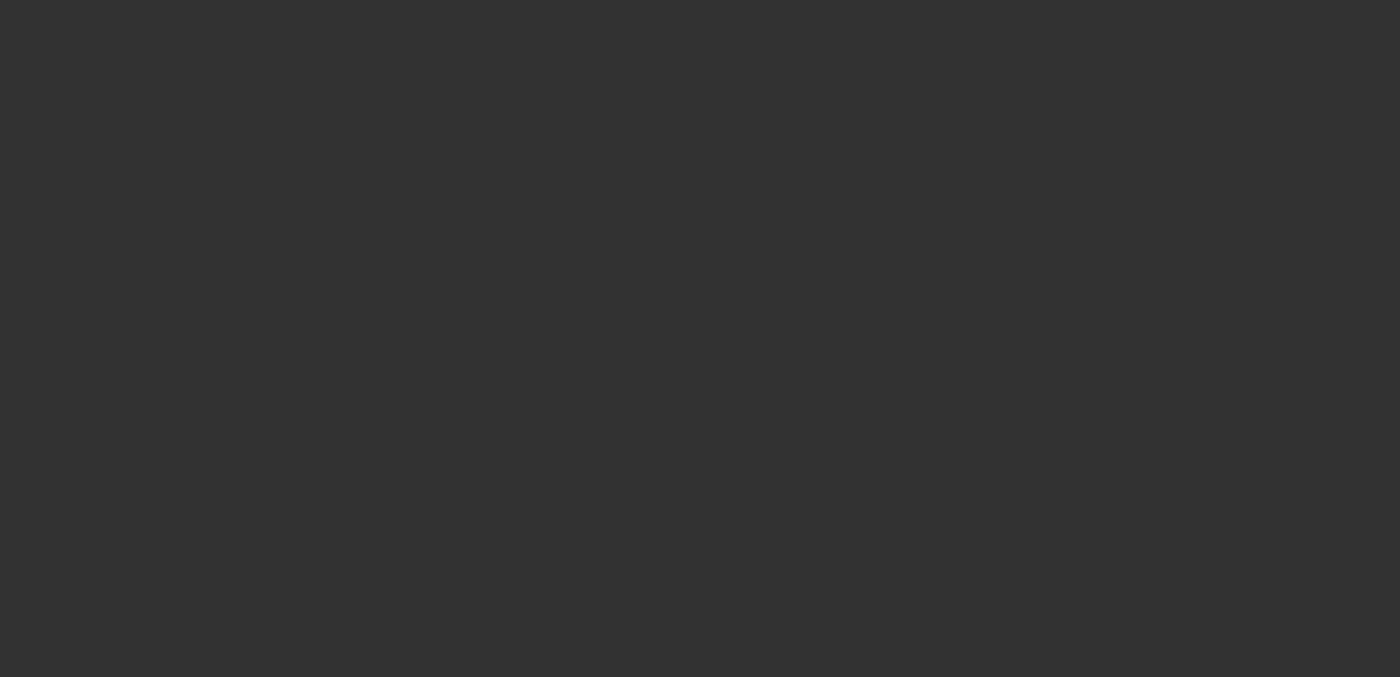
select select "0"
select select "2"
select select "0"
select select "6"
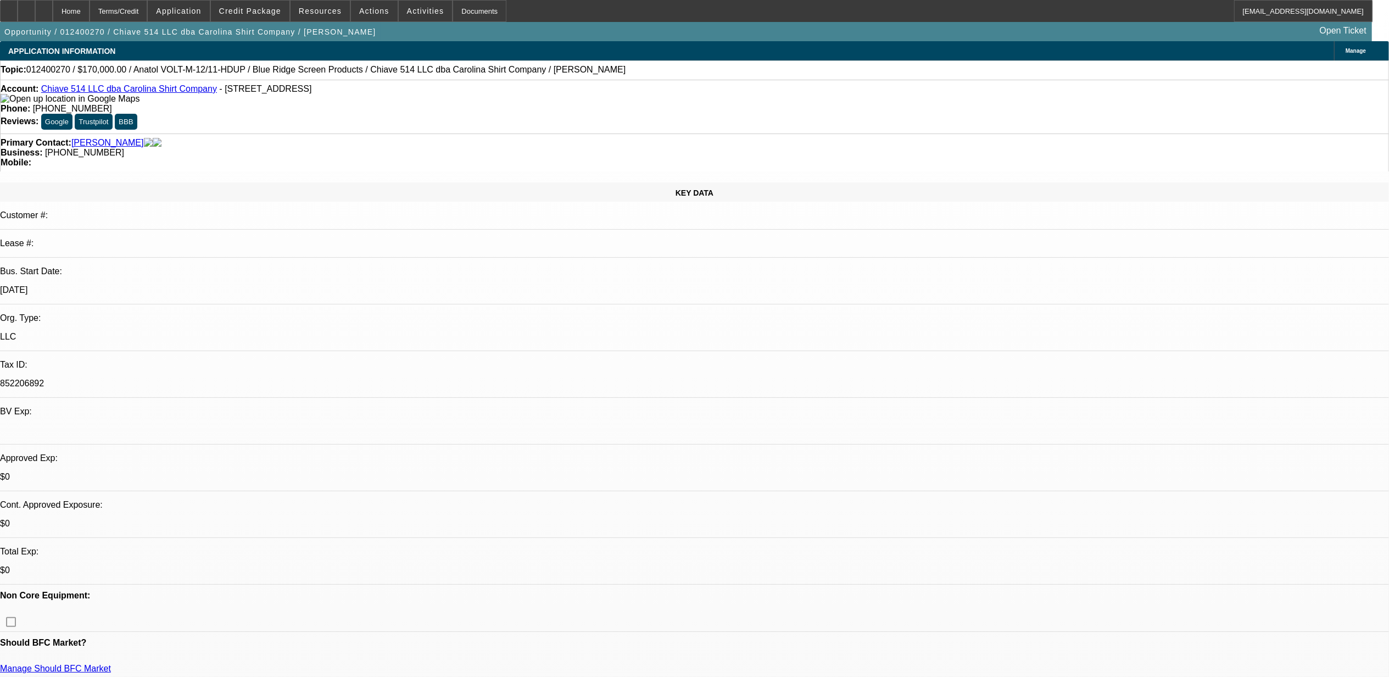
scroll to position [220, 0]
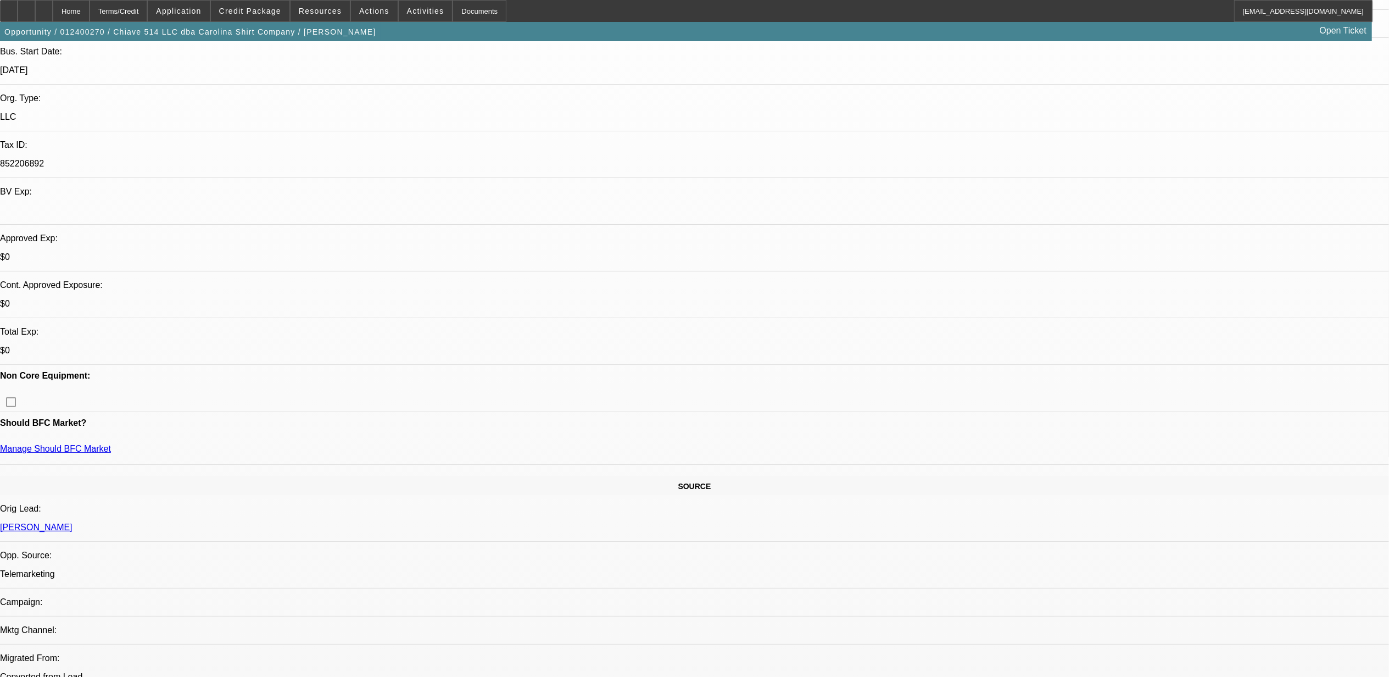
scroll to position [439, 0]
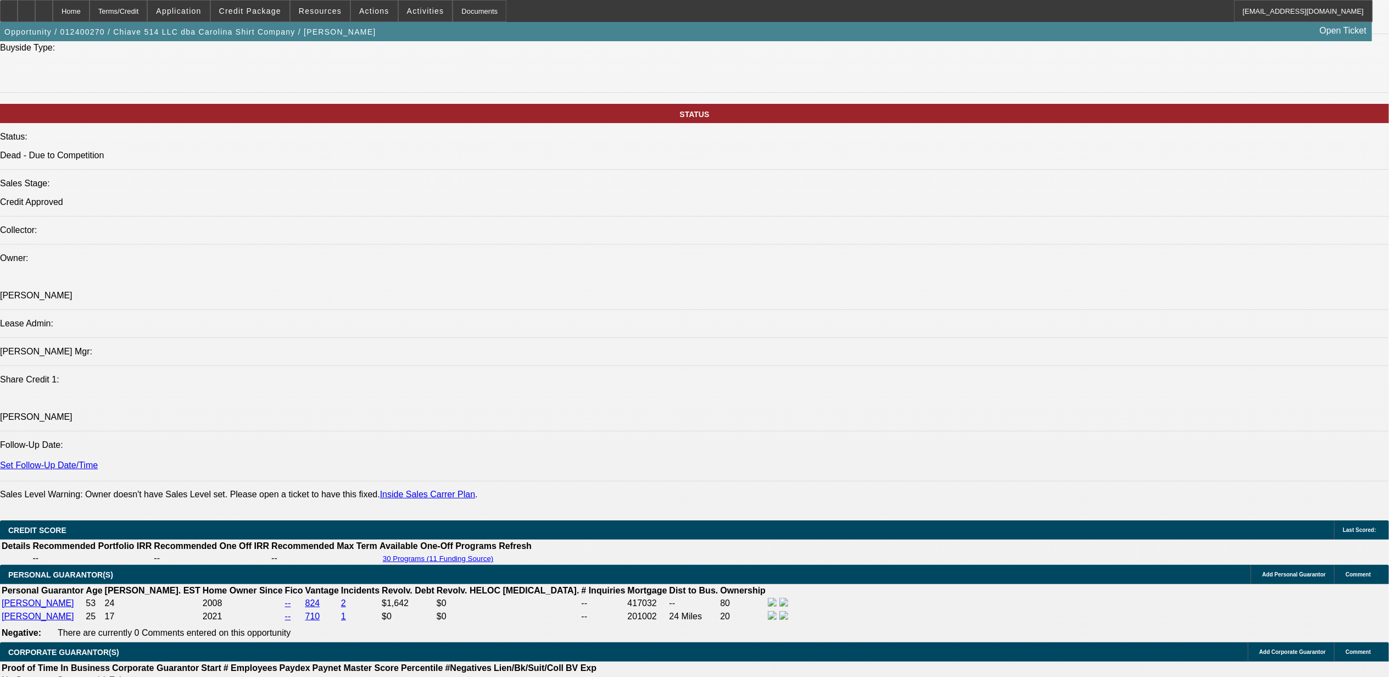
scroll to position [879, 0]
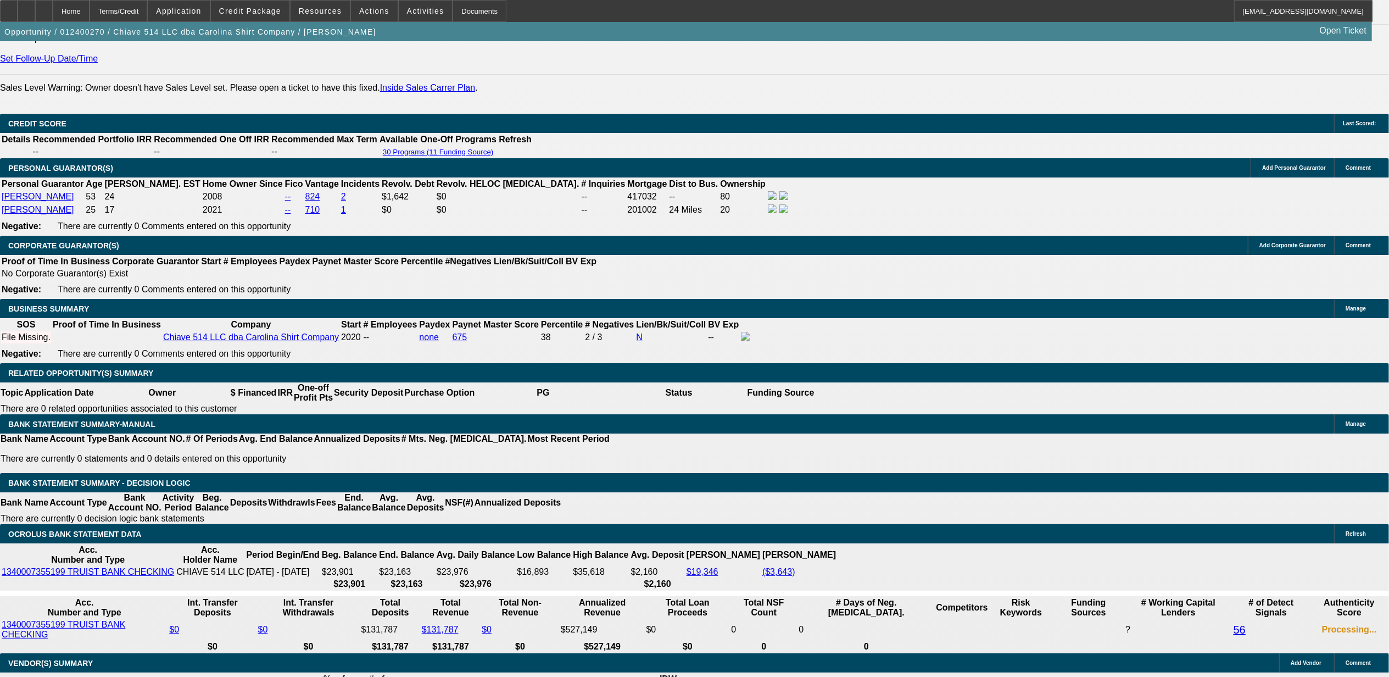
scroll to position [1538, 0]
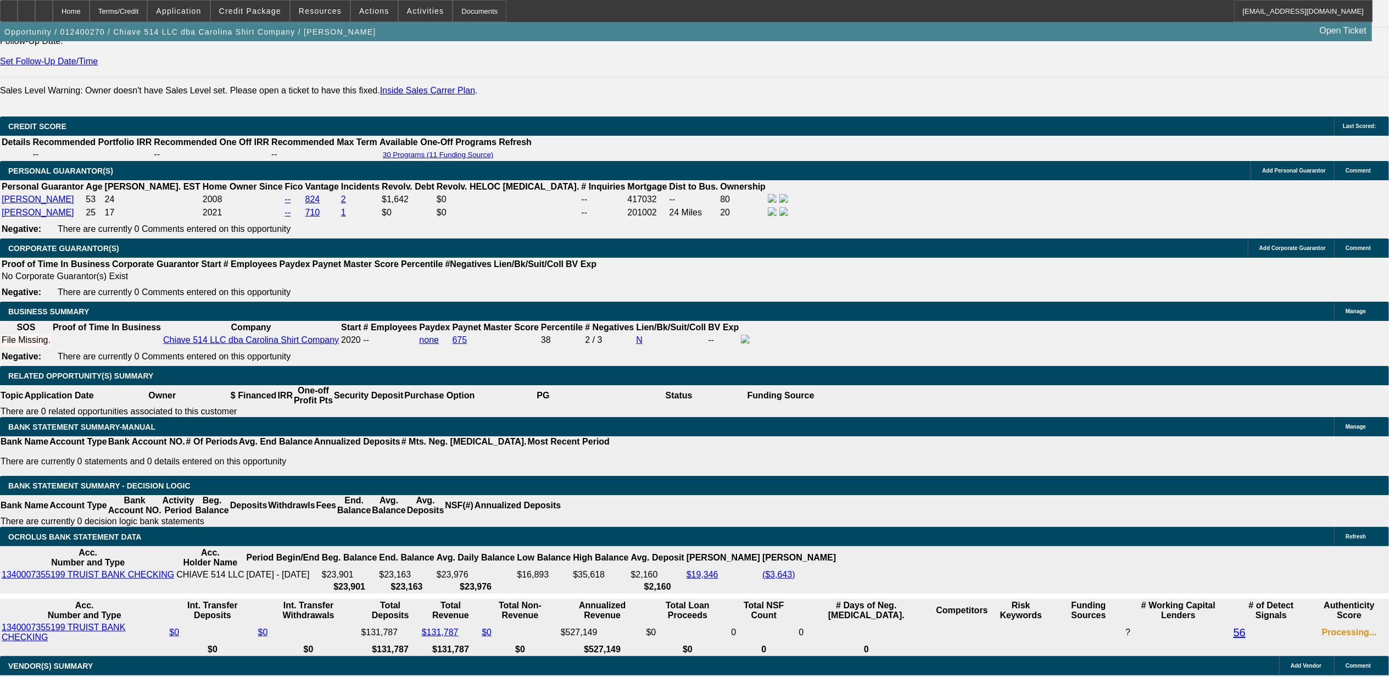
scroll to position [146, 0]
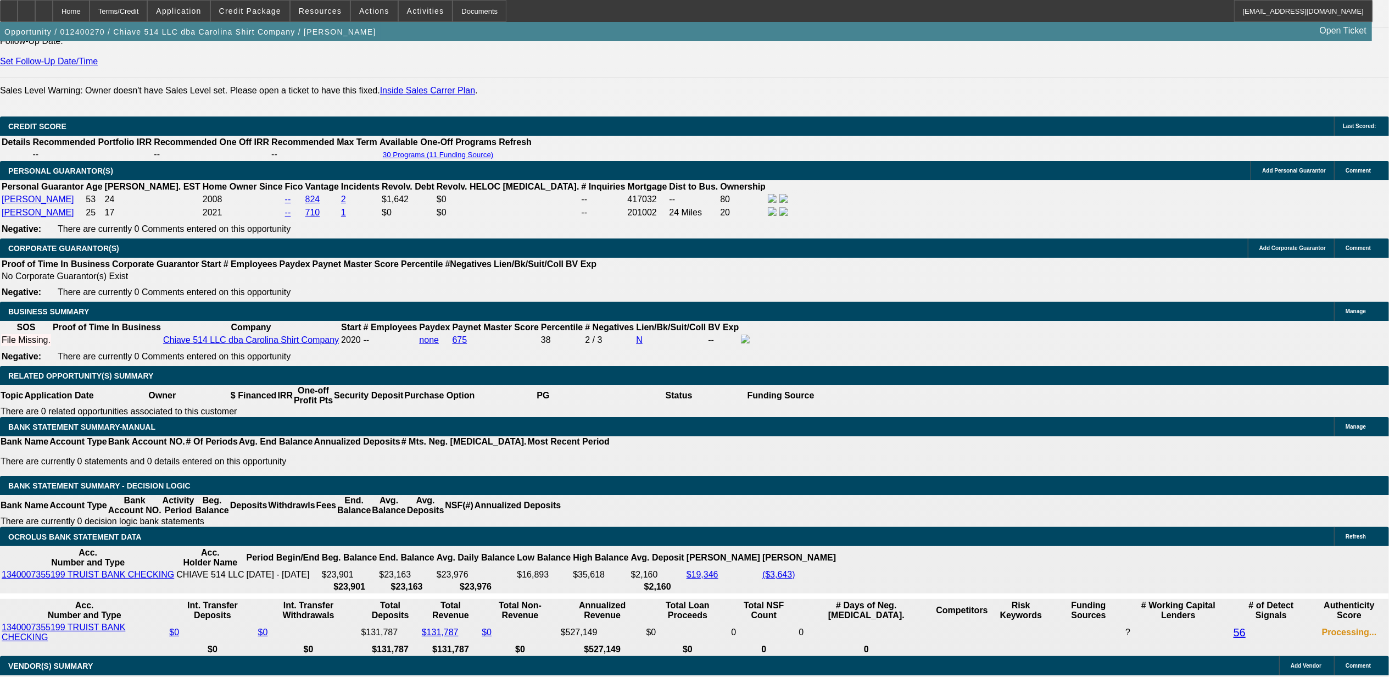
scroll to position [0, 0]
drag, startPoint x: 1026, startPoint y: 203, endPoint x: 978, endPoint y: 172, distance: 57.3
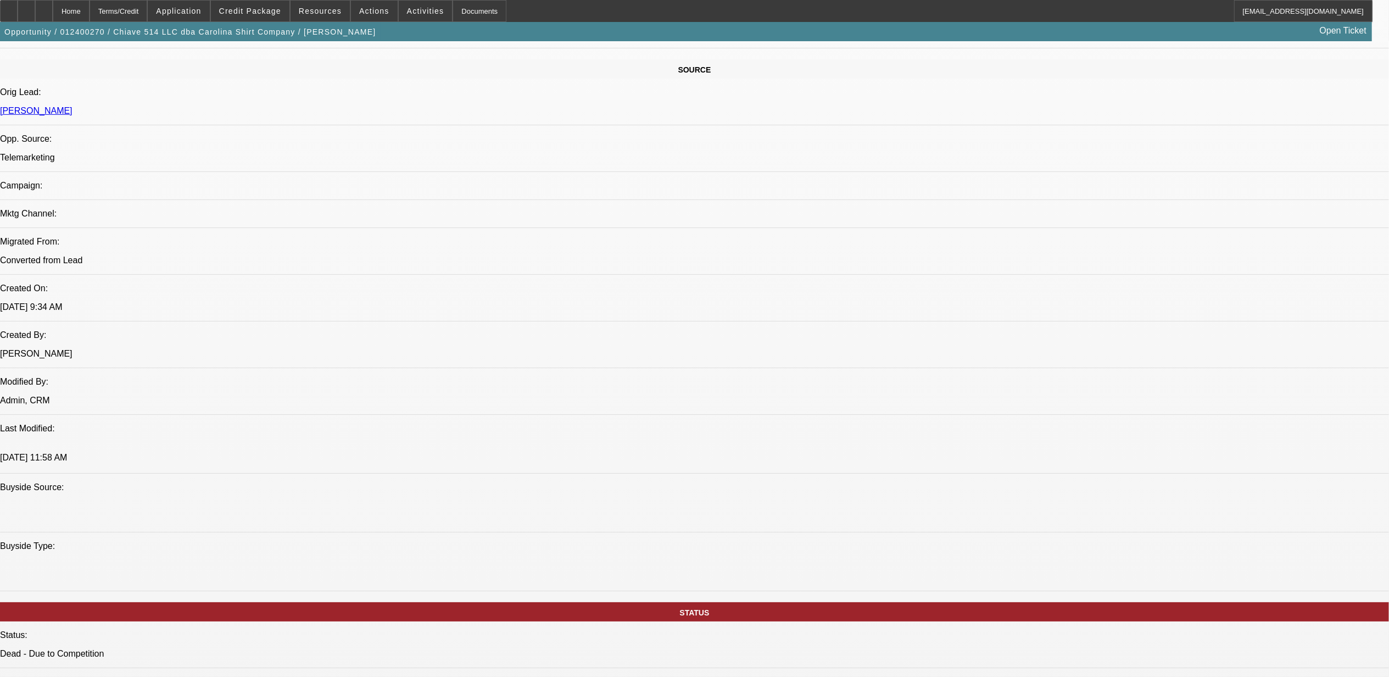
scroll to position [0, 0]
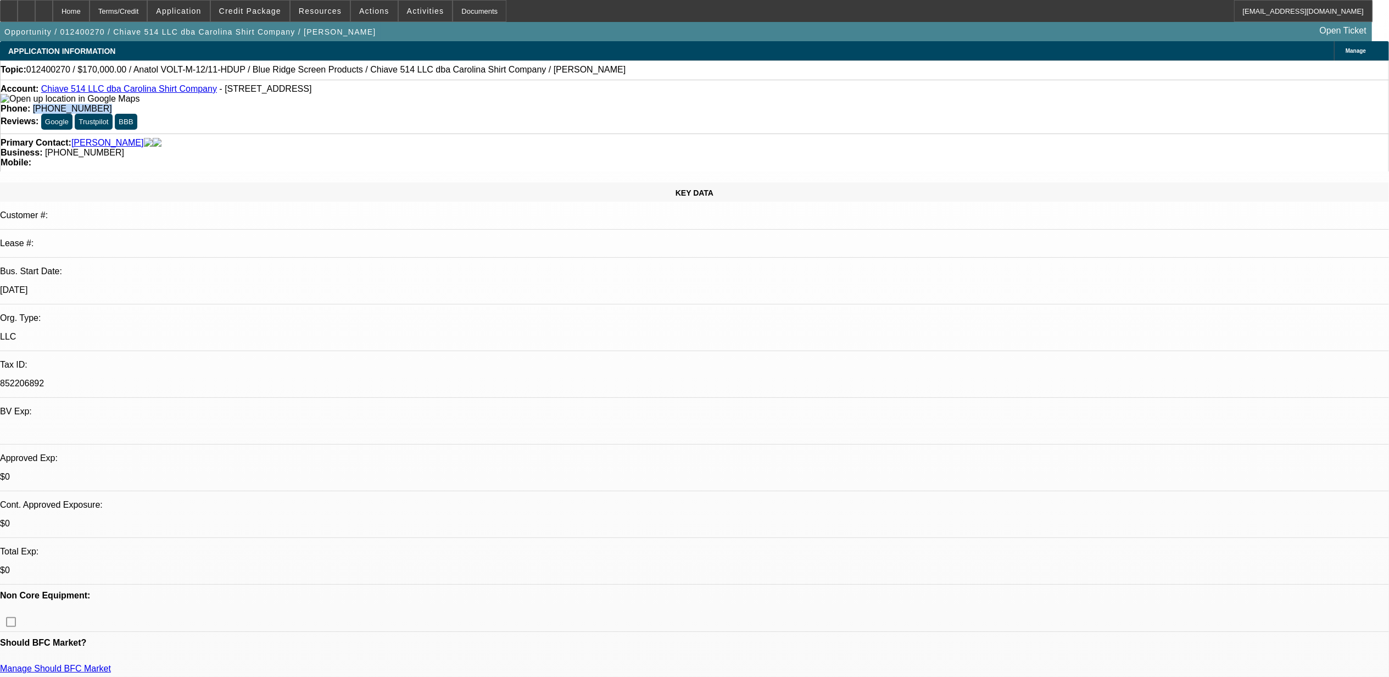
drag, startPoint x: 536, startPoint y: 97, endPoint x: 498, endPoint y: 97, distance: 38.5
click at [498, 97] on div "Account: Chiave 514 LLC dba Carolina Shirt Company - [STREET_ADDRESS] Phone: [P…" at bounding box center [694, 107] width 1389 height 54
copy span "[PHONE_NUMBER]"
